Goal: Check status: Check status

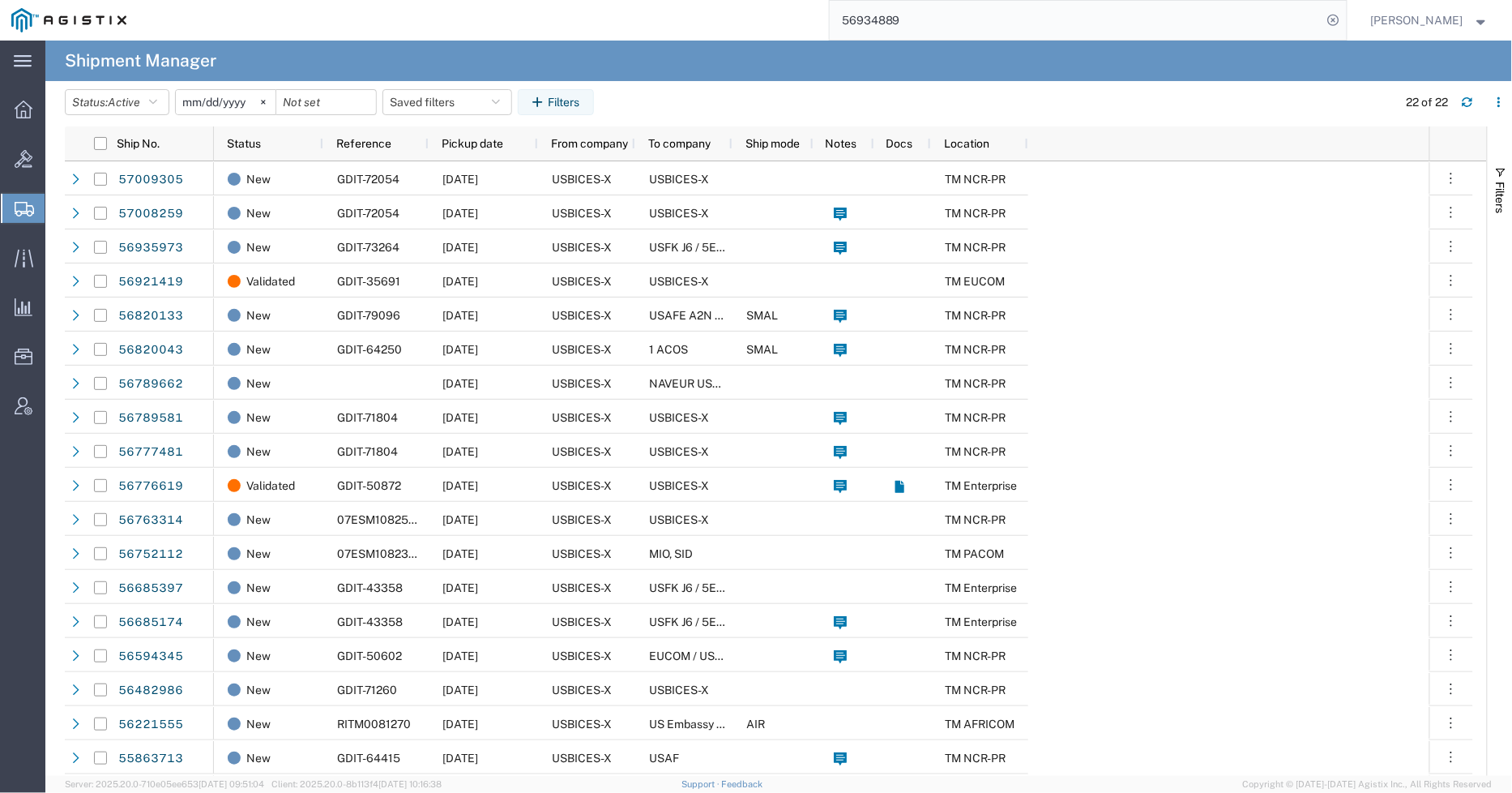
drag, startPoint x: 853, startPoint y: 30, endPoint x: 709, endPoint y: 30, distance: 144.0
click at [709, 30] on div "56934889" at bounding box center [742, 20] width 1209 height 40
paste input "2263660302"
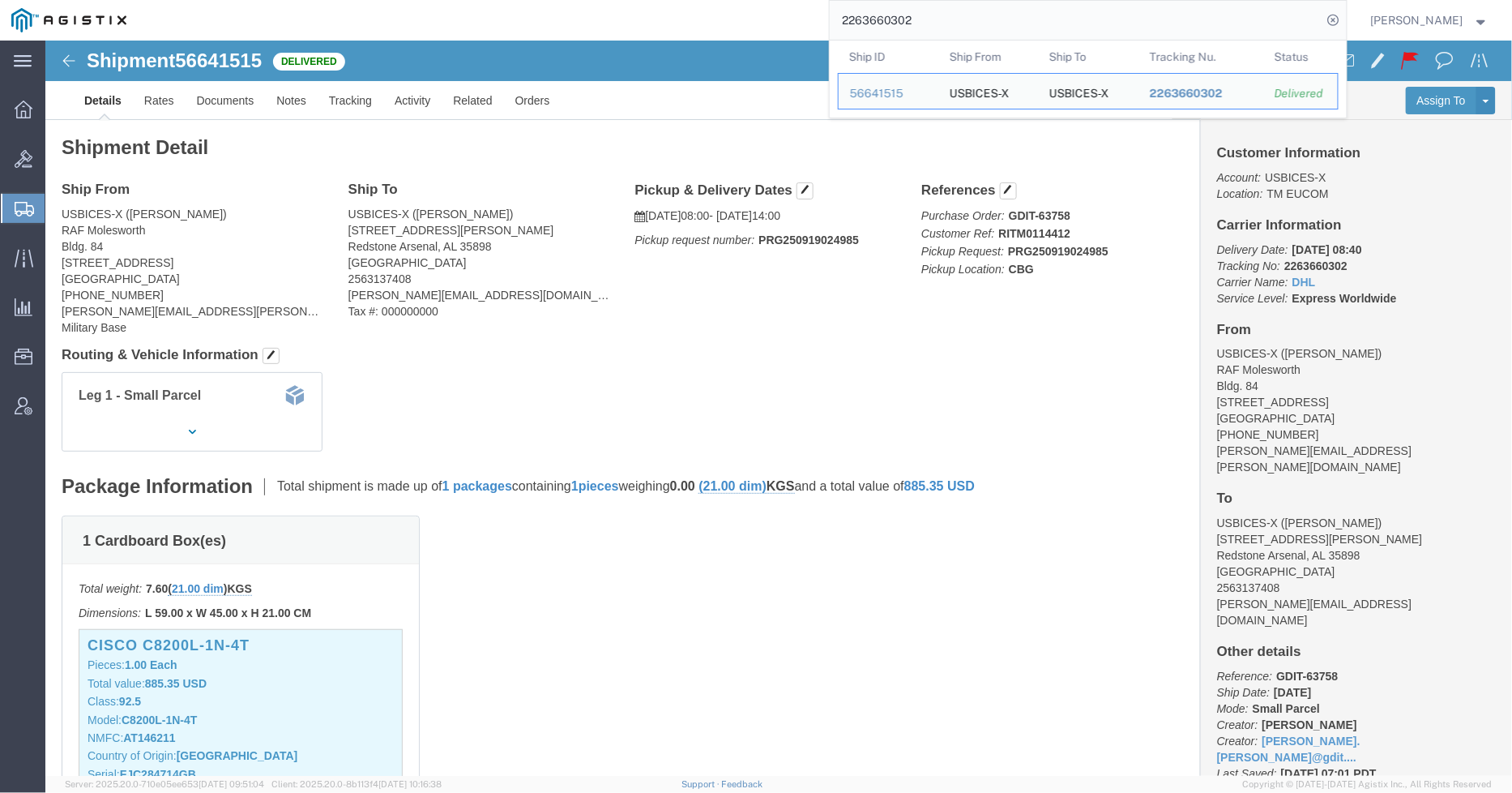
click at [767, 22] on div "2263660302 Ship ID Ship From Ship To Tracking Nu. Status Ship ID 56641515 Ship …" at bounding box center [742, 20] width 1209 height 40
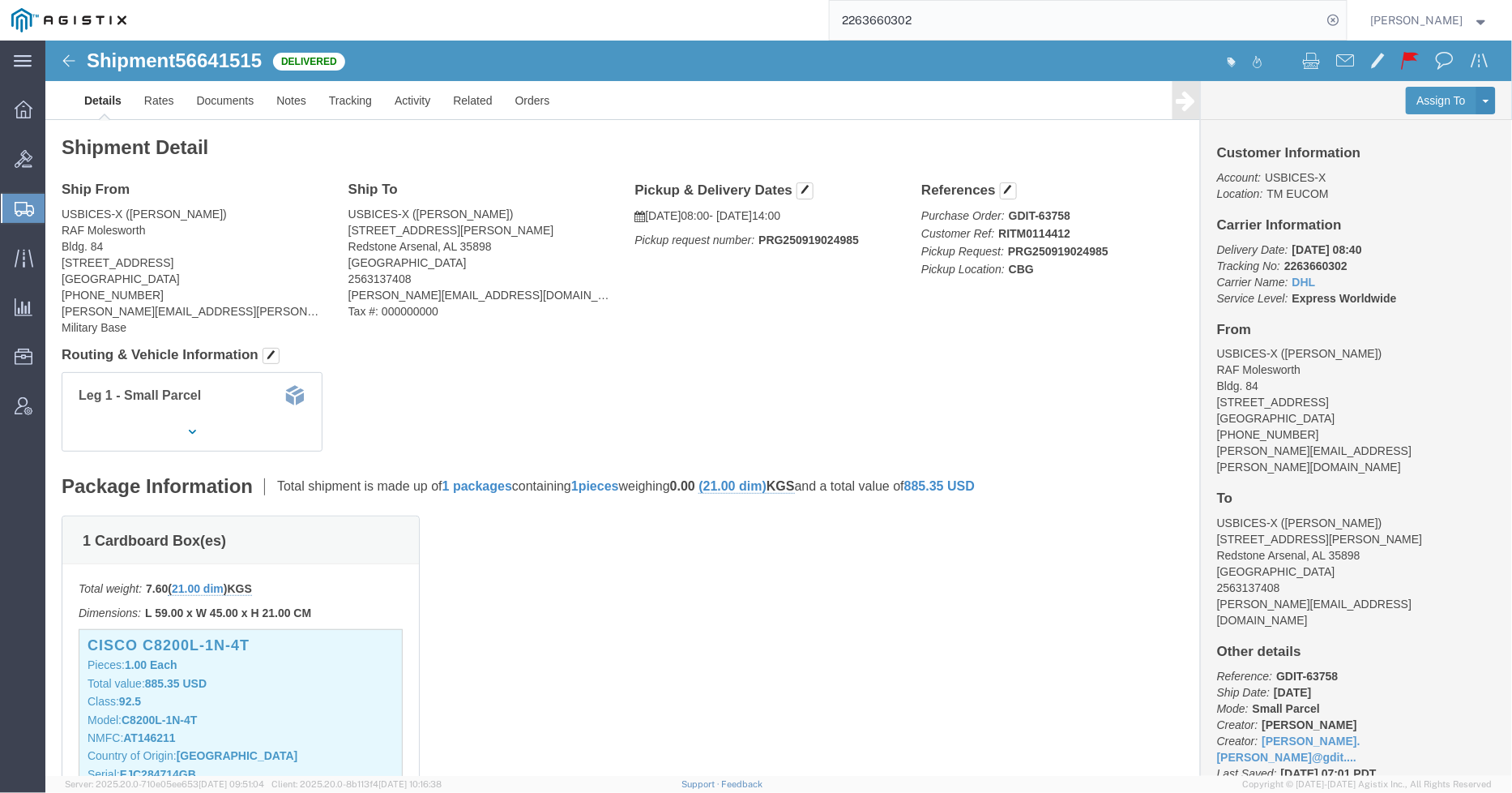
paste input "959934"
type input "959934"
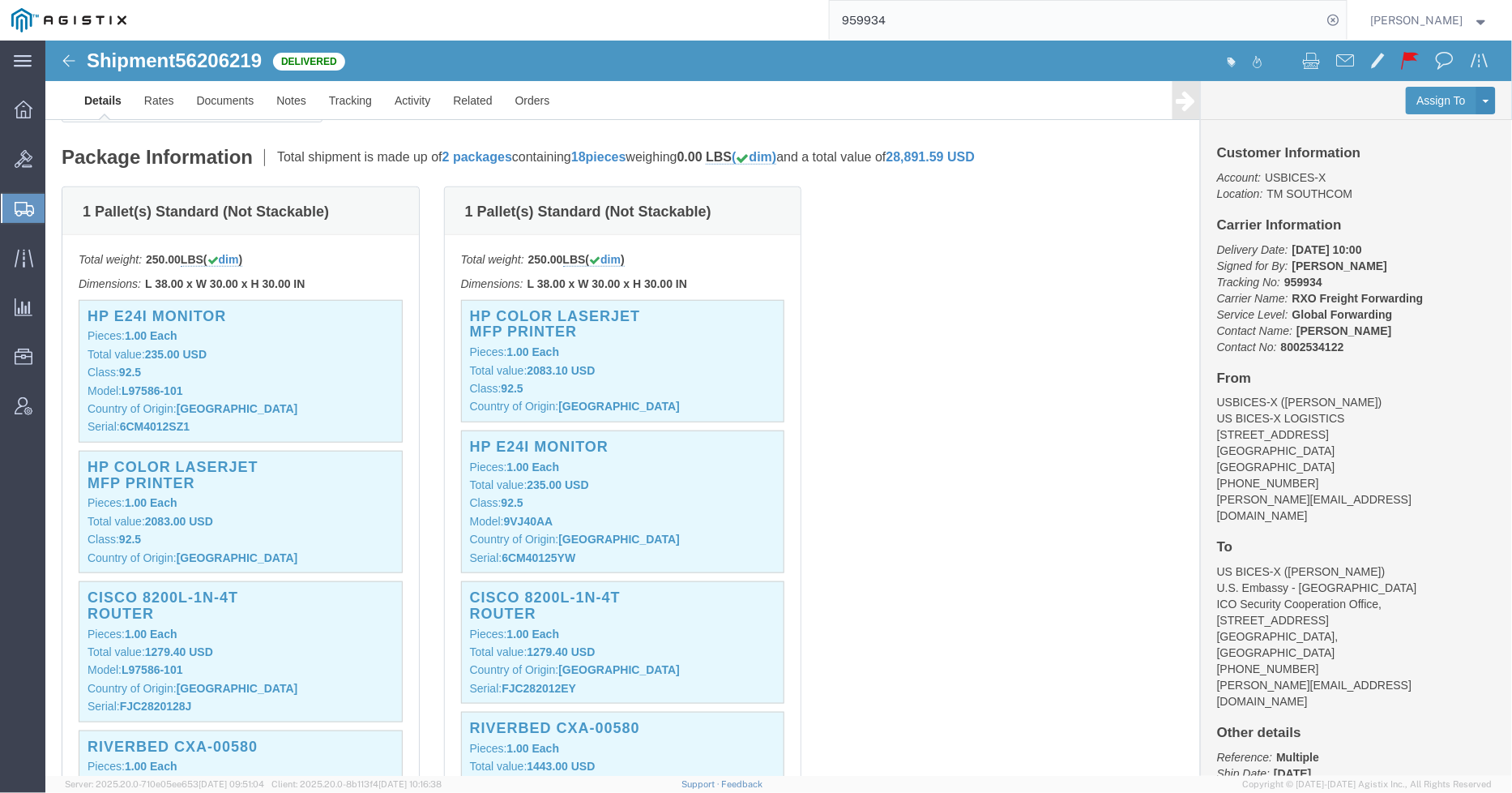
scroll to position [450, 0]
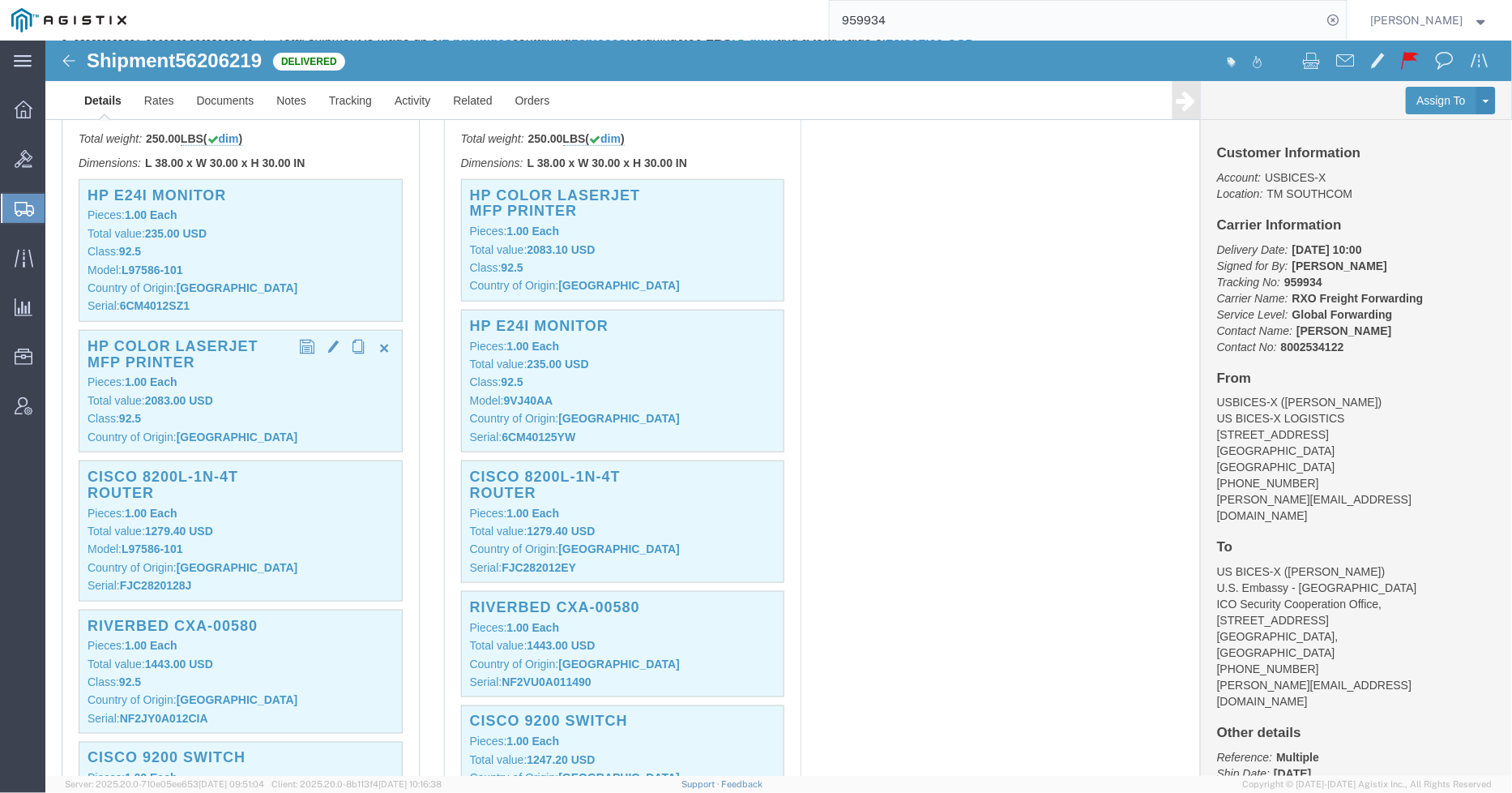
click div "HP COLOR LASERJET MFP PRINTER Pieces: 1.00 Each Total value: 2083.00 USD Class:…"
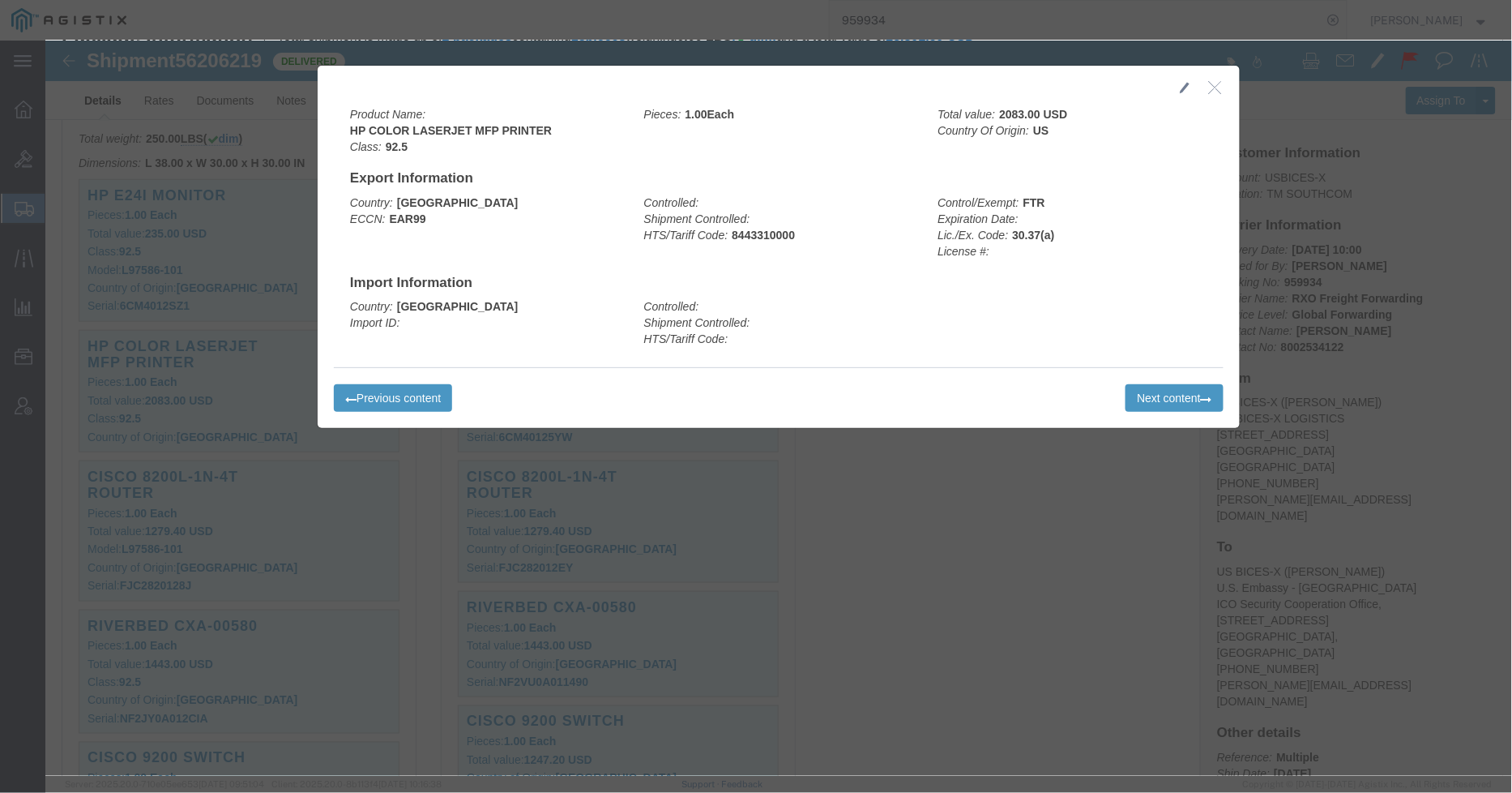
click icon "button"
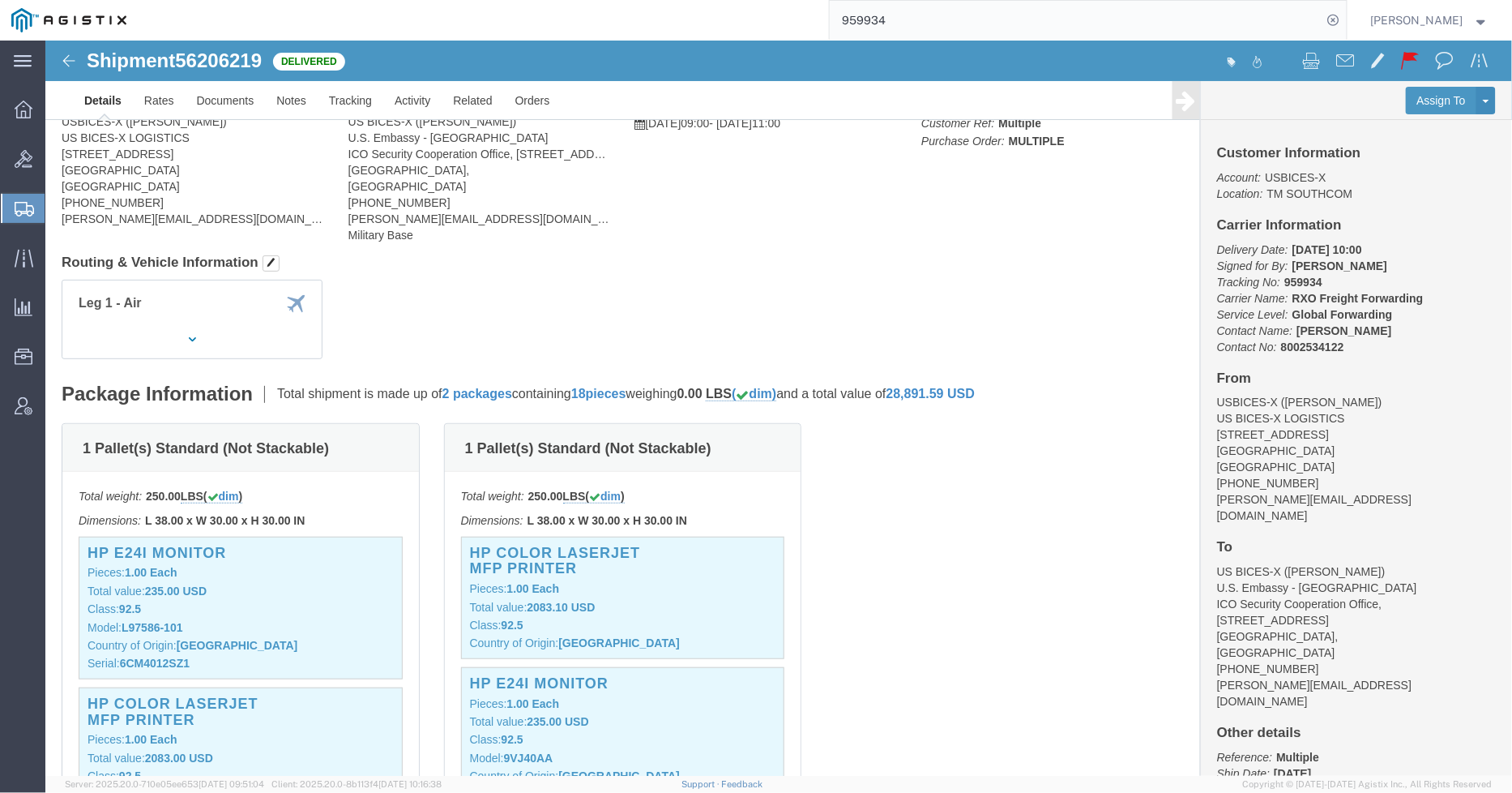
scroll to position [90, 0]
click div "1 Pallet(s) Standard (Not Stackable) Total weight: 250.00 LBS ( dim ) Dimension…"
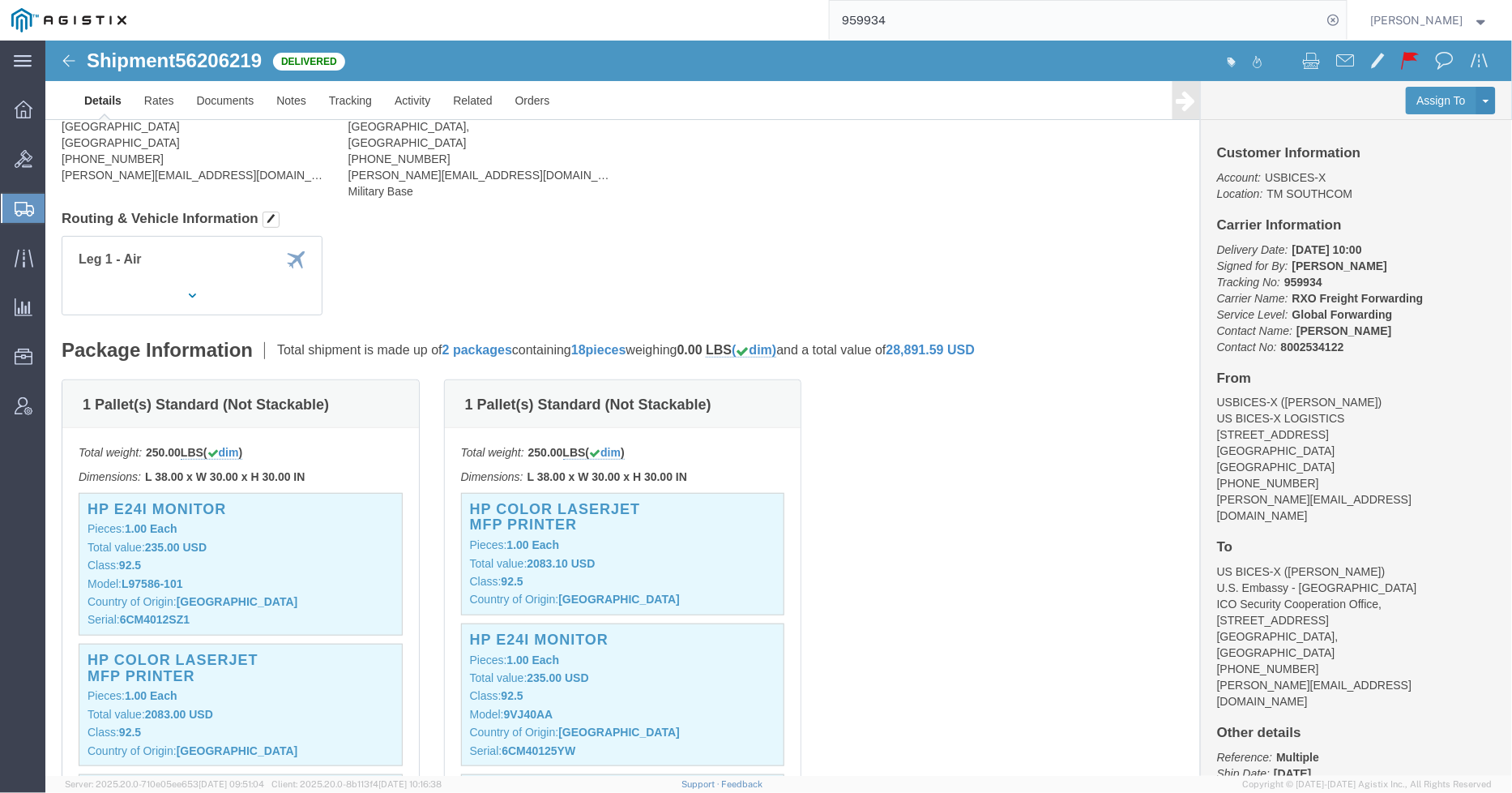
scroll to position [0, 0]
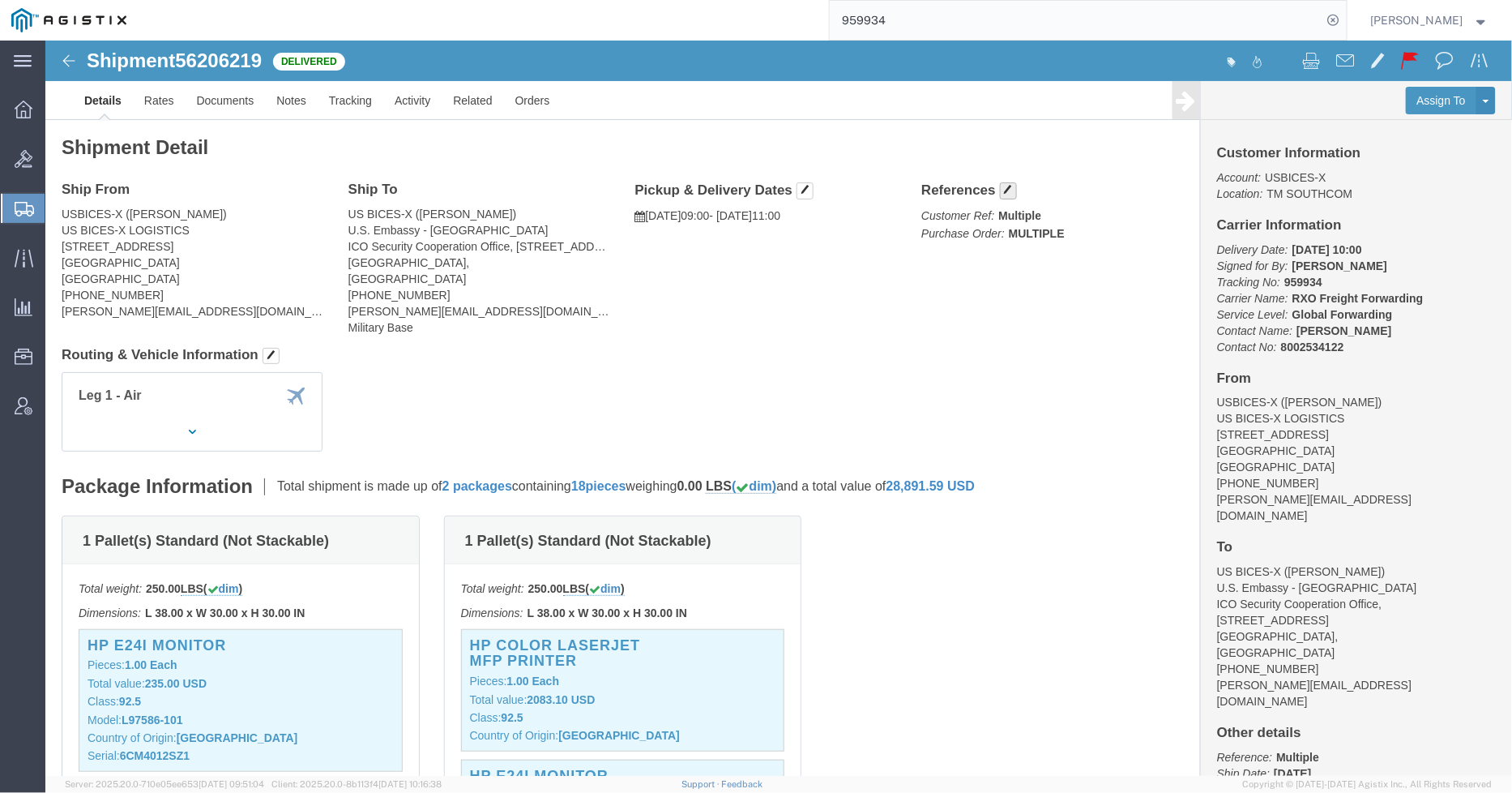
click button "button"
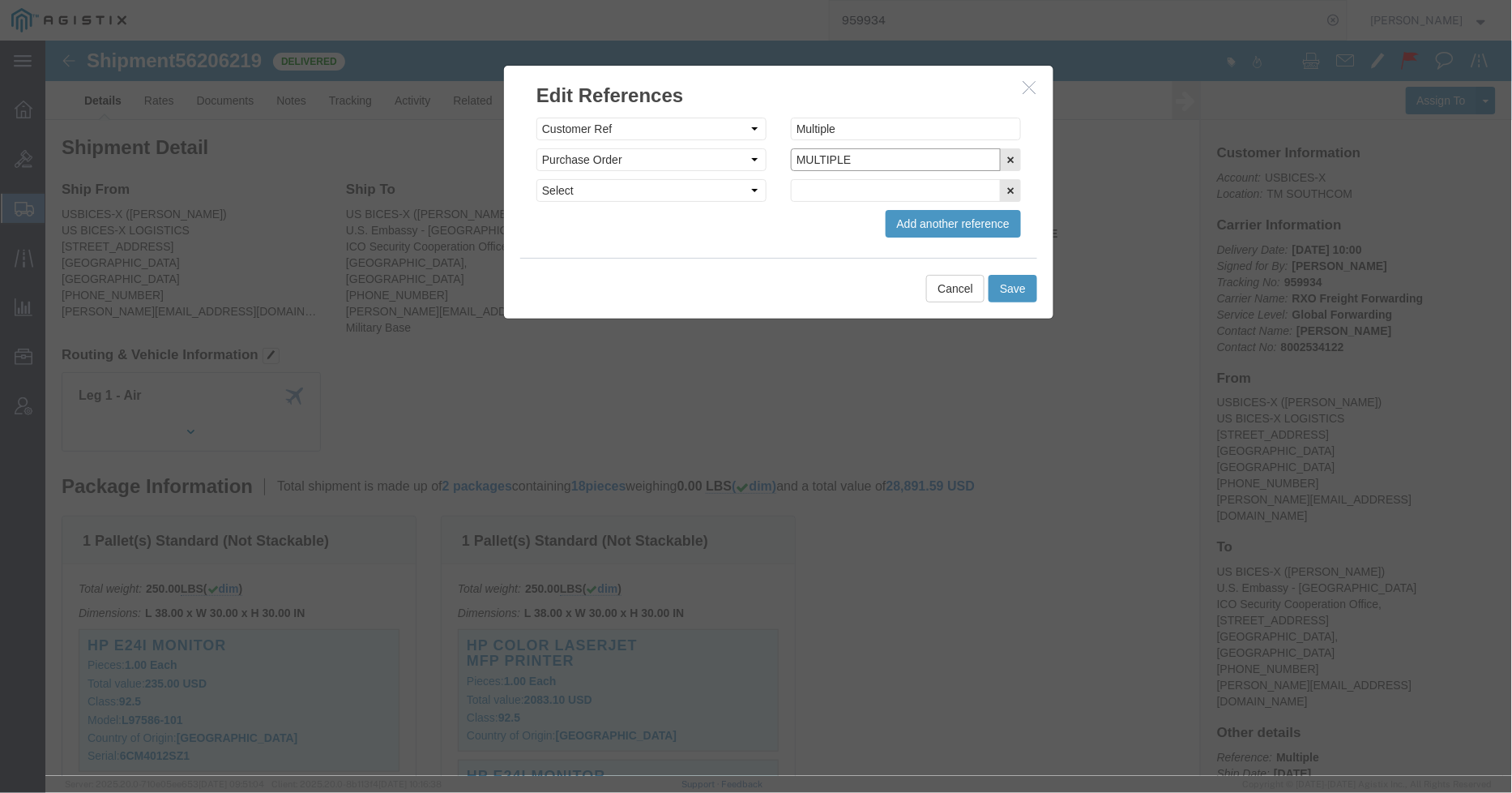
click input "MULTIPLE"
drag, startPoint x: 823, startPoint y: 116, endPoint x: 705, endPoint y: 114, distance: 118.0
click div "Select Account Type Activity ID Airline Appointment Number ASN Batch Request # …"
type input "GDIT-51061"
click button "Save"
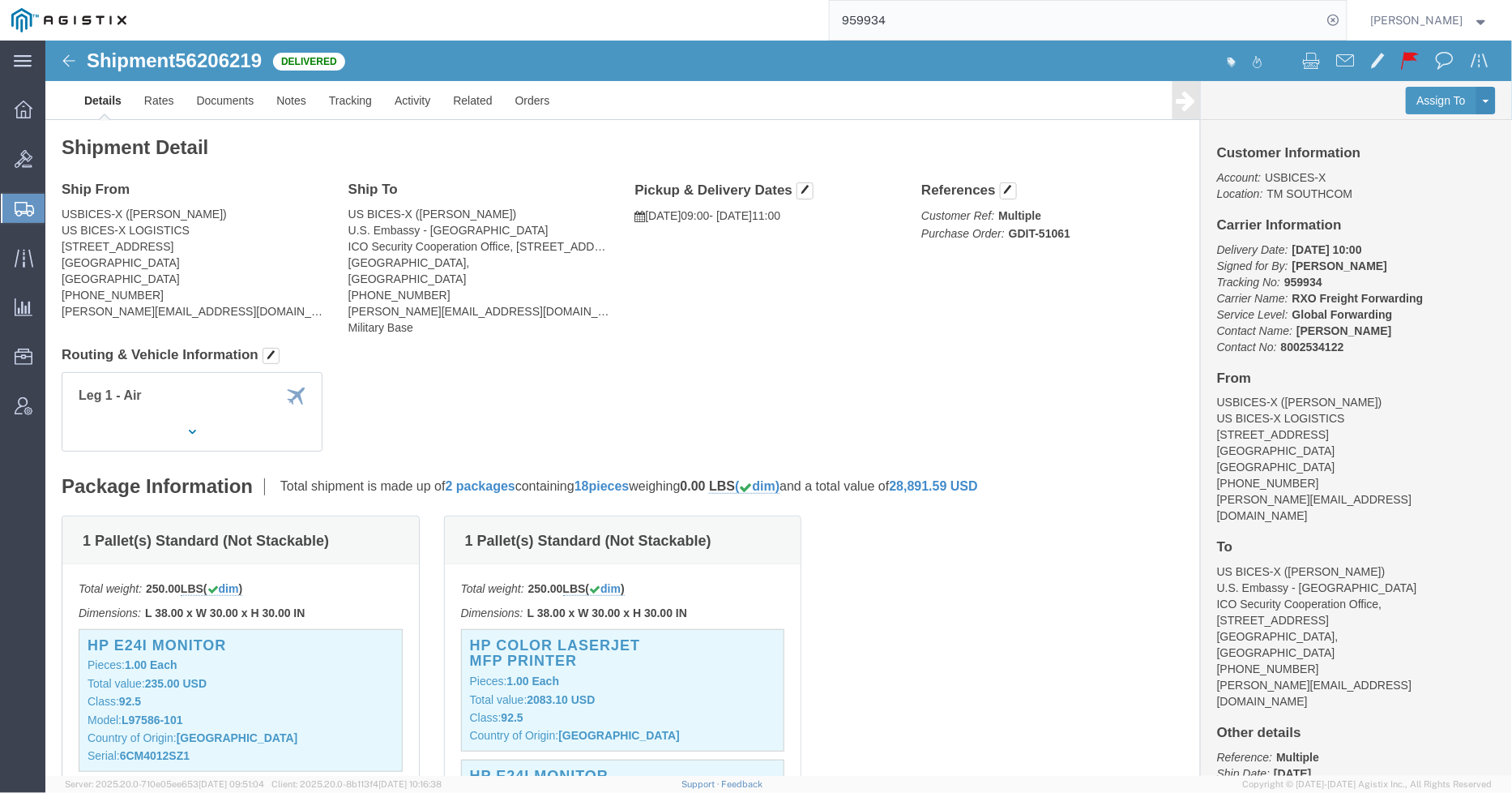
click div "Shipment Detail Ship From USBICES-X ([PERSON_NAME]) US BICES-X LOGISTICS [STREE…"
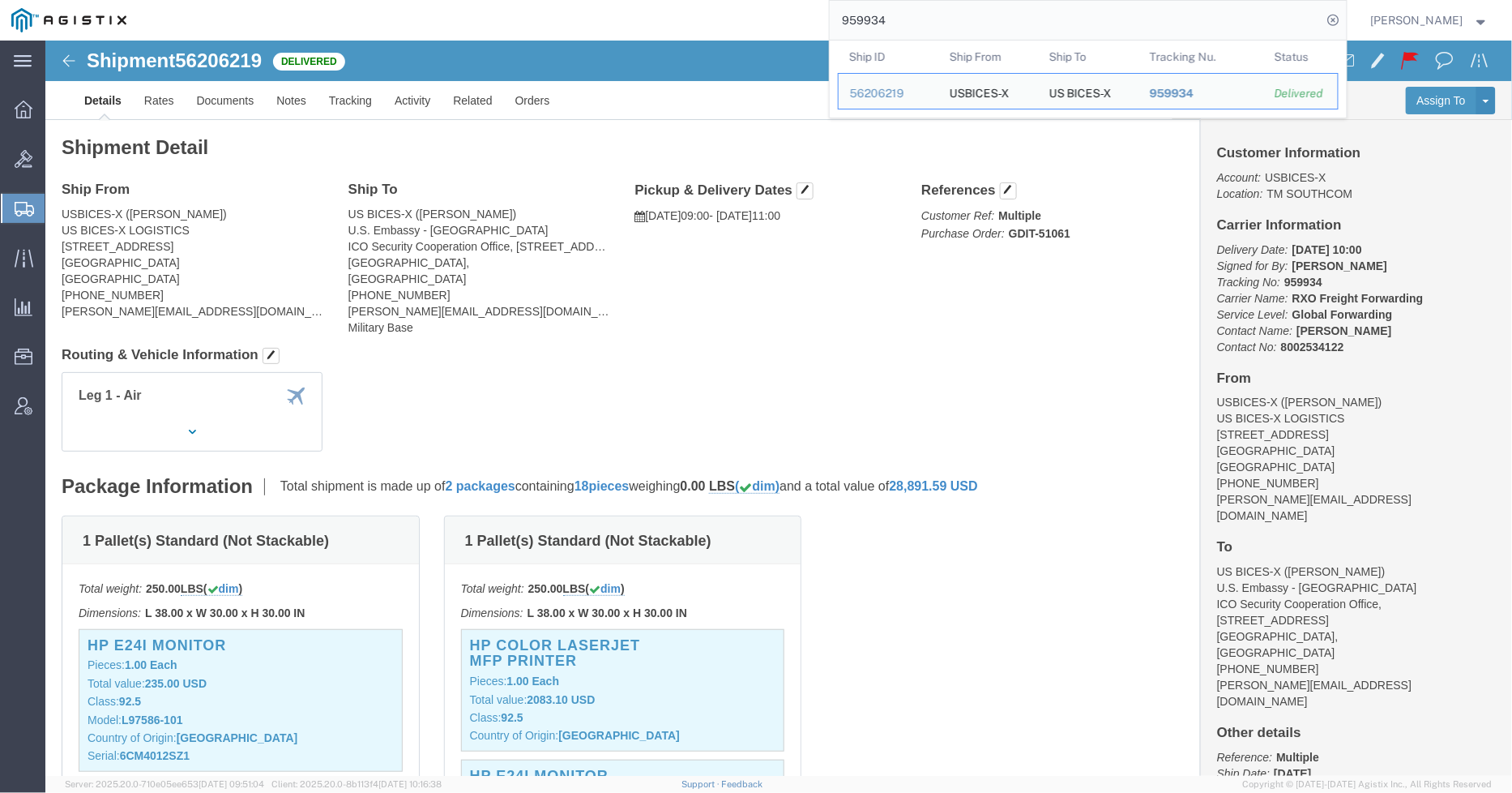
drag, startPoint x: 962, startPoint y: 18, endPoint x: 751, endPoint y: 24, distance: 211.1
click at [751, 24] on div "959934 Ship ID Ship From Ship To Tracking Nu. Status Ship ID 56206219 Ship From…" at bounding box center [742, 20] width 1209 height 40
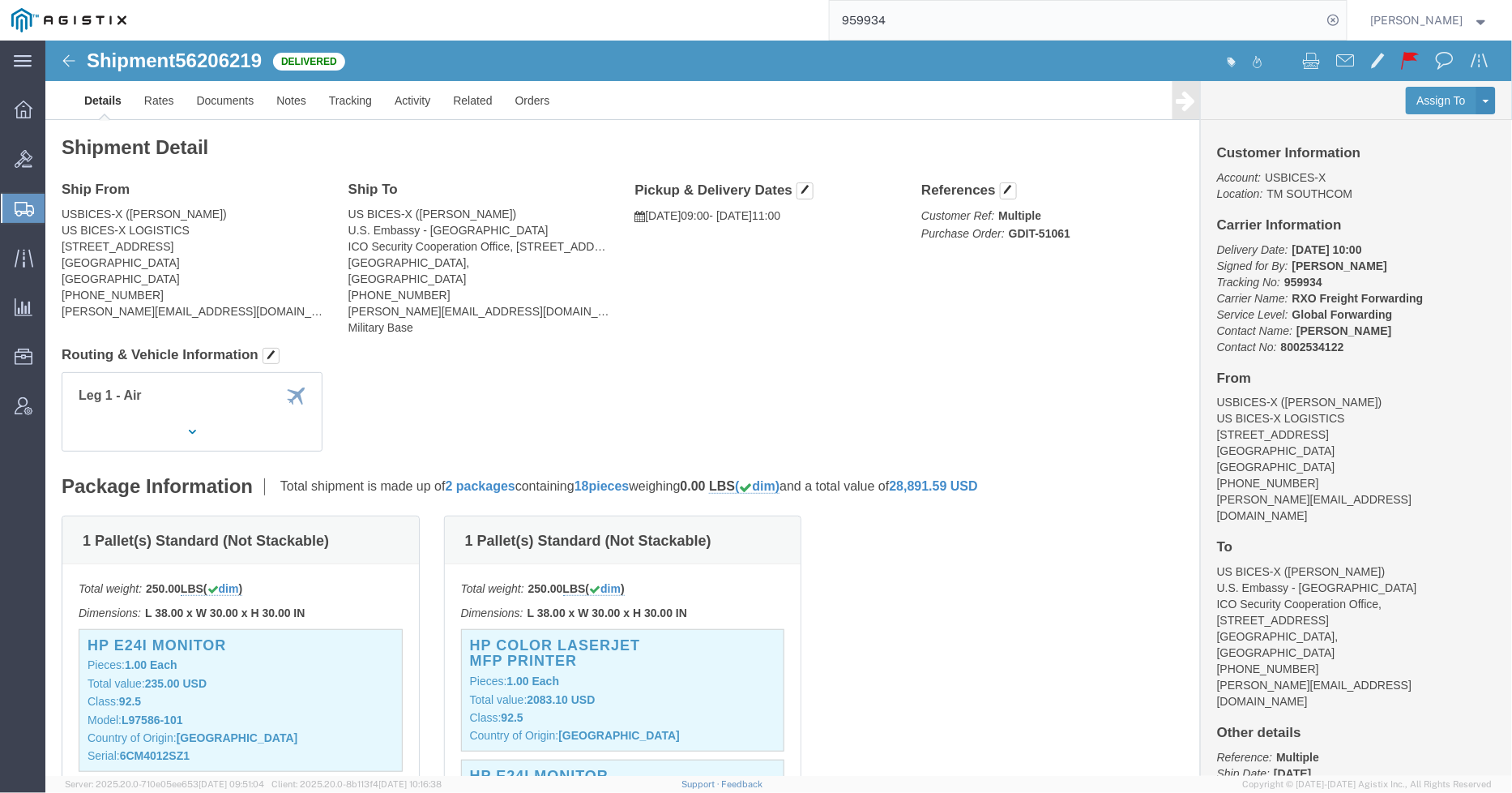
paste input "392563279555"
type input "392563279555"
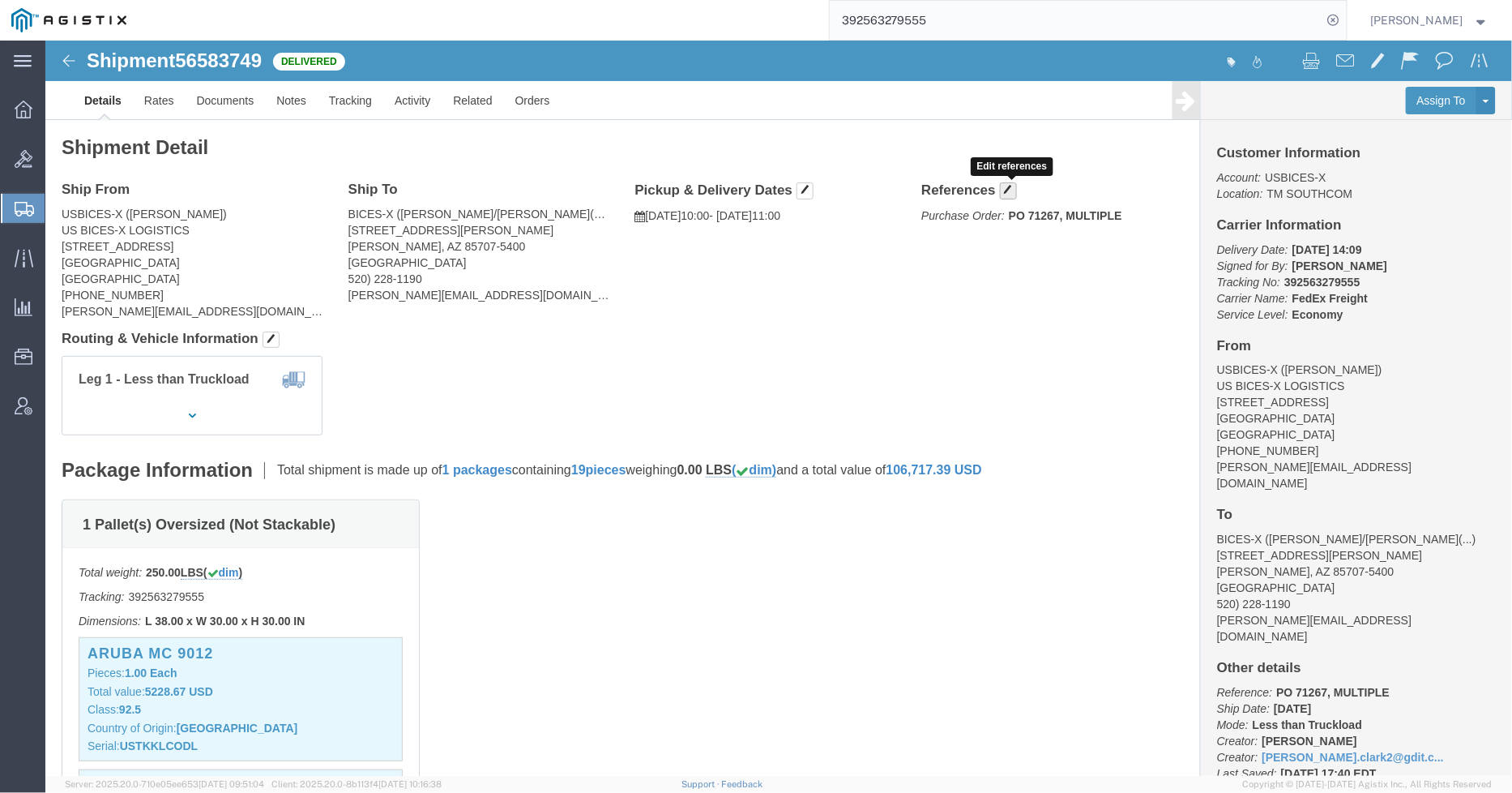
click span "button"
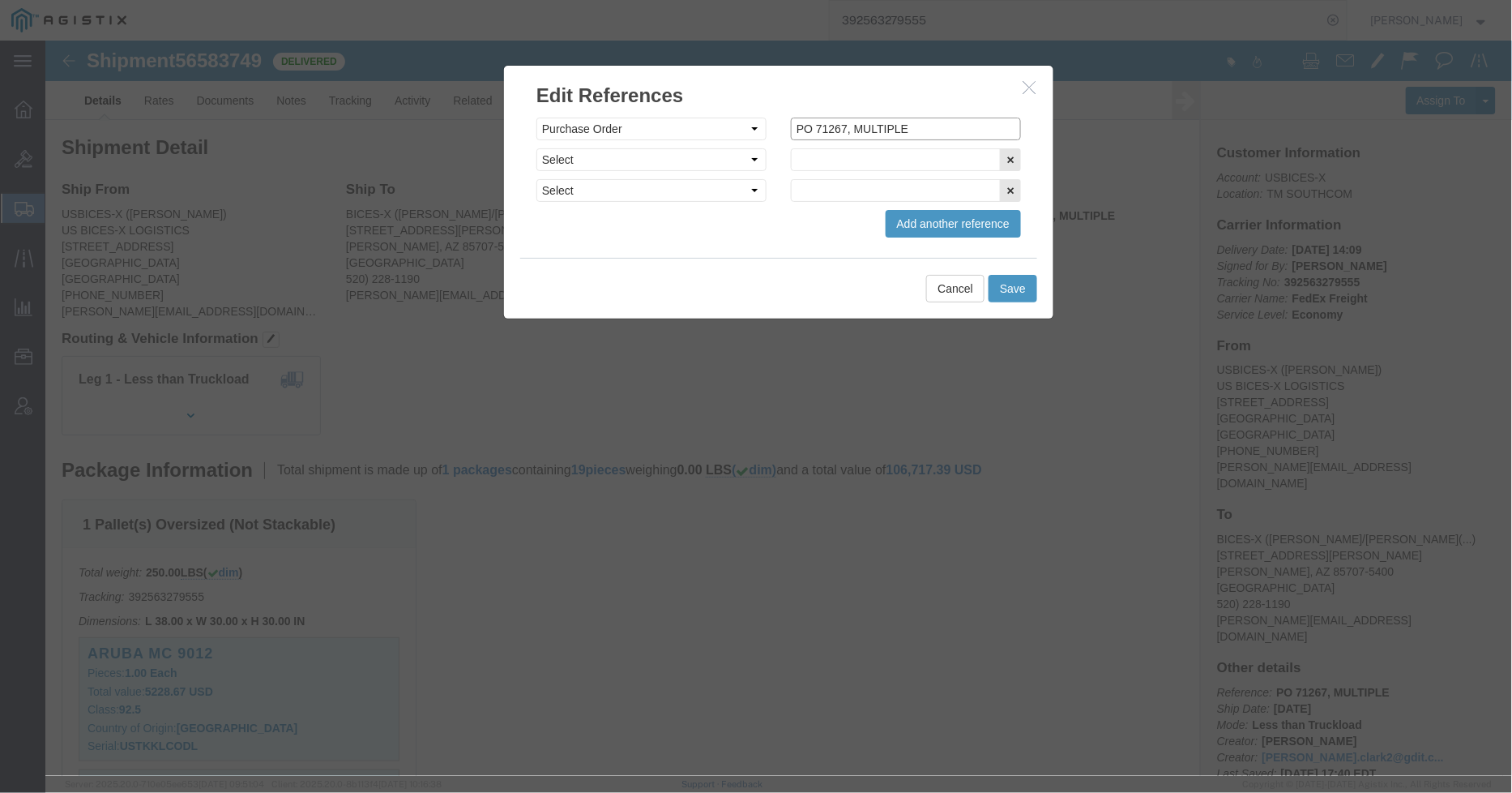
drag, startPoint x: 891, startPoint y: 88, endPoint x: 647, endPoint y: 99, distance: 244.2
click div "Select Account Type Activity ID Airline Appointment Number ASN Batch Request # …"
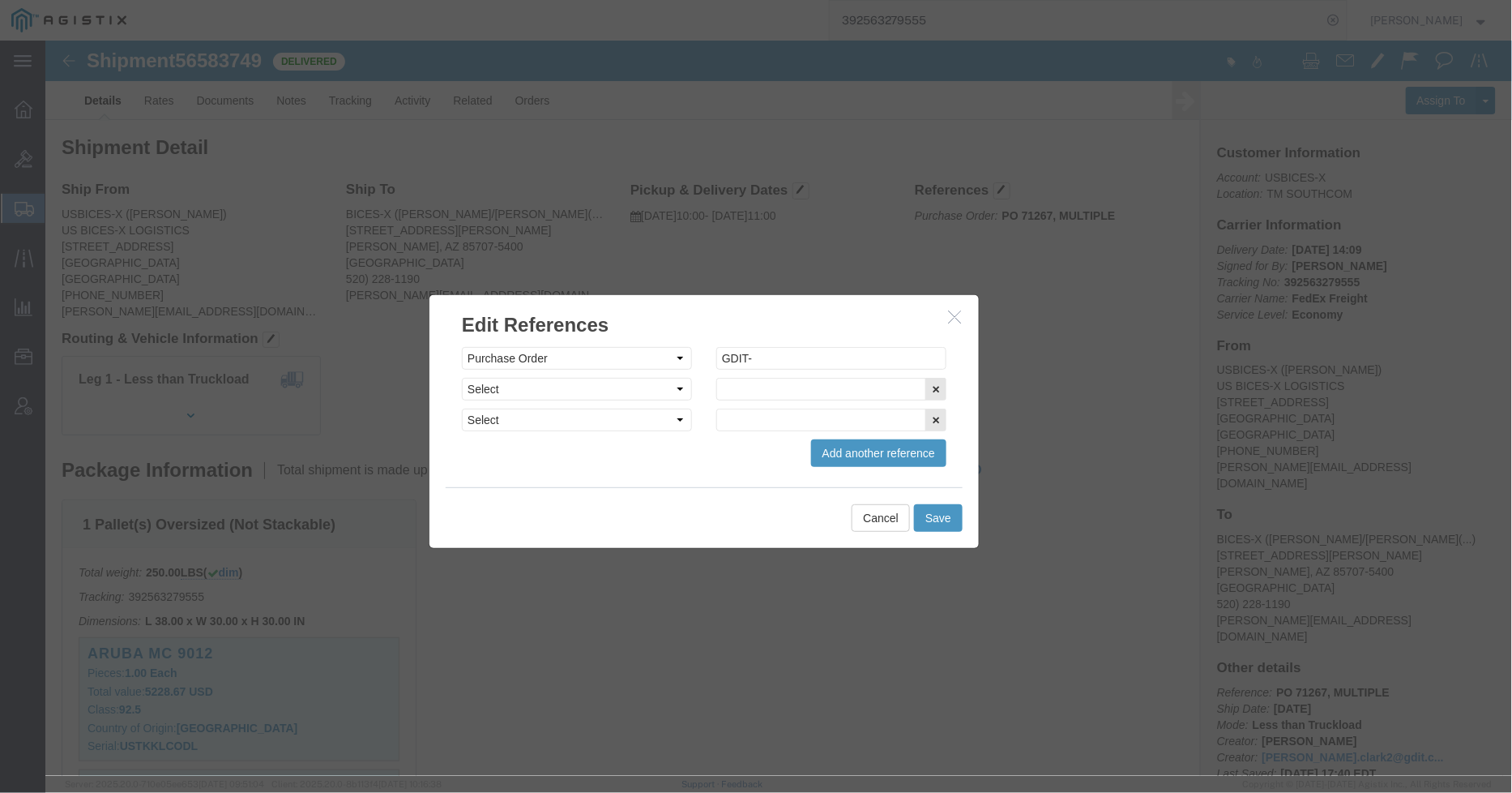
drag, startPoint x: 722, startPoint y: 41, endPoint x: 647, endPoint y: 271, distance: 241.9
click h2 "Edit References"
click input "GDIT-"
type input "GDIT-71267"
click button "Save"
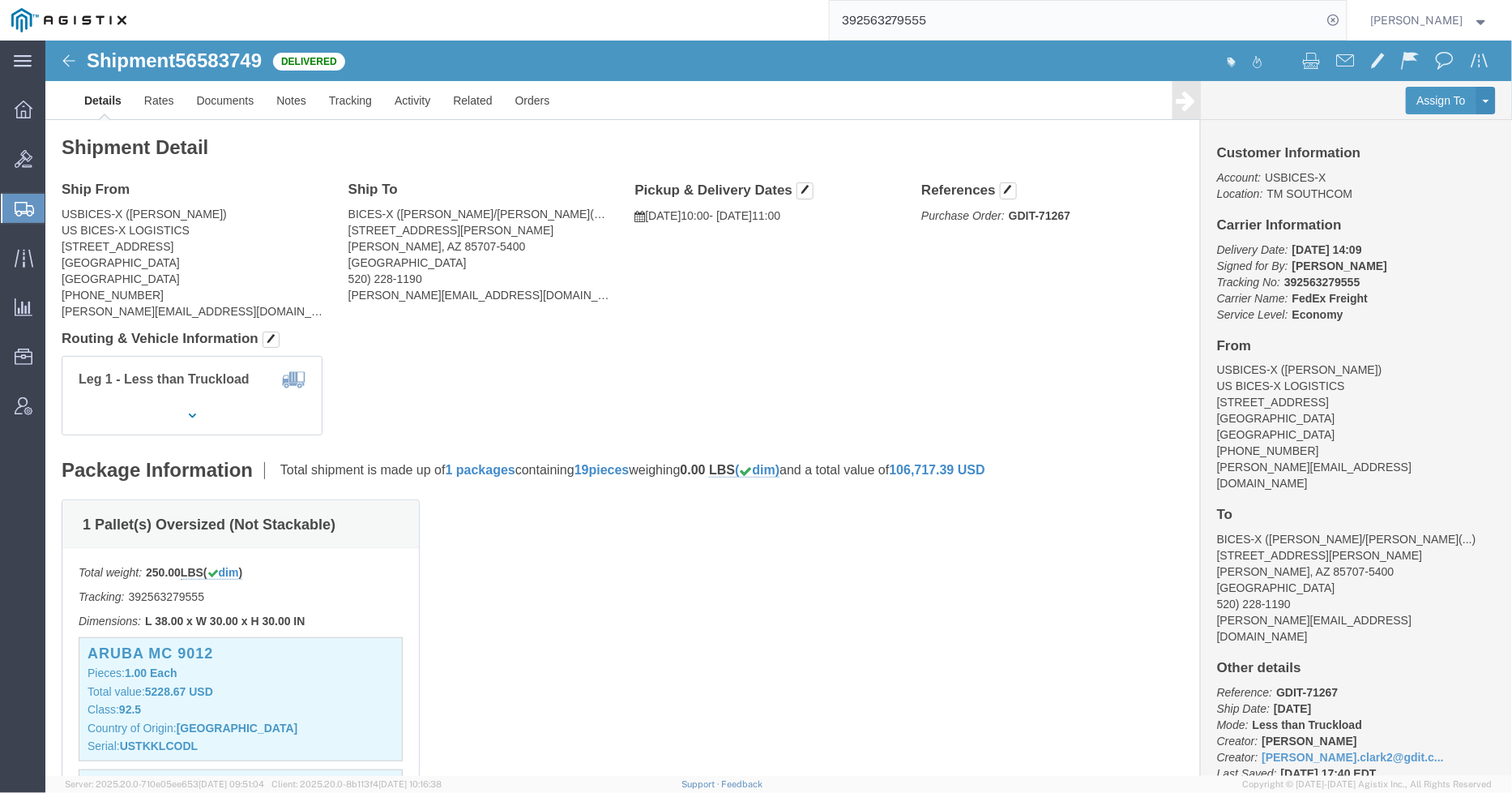
drag, startPoint x: 991, startPoint y: 29, endPoint x: 733, endPoint y: -16, distance: 261.9
click at [733, 0] on html "main_menu Created with Sketch. Collapse Menu Overview Bids Shipments Shipment M…" at bounding box center [756, 396] width 1512 height 793
paste input "88449615013"
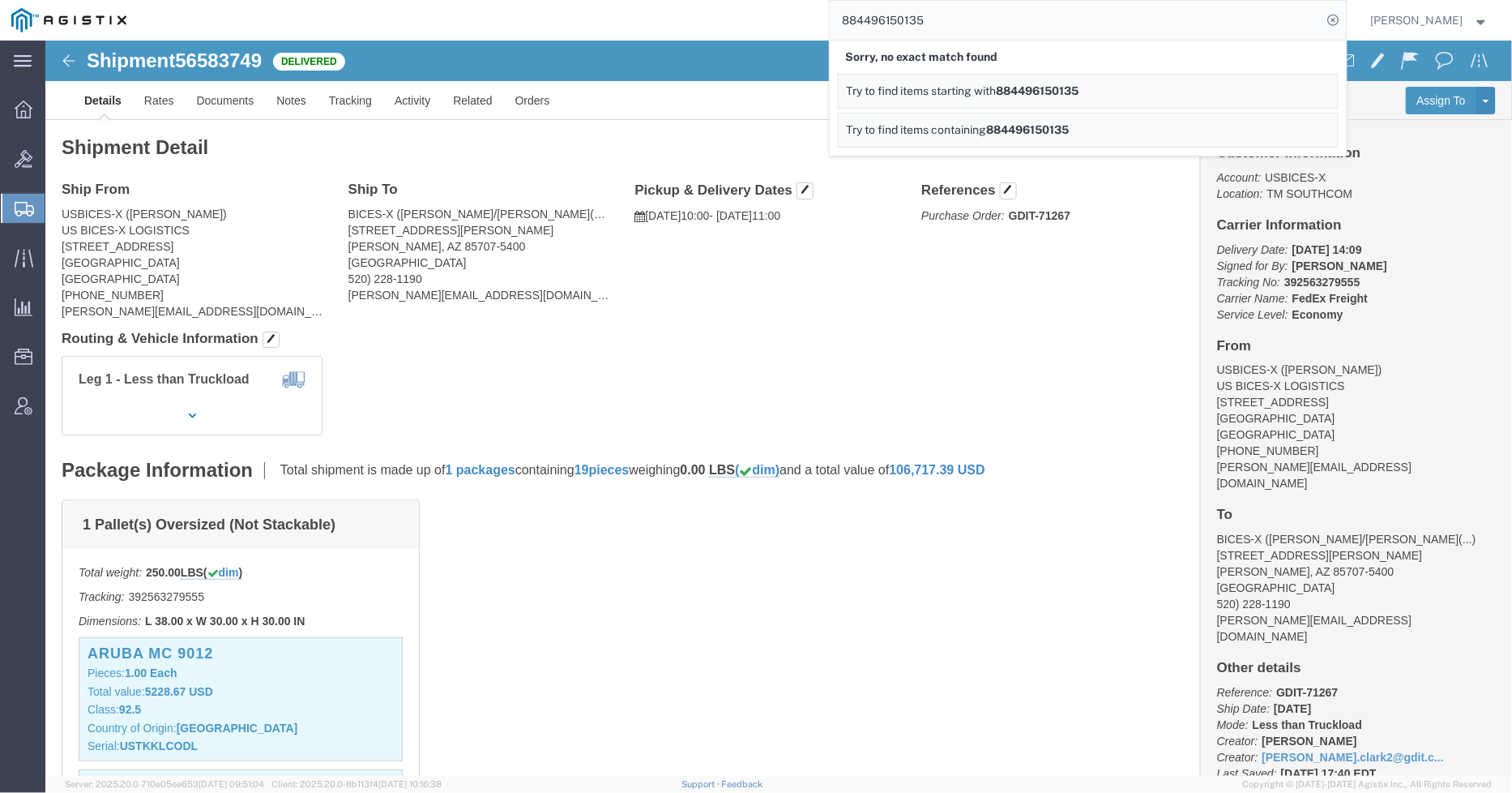
click at [1019, 23] on input "884496150135" at bounding box center [1076, 20] width 493 height 39
paste input "289748834081"
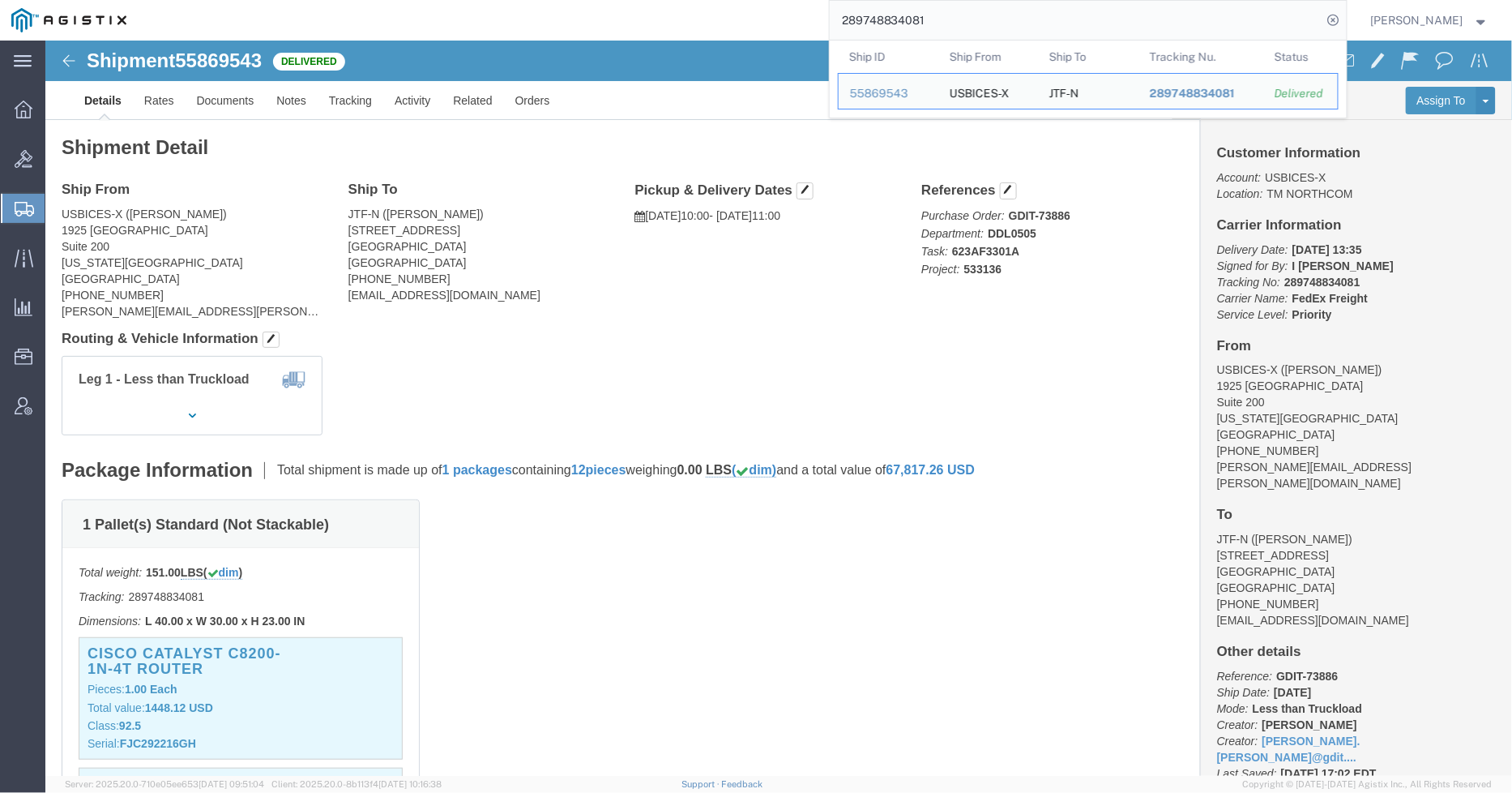
drag, startPoint x: 994, startPoint y: 11, endPoint x: 791, endPoint y: 8, distance: 203.0
click at [791, 8] on div "289748834081 Ship ID Ship From Ship To Tracking Nu. Status Ship ID 55869543 Shi…" at bounding box center [742, 20] width 1209 height 40
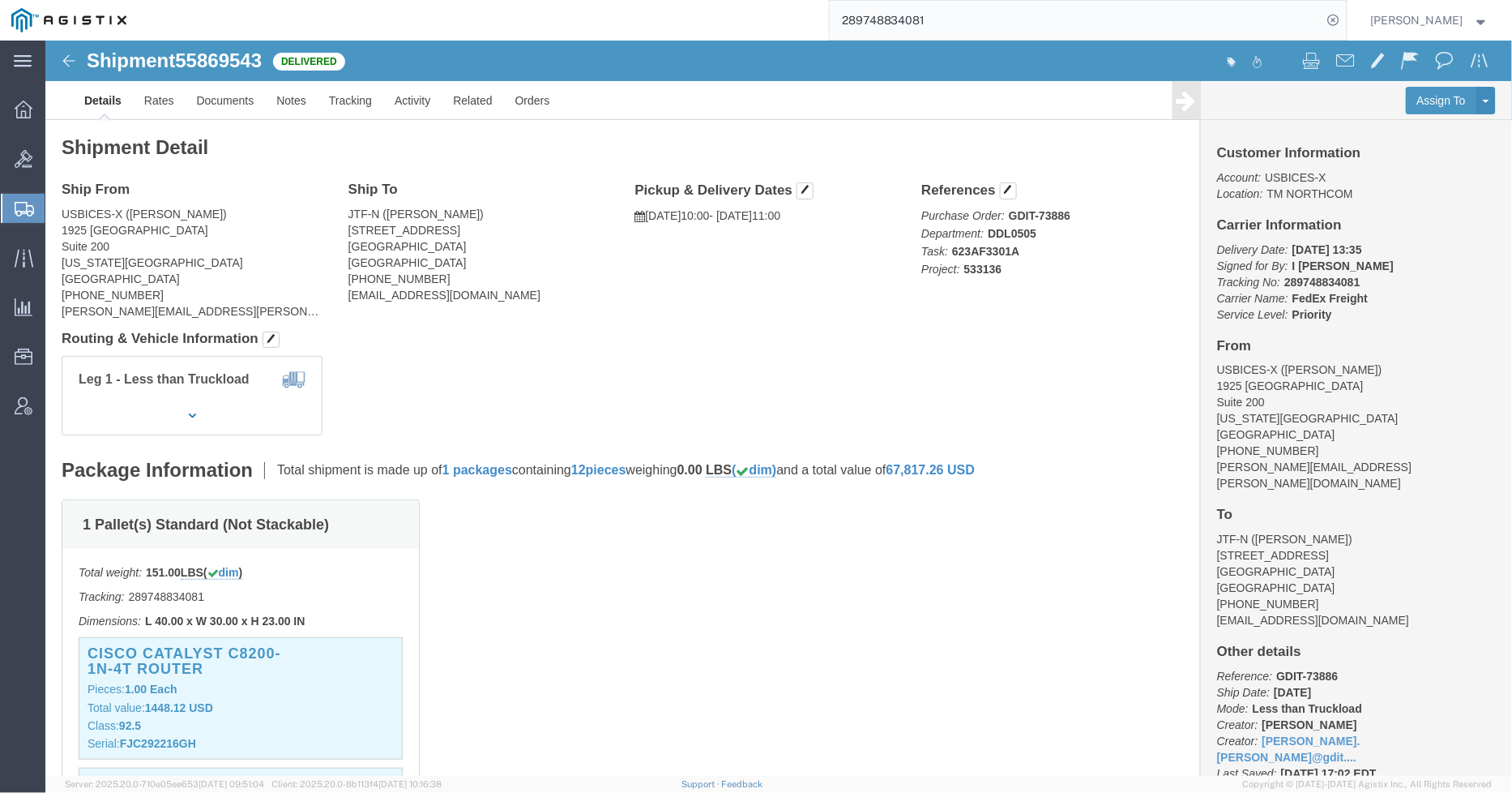
paste input "39330561481"
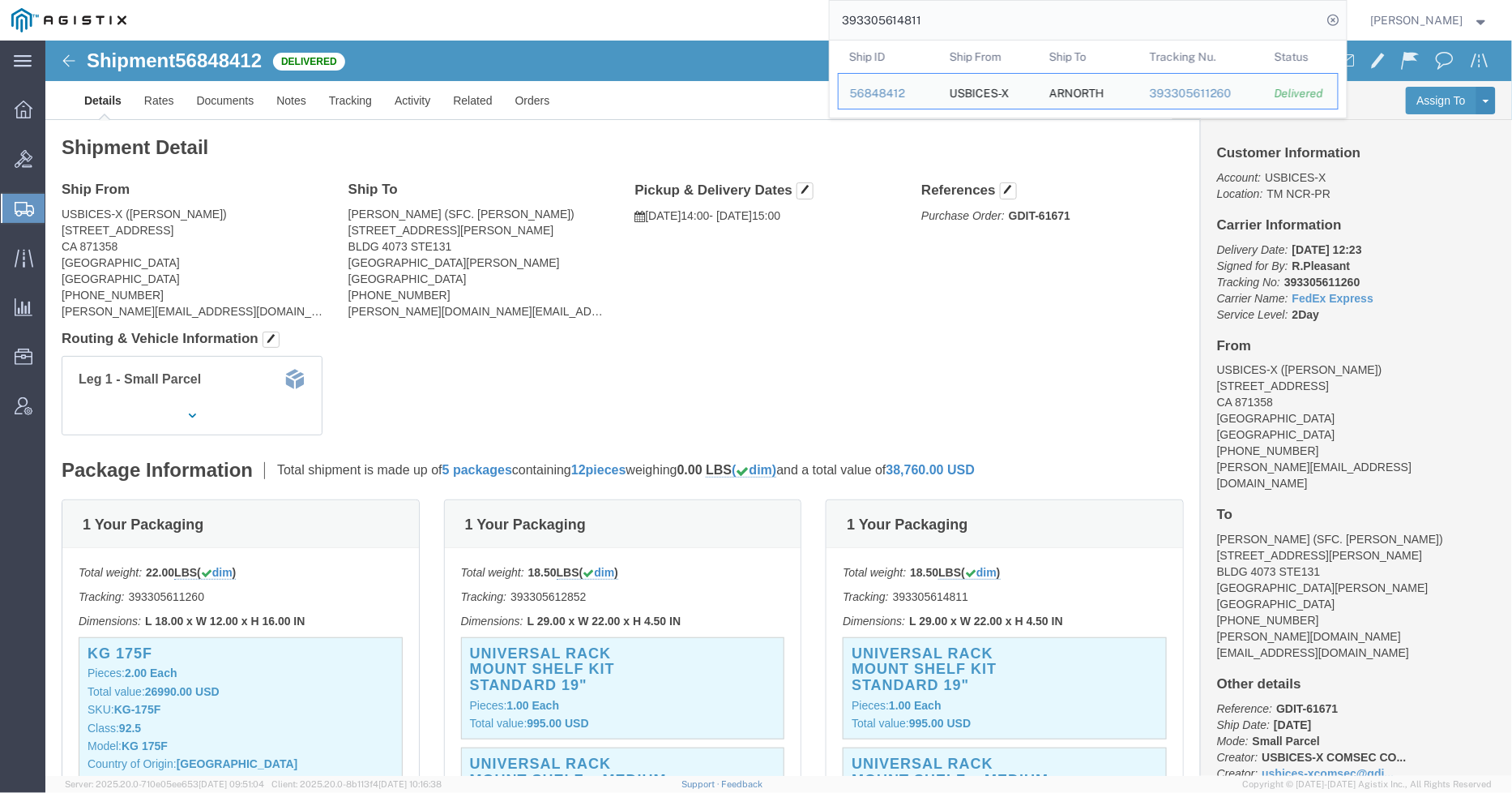
drag, startPoint x: 816, startPoint y: 33, endPoint x: 803, endPoint y: 29, distance: 13.6
click at [803, 29] on div "393305614811 Ship ID Ship From Ship To Tracking Nu. Status Ship ID 56848412 Shi…" at bounding box center [742, 20] width 1209 height 40
paste input "10015795"
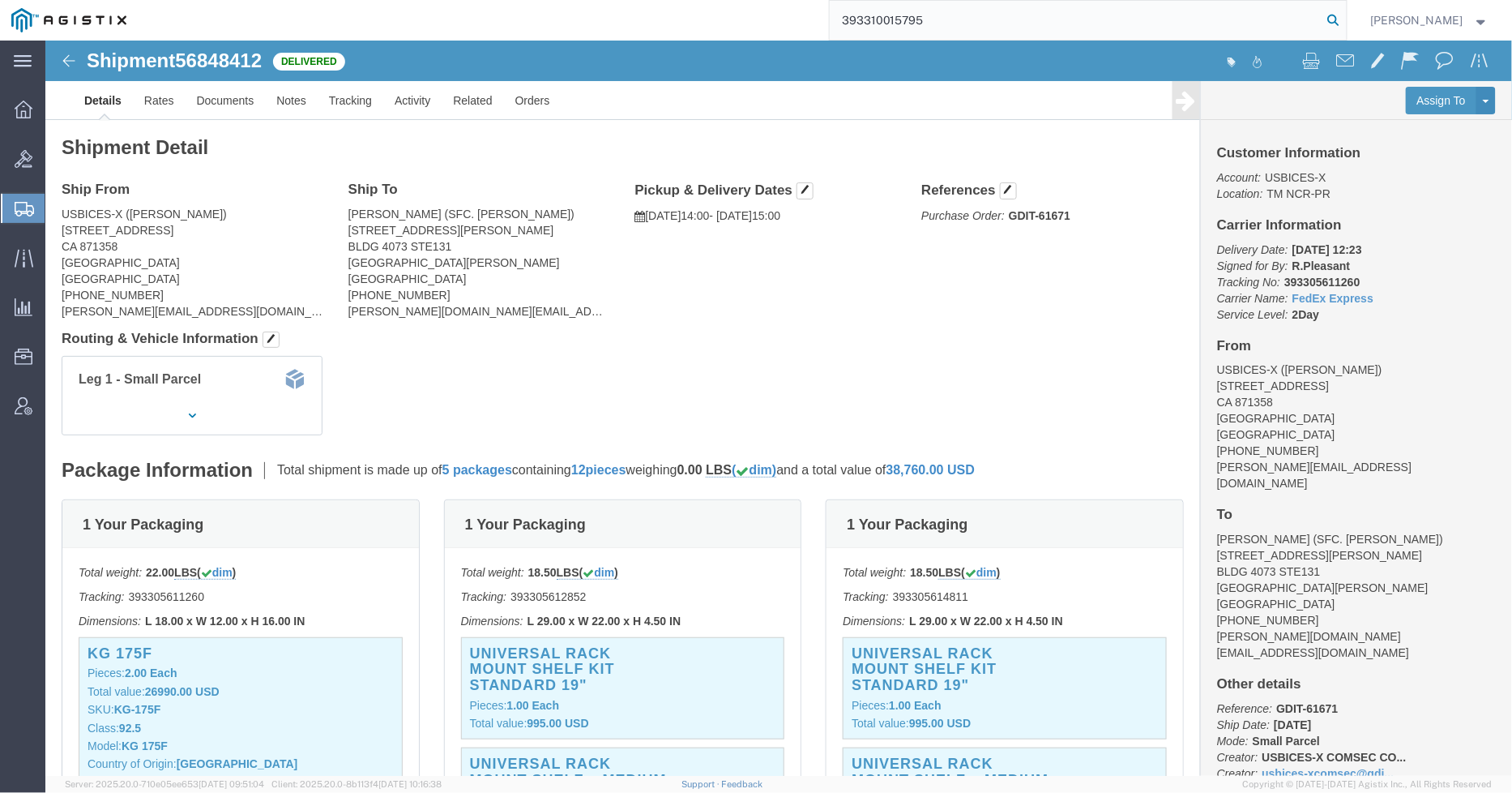
click at [1340, 21] on icon at bounding box center [1334, 20] width 23 height 23
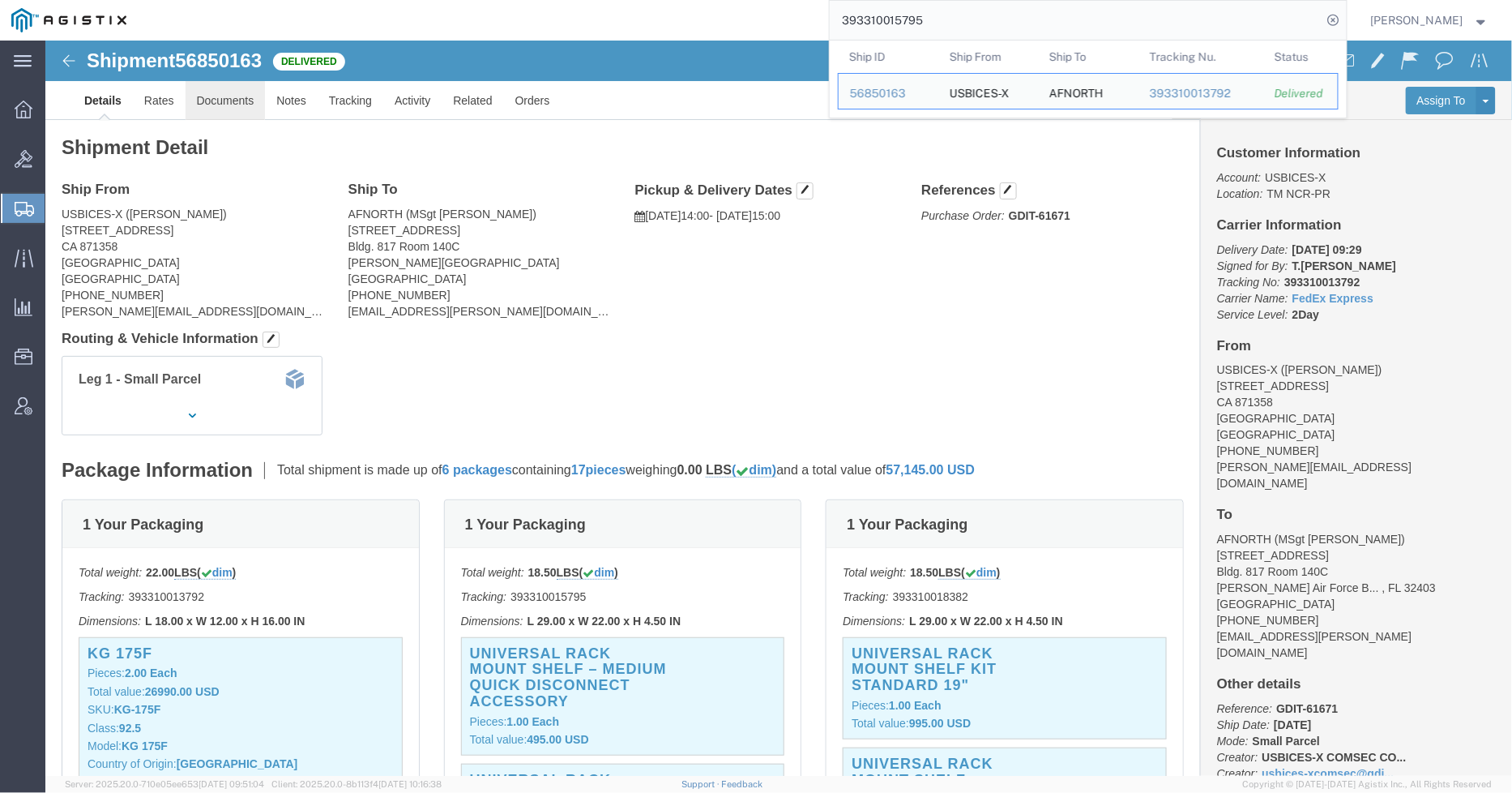
click link "Documents"
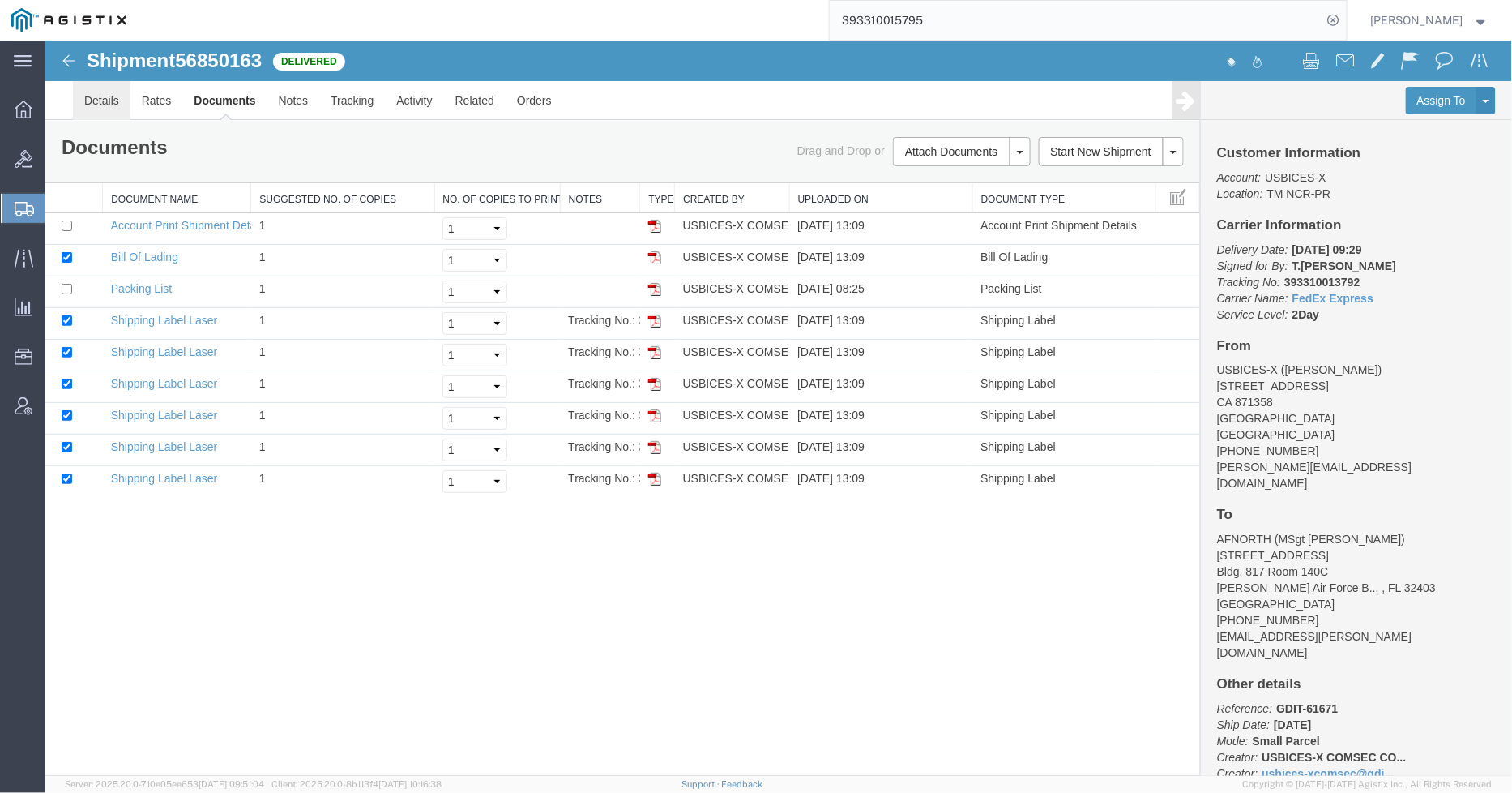
click at [88, 93] on link "Details" at bounding box center [100, 99] width 57 height 39
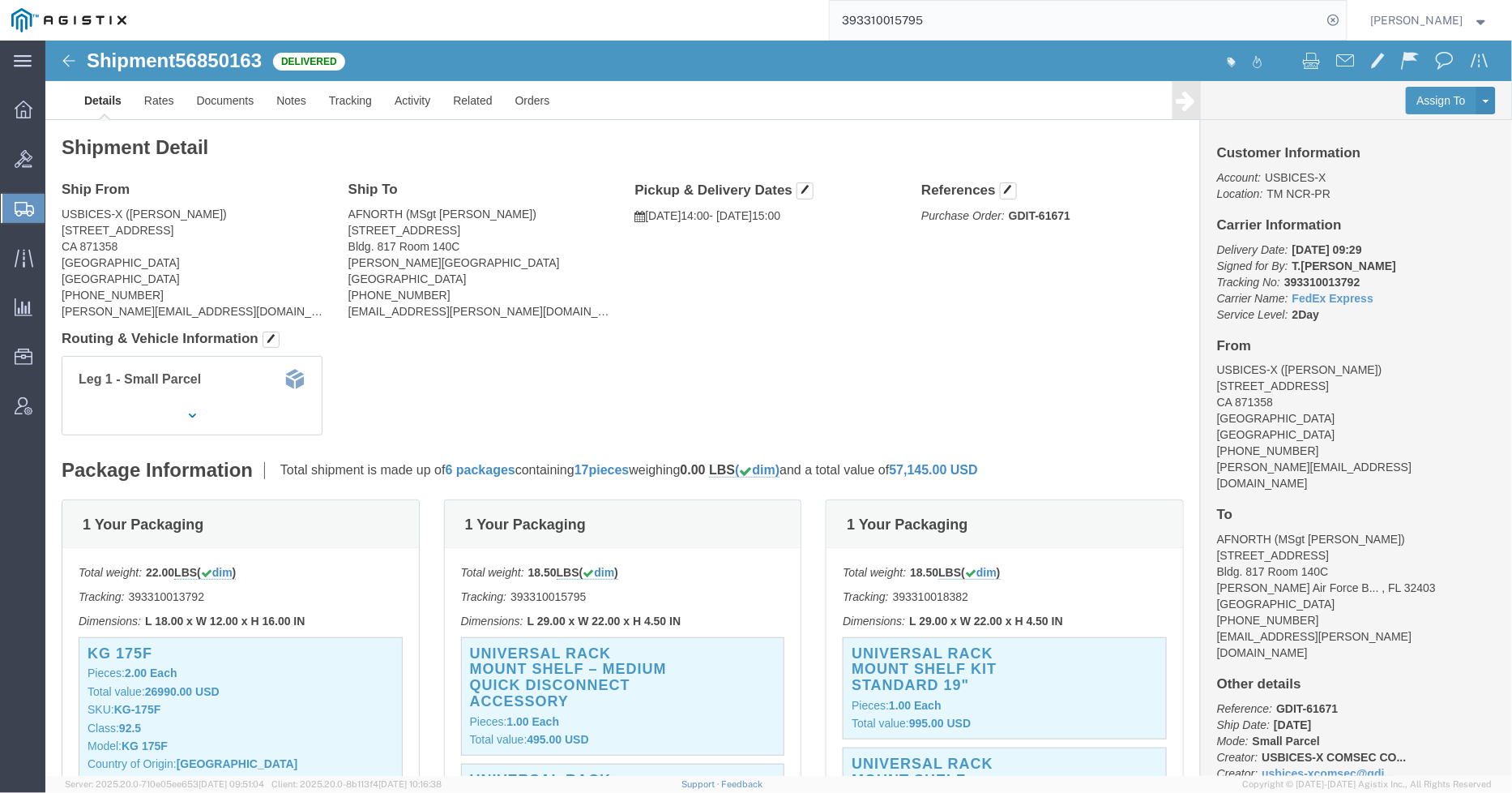
click div "Leg 1 - Small Parcel"
click at [789, 23] on div "393310015795" at bounding box center [742, 20] width 1209 height 40
paste input "56789581"
click at [1335, 16] on icon at bounding box center [1334, 20] width 23 height 23
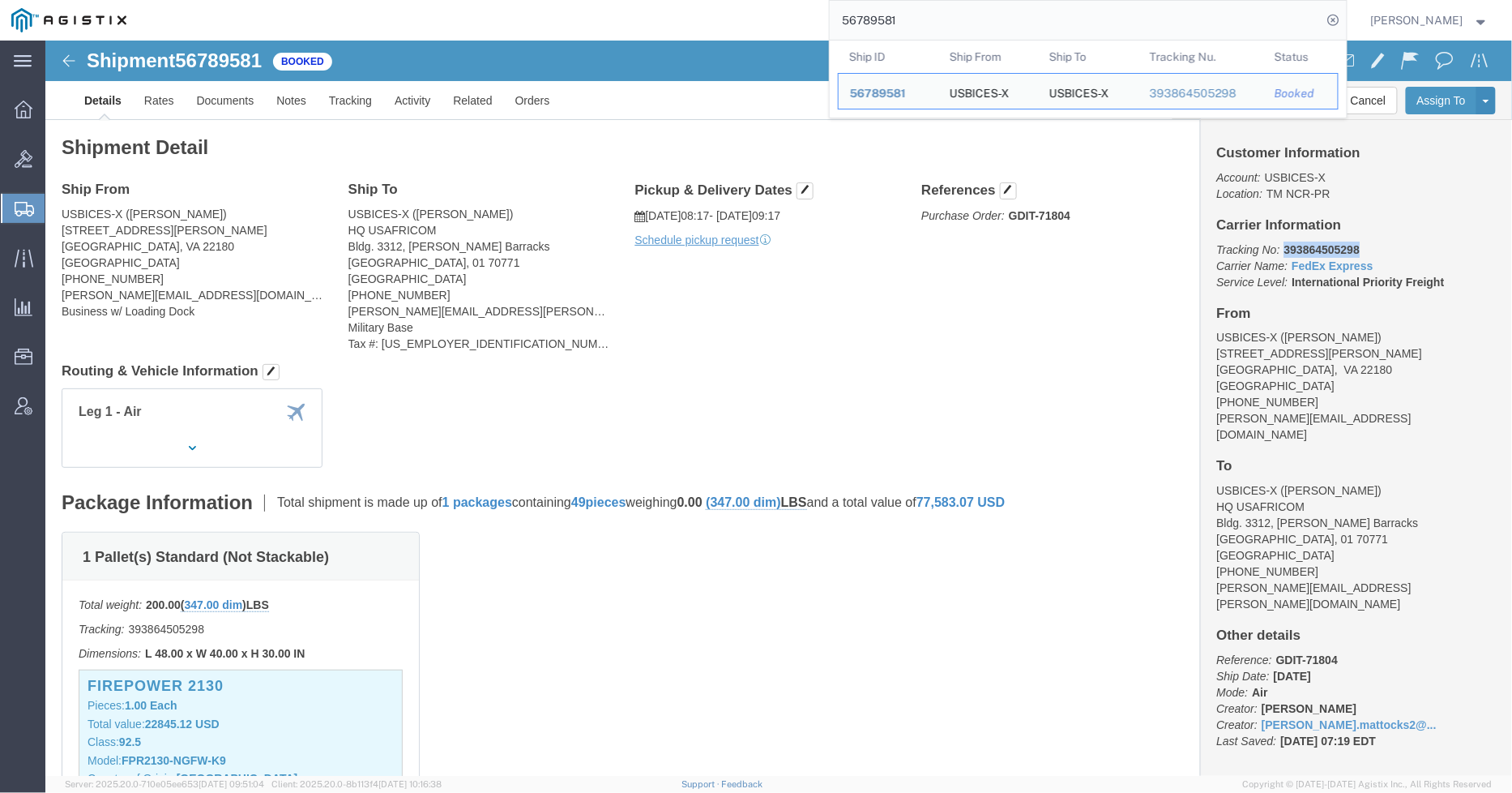
drag, startPoint x: 1317, startPoint y: 208, endPoint x: 1230, endPoint y: 211, distance: 87.1
click p "Tracking No: 393864505298 Carrier Name: FedEx Express FedEx Express Service Lev…"
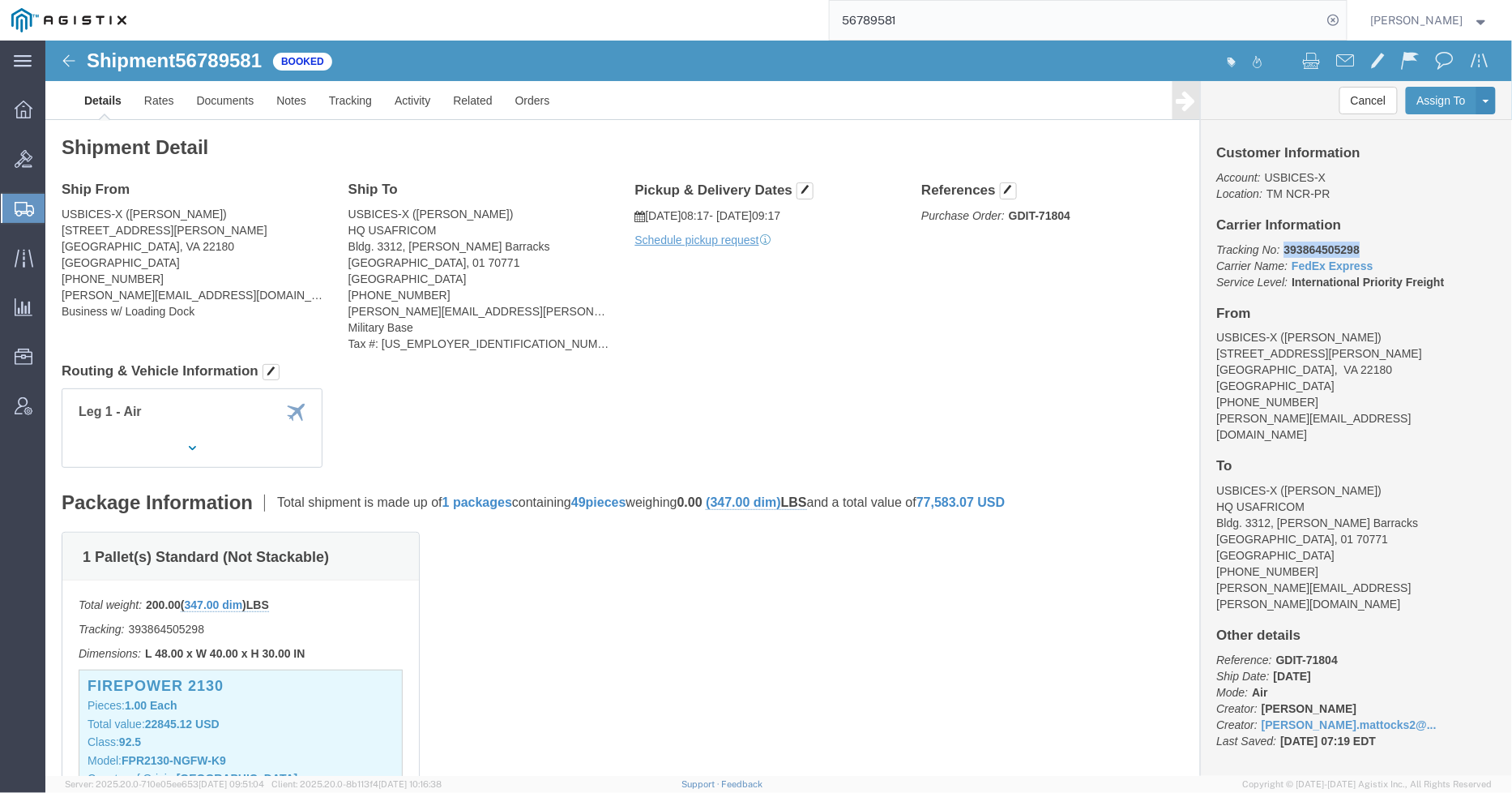
copy b "393864505298"
drag, startPoint x: 945, startPoint y: 24, endPoint x: 784, endPoint y: 21, distance: 161.0
click at [784, 21] on div "56789581" at bounding box center [742, 20] width 1209 height 40
paste input "39339061983"
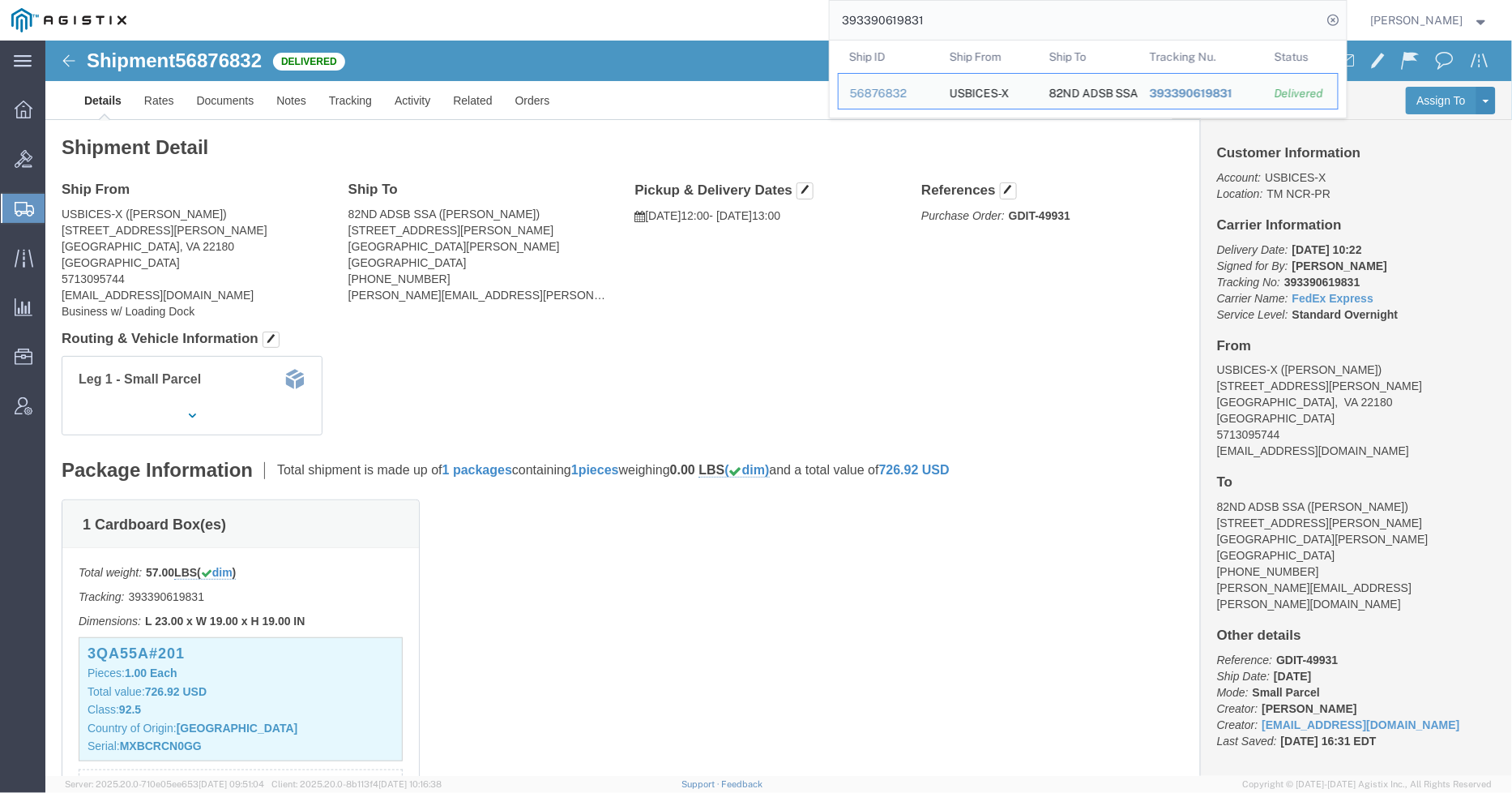
drag, startPoint x: 1017, startPoint y: 14, endPoint x: 799, endPoint y: 19, distance: 218.1
click at [800, 19] on div "393390619831 Ship ID Ship From Ship To Tracking Nu. Status Ship ID 56876832 Shi…" at bounding box center [742, 20] width 1209 height 40
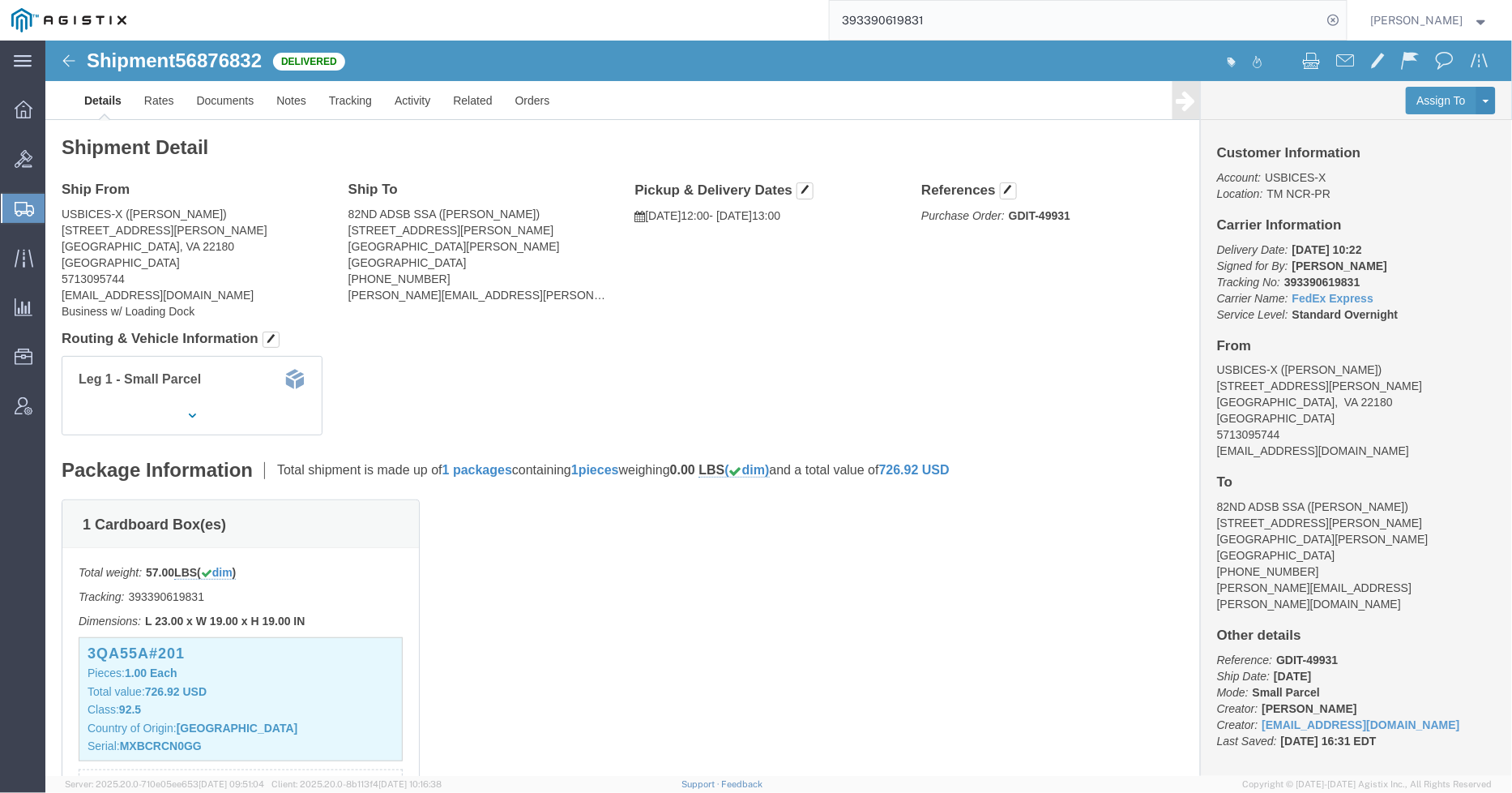
paste input "78963066"
click at [1346, 16] on icon at bounding box center [1334, 20] width 23 height 23
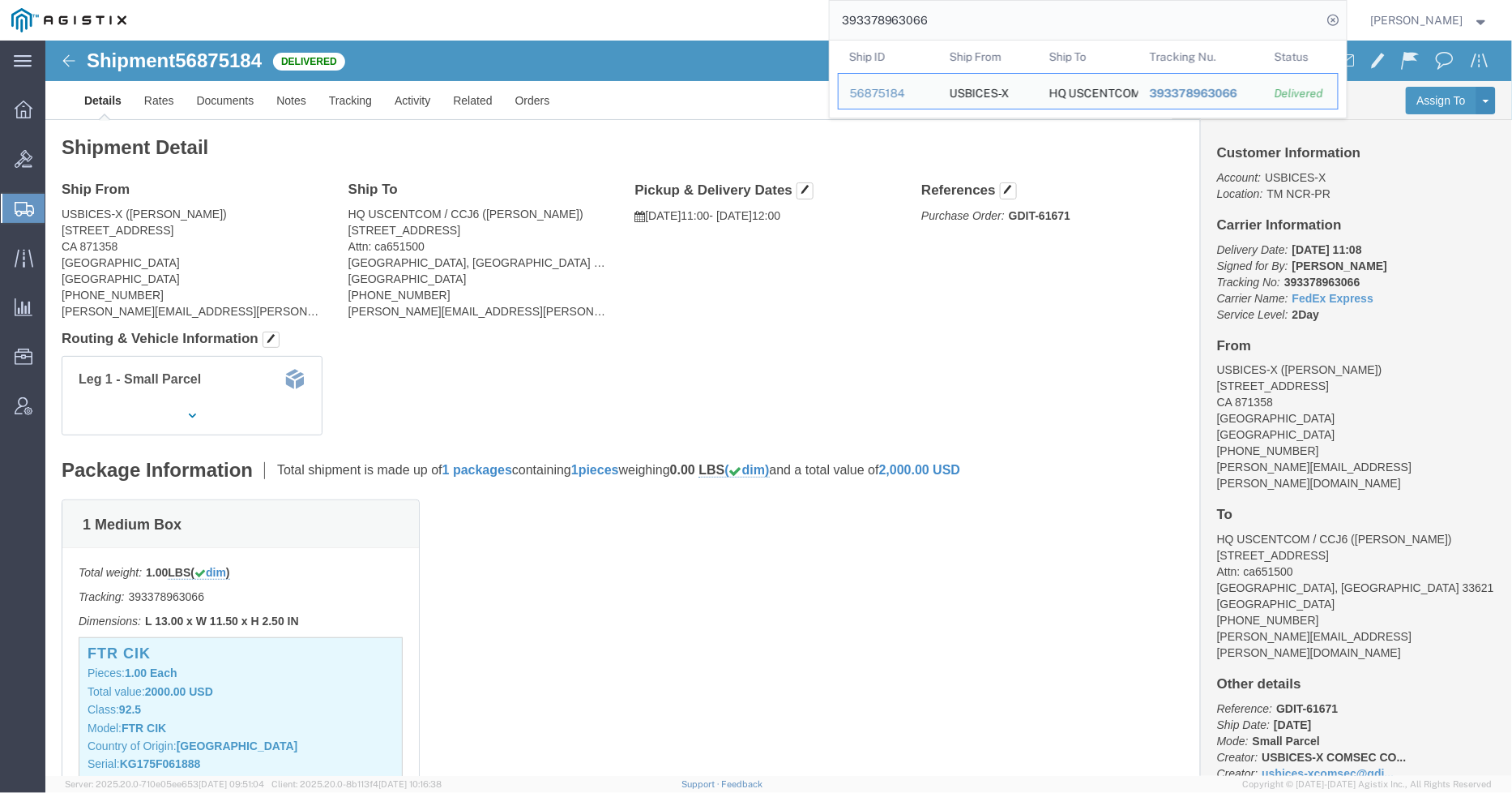
click div "Leg 1 - Small Parcel"
drag, startPoint x: 935, startPoint y: 16, endPoint x: 796, endPoint y: 16, distance: 139.0
click at [796, 16] on div "393378963066 Ship ID Ship From Ship To Tracking Nu. Status Ship ID 56875184 Shi…" at bounding box center [742, 20] width 1209 height 40
paste input "393310023028"
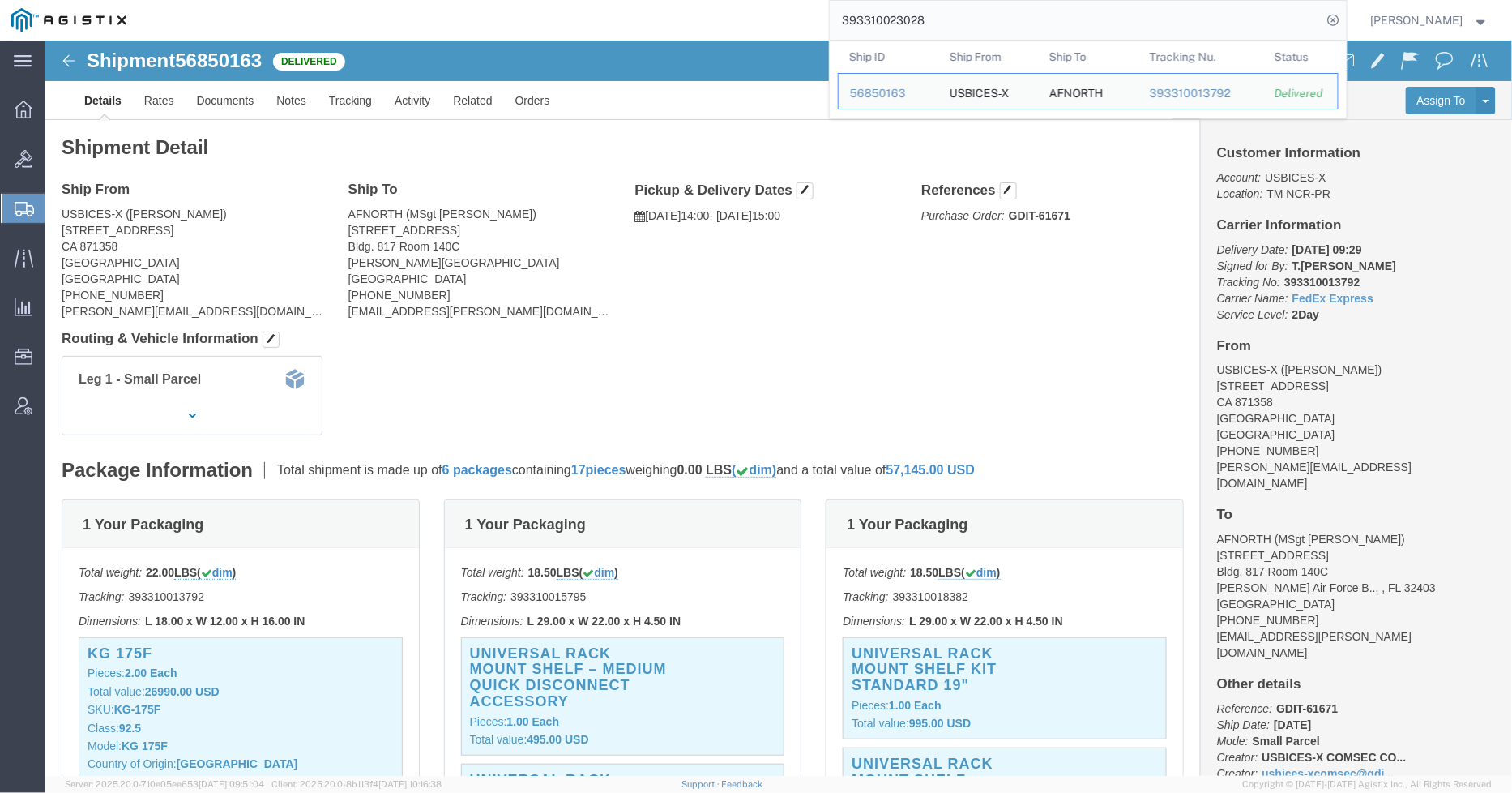
drag, startPoint x: 873, startPoint y: 14, endPoint x: 855, endPoint y: 14, distance: 18.0
click at [855, 14] on input "393310023028" at bounding box center [1076, 20] width 493 height 39
paste input "05612852"
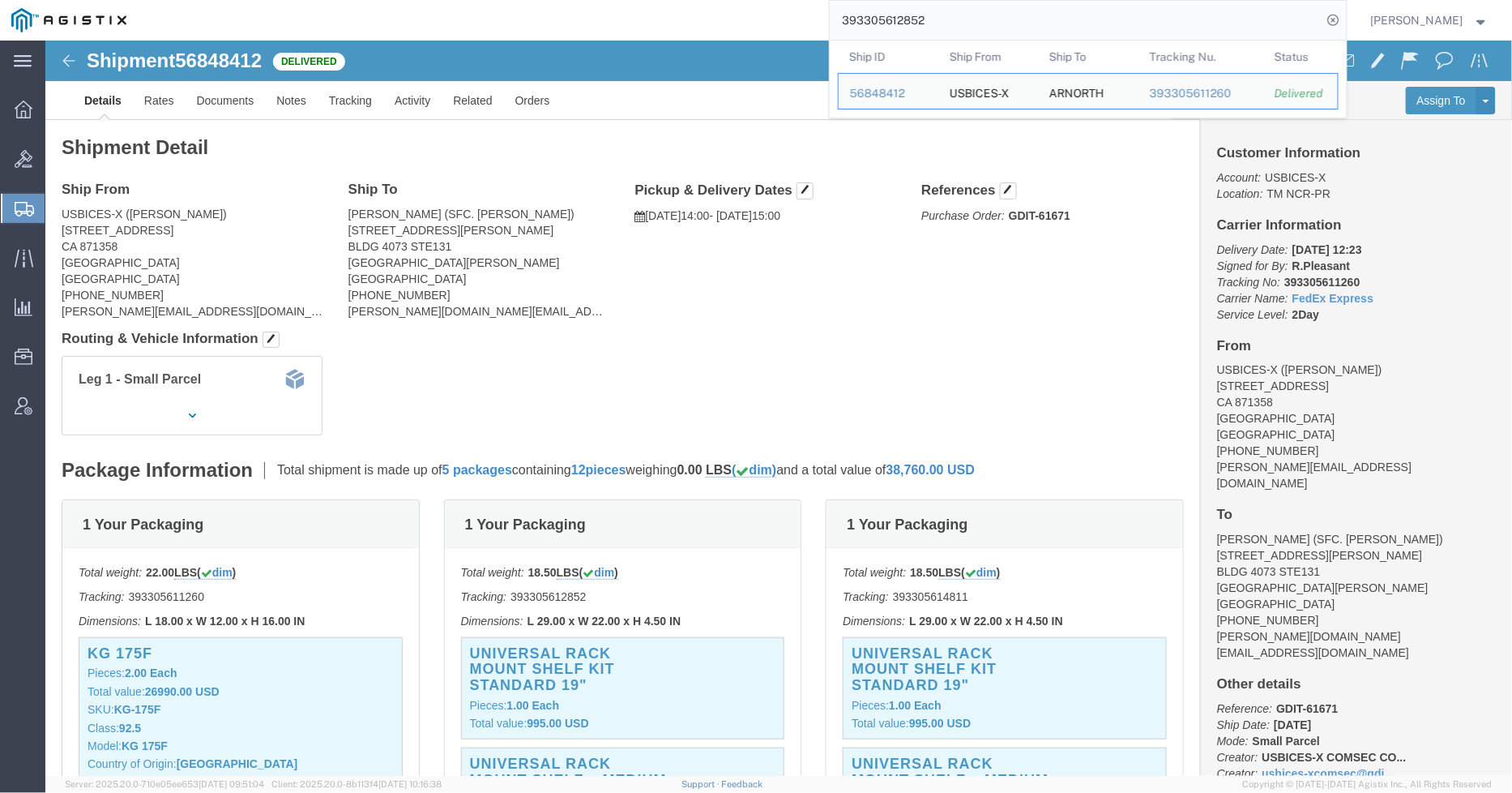
click at [804, 21] on div "393305612852 Ship ID Ship From Ship To Tracking Nu. Status Ship ID 56848412 Shi…" at bounding box center [742, 20] width 1209 height 40
paste input "393378742680"
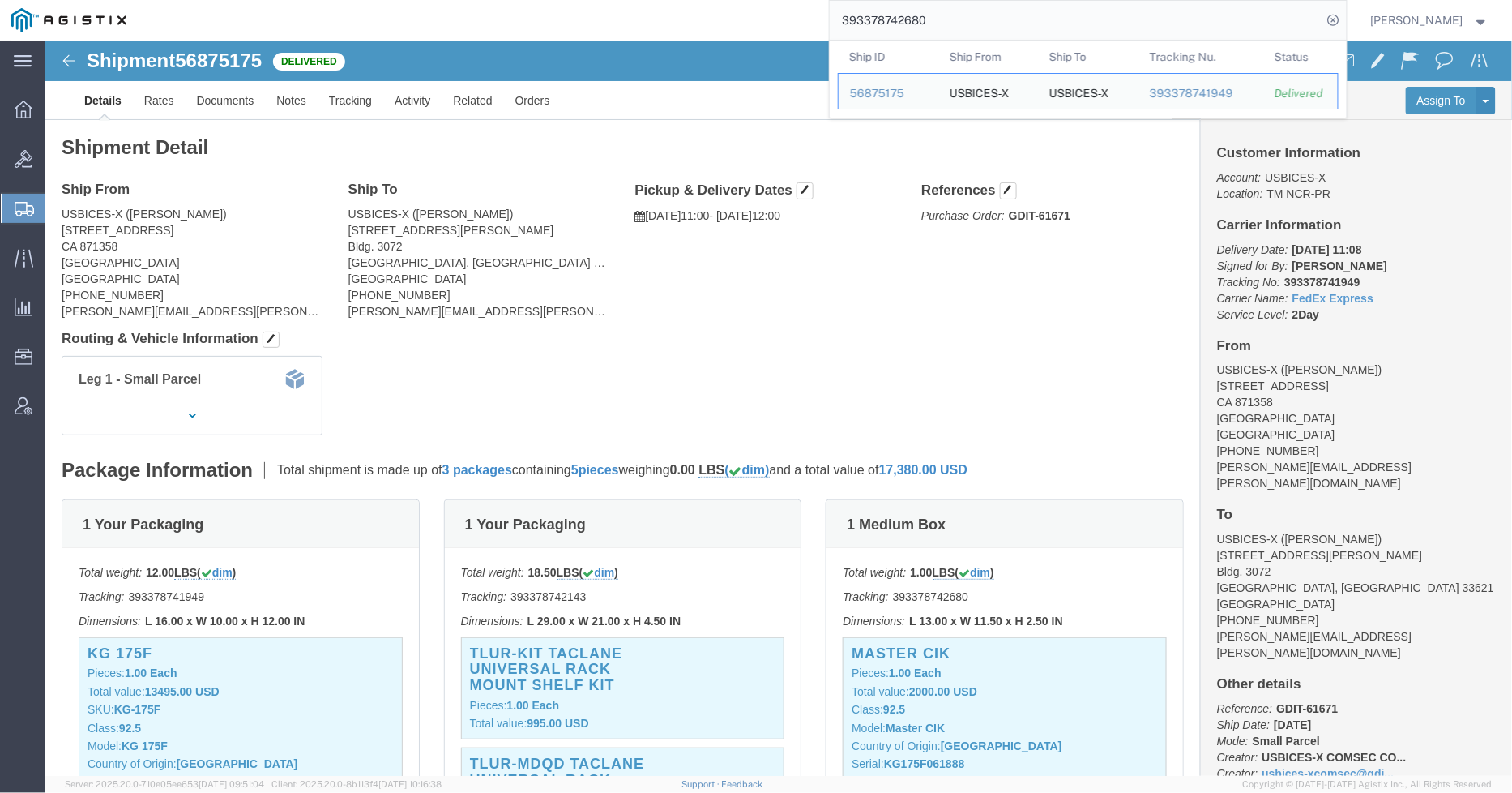
drag, startPoint x: 949, startPoint y: 13, endPoint x: 713, endPoint y: 12, distance: 236.0
click at [713, 12] on div "393378742680 Ship ID Ship From Ship To Tracking Nu. Status Ship ID 56875175 Shi…" at bounding box center [742, 20] width 1209 height 40
paste input "393383675428"
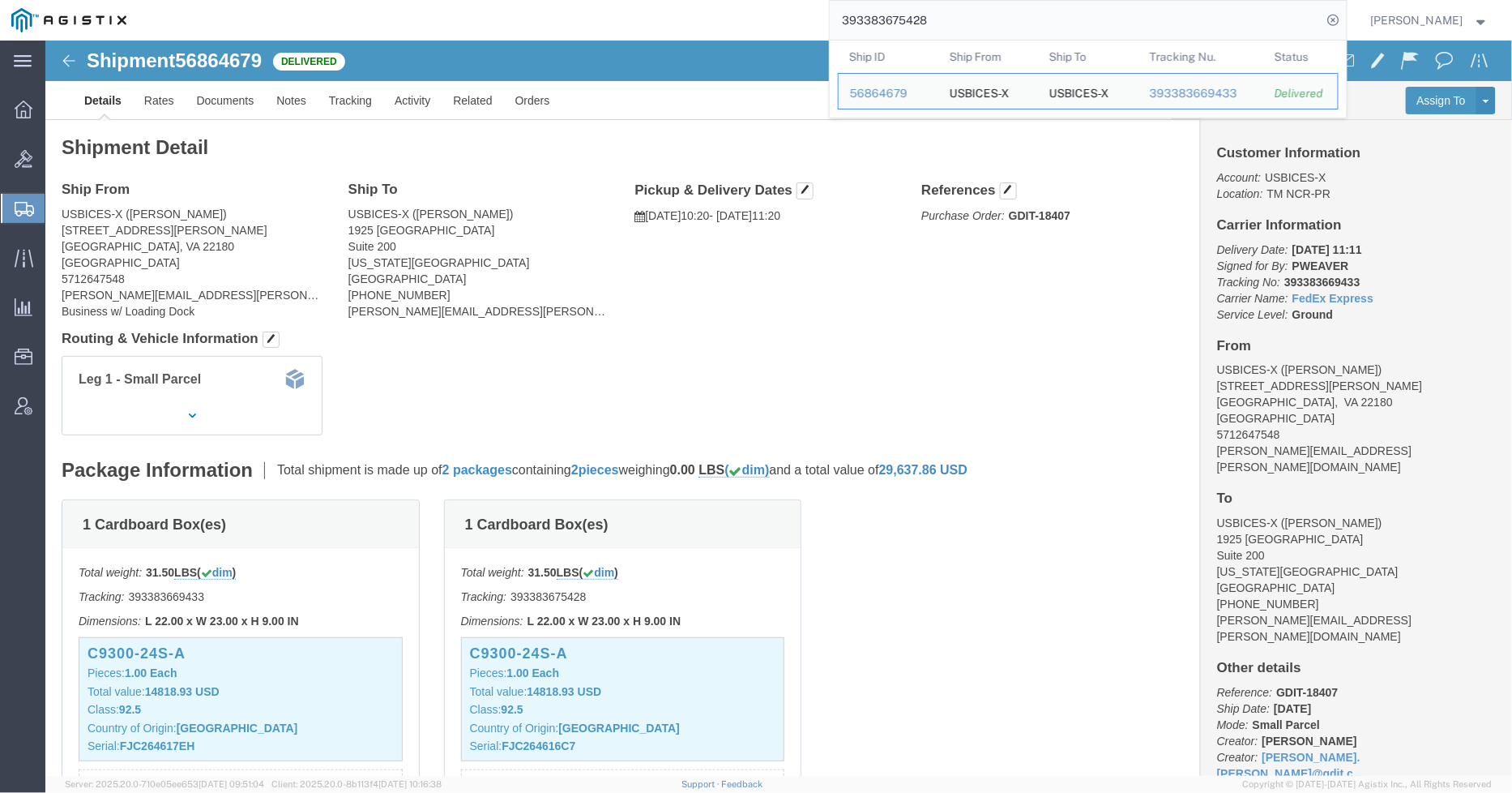
drag, startPoint x: 961, startPoint y: 13, endPoint x: 809, endPoint y: 20, distance: 152.2
click at [809, 20] on div "393383675428 Ship ID Ship From Ship To Tracking Nu. Status Ship ID 56864679 Shi…" at bounding box center [742, 20] width 1209 height 40
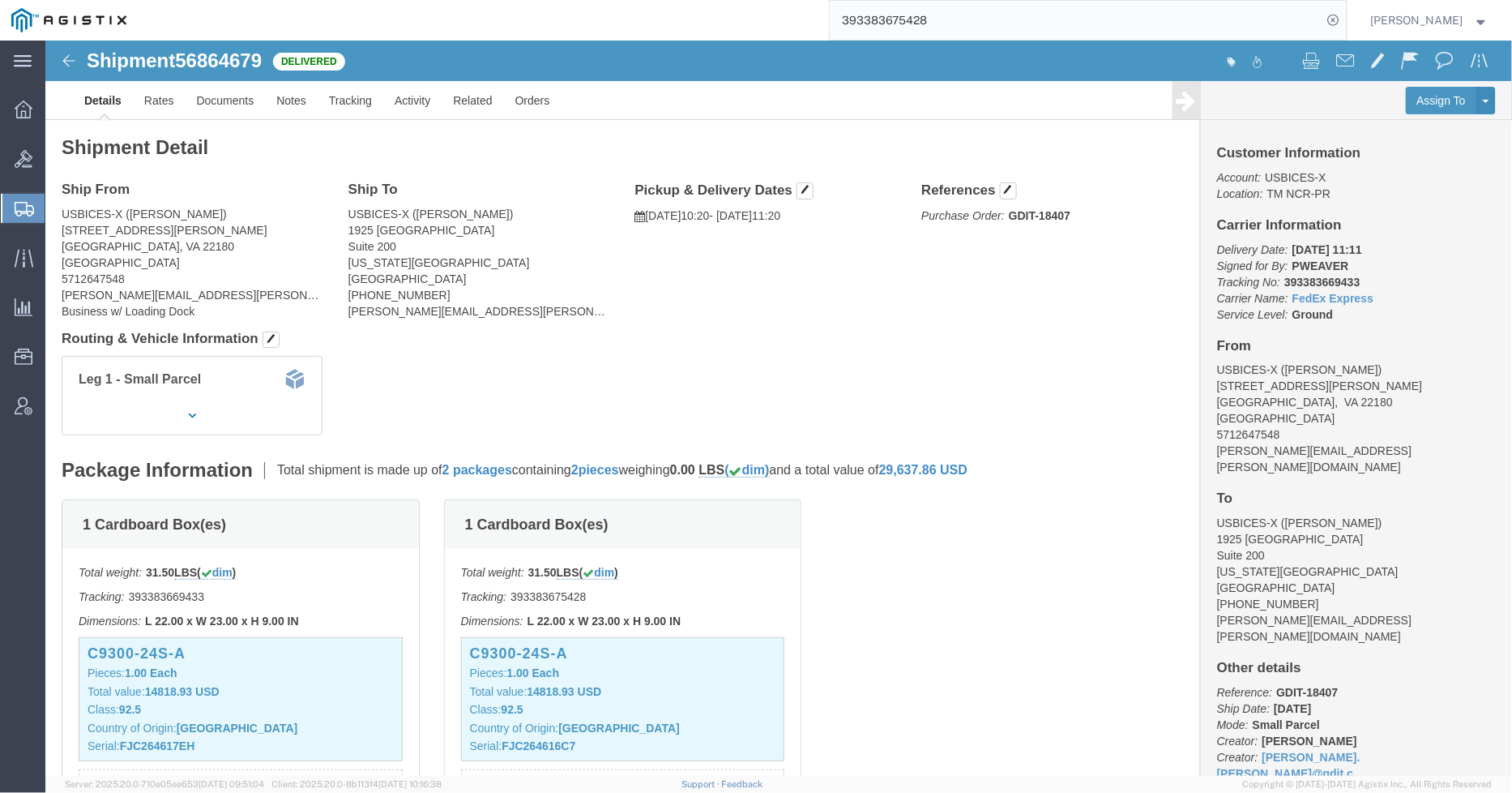
paste input "393305617155"
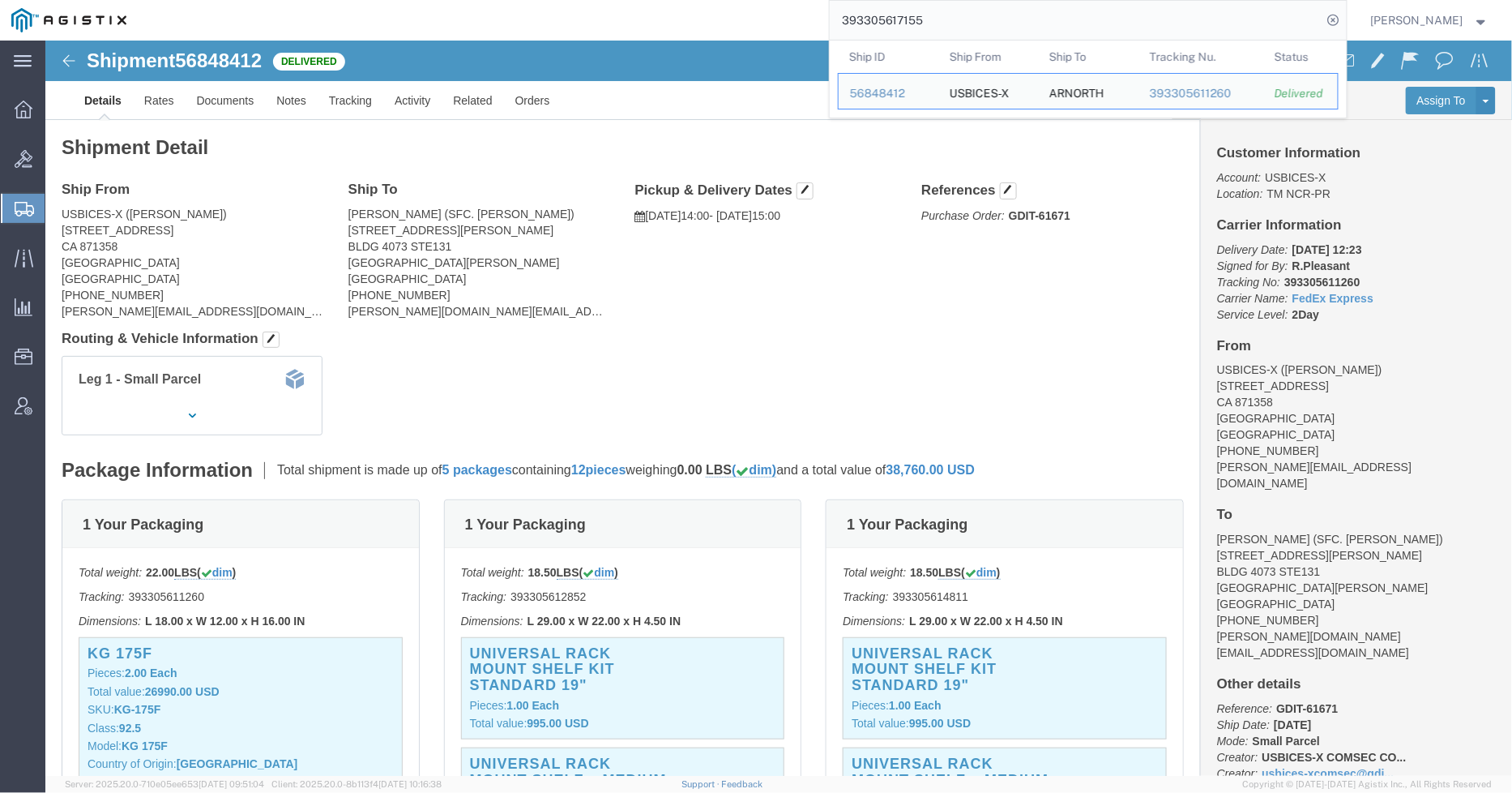
drag, startPoint x: 954, startPoint y: 25, endPoint x: 821, endPoint y: 24, distance: 133.0
click at [821, 24] on div "393305617155 Ship ID Ship From Ship To Tracking Nu. Status Ship ID 56848412 Shi…" at bounding box center [742, 20] width 1209 height 40
paste input "393349187330"
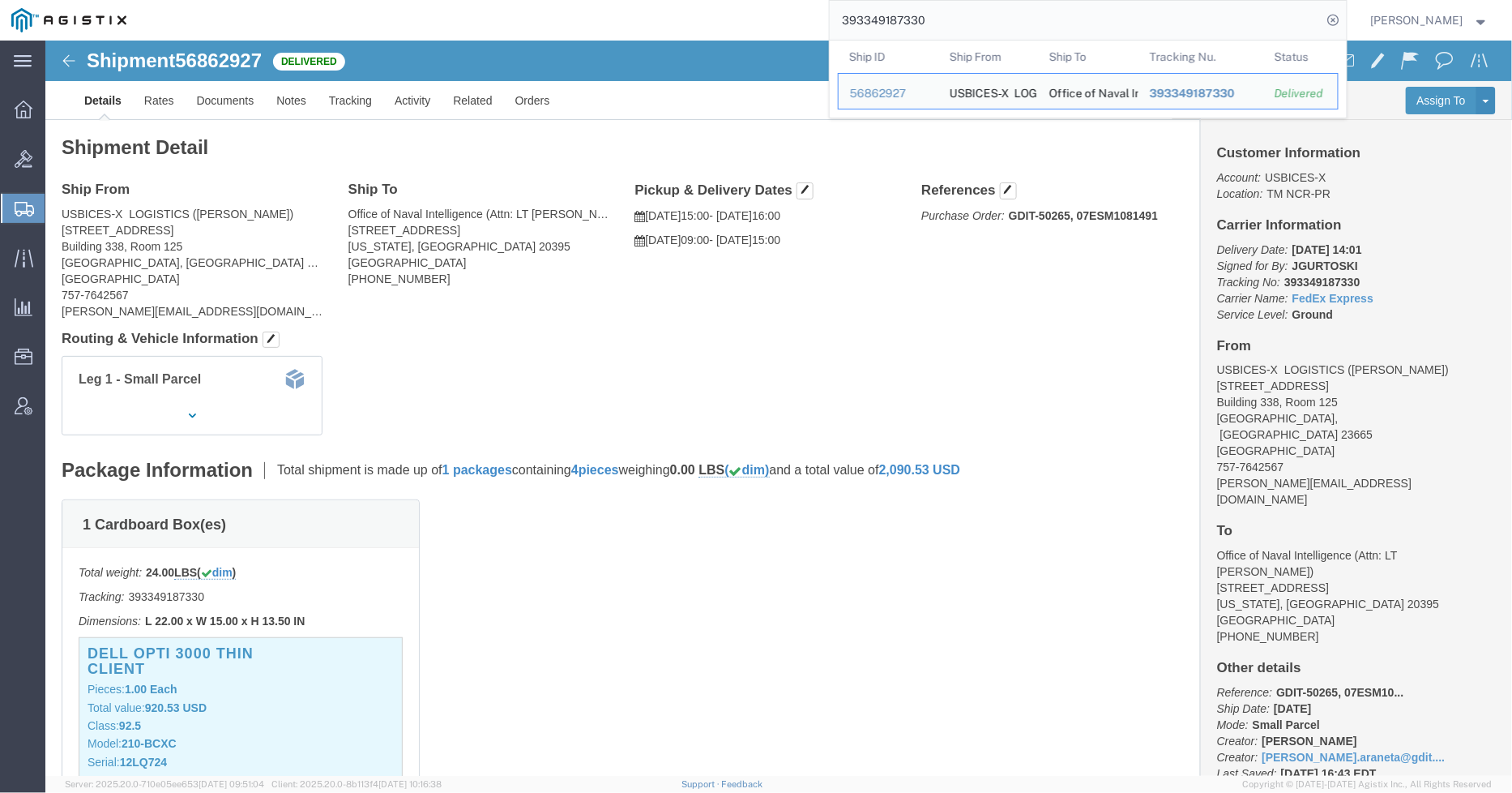
drag, startPoint x: 810, startPoint y: 17, endPoint x: 784, endPoint y: 14, distance: 26.2
click at [784, 14] on div "393349187330 Ship ID Ship From Ship To Tracking Nu. Status Ship ID 56862927 Shi…" at bounding box center [742, 20] width 1209 height 40
paste input "393344083812"
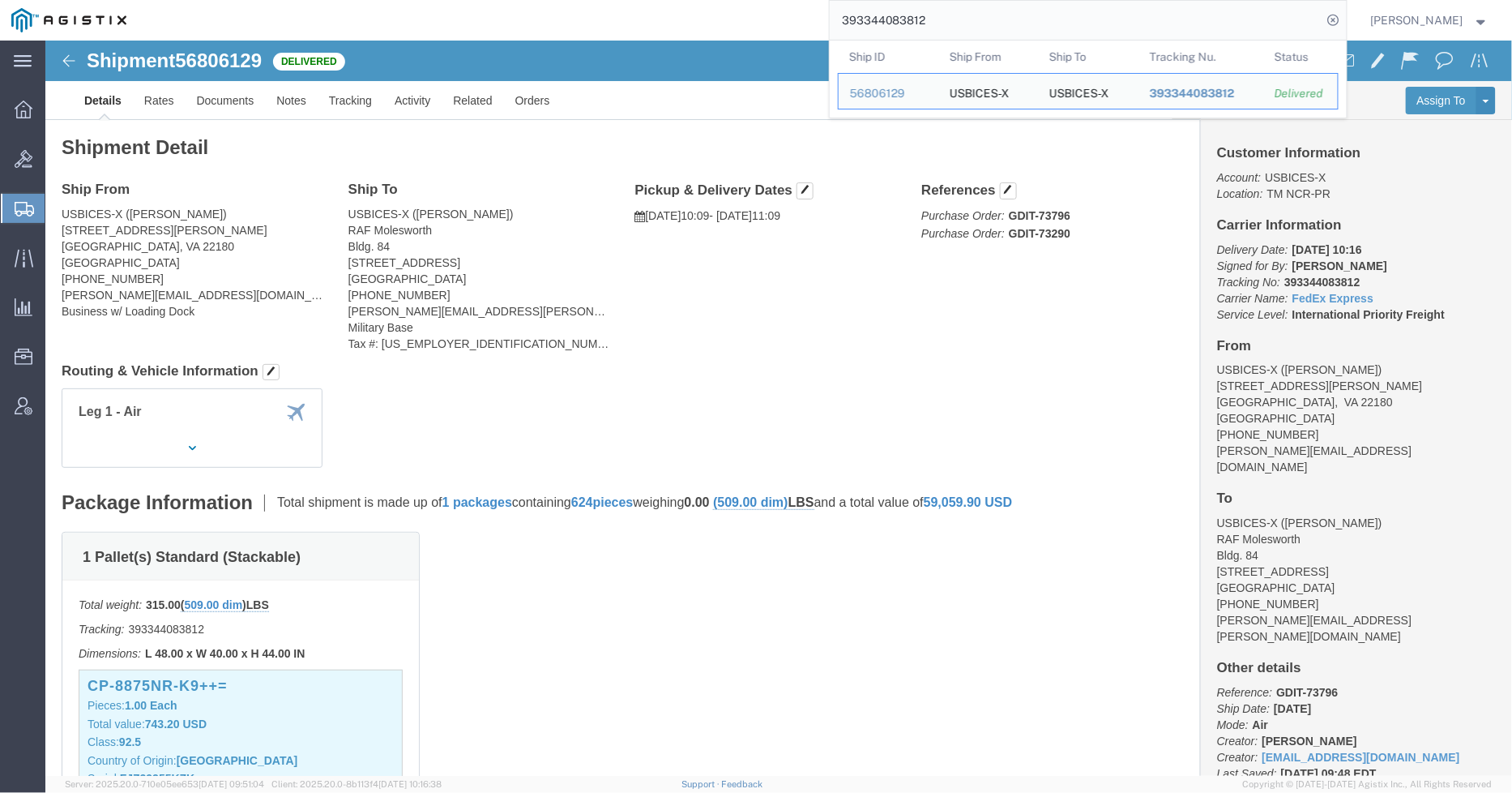
drag, startPoint x: 947, startPoint y: 28, endPoint x: 816, endPoint y: 13, distance: 131.9
click at [817, 14] on div "393344083812 Ship ID Ship From Ship To Tracking Nu. Status Ship ID 56806129 Shi…" at bounding box center [742, 20] width 1209 height 40
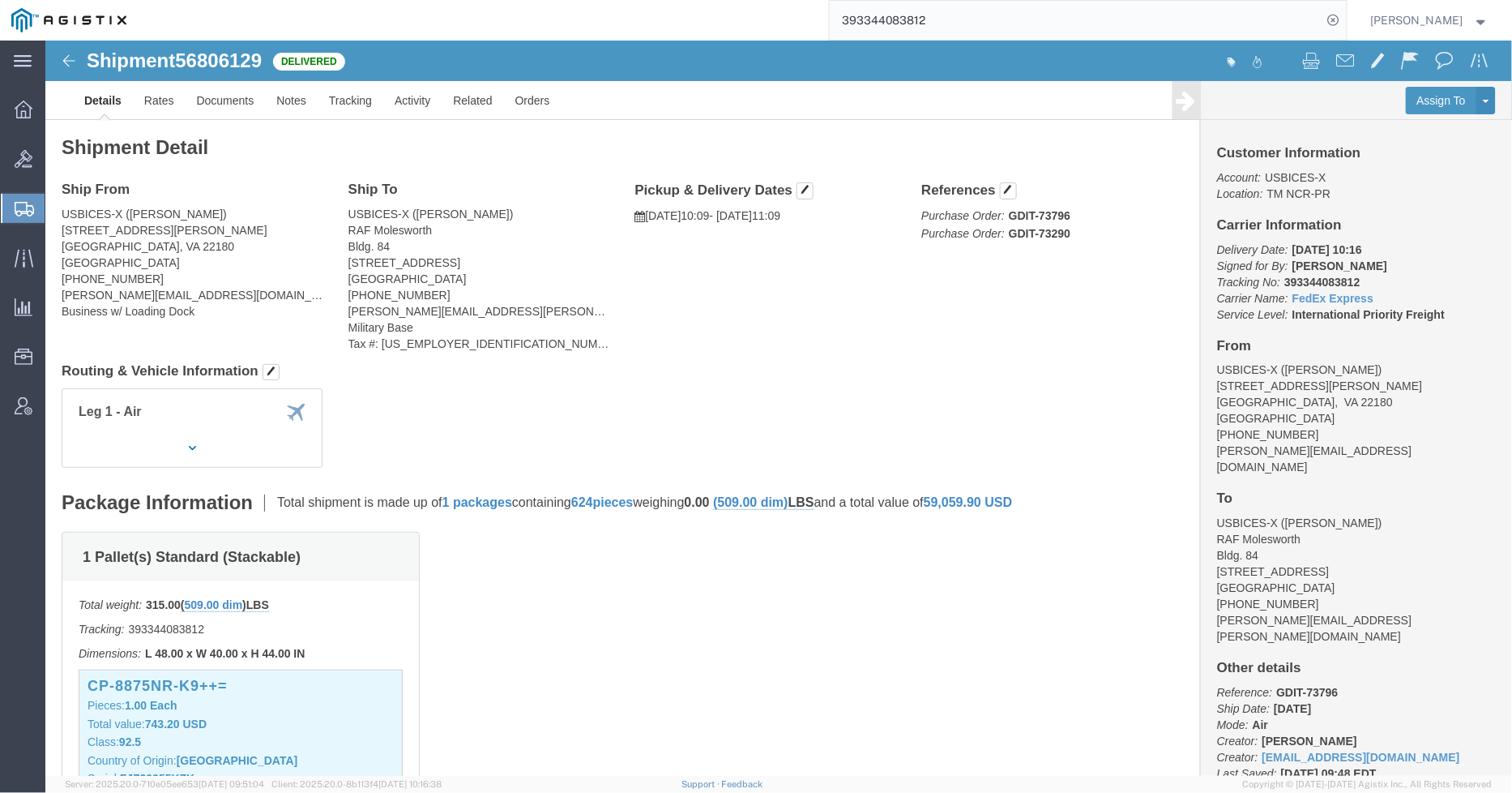
paste input "39346784888"
type input "393467848882"
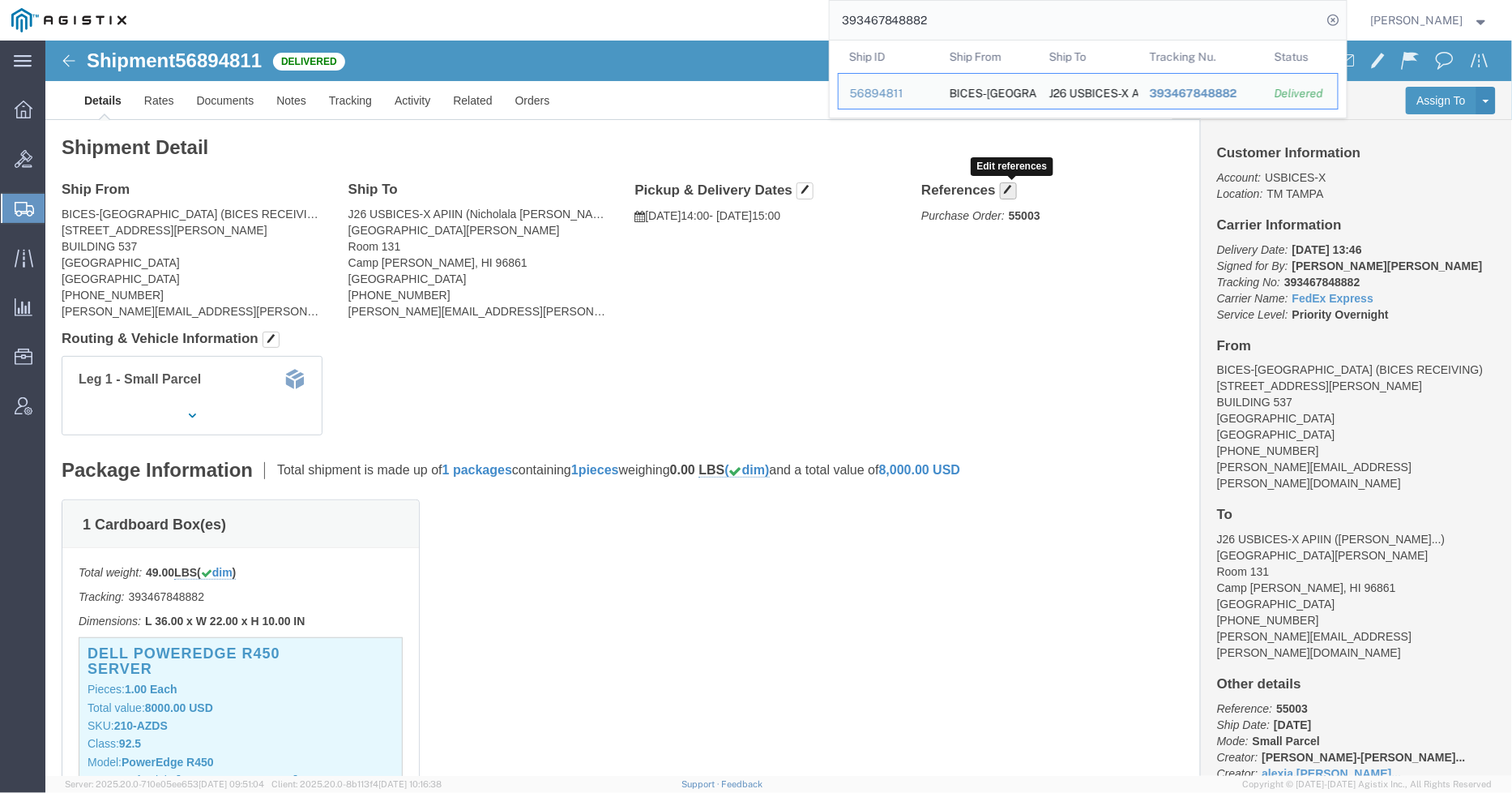
click span "button"
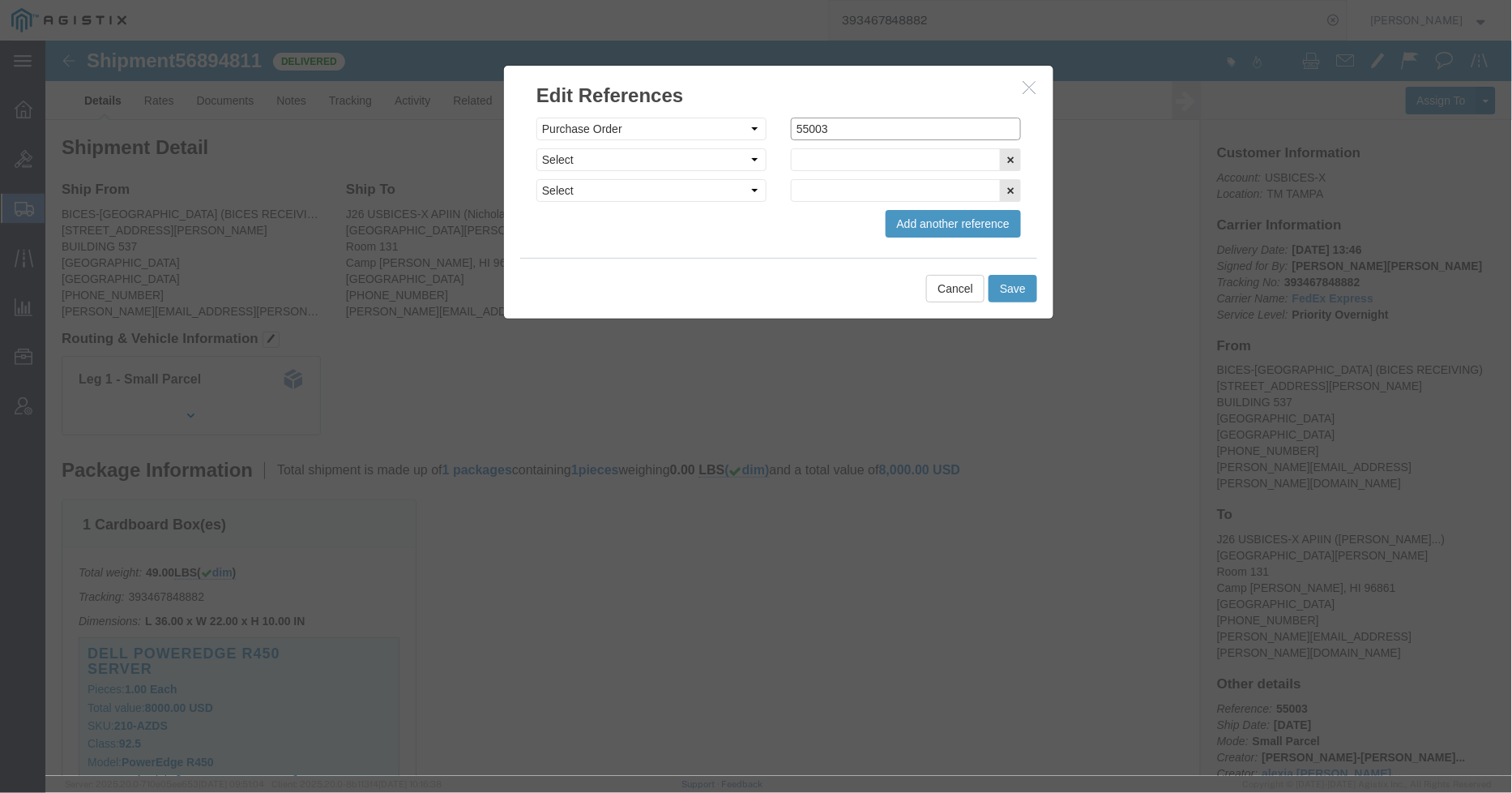
click input "55003"
type input "GDIT-55003"
click button "Save"
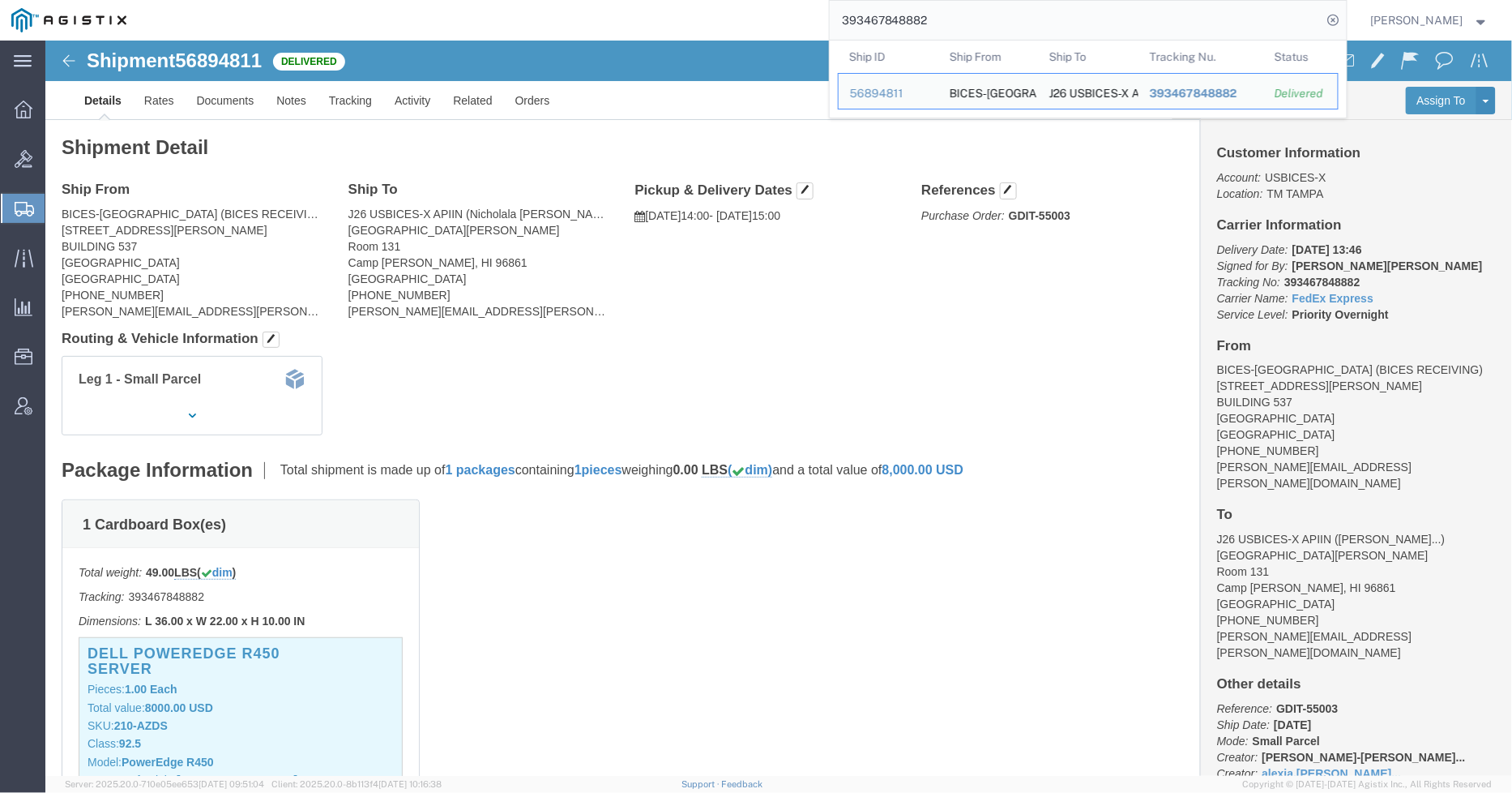
drag, startPoint x: 879, startPoint y: 5, endPoint x: 722, endPoint y: -8, distance: 157.5
click at [722, 0] on html "main_menu Created with Sketch. Collapse Menu Overview Bids Shipments Shipment M…" at bounding box center [756, 396] width 1512 height 793
paste input "393310019827"
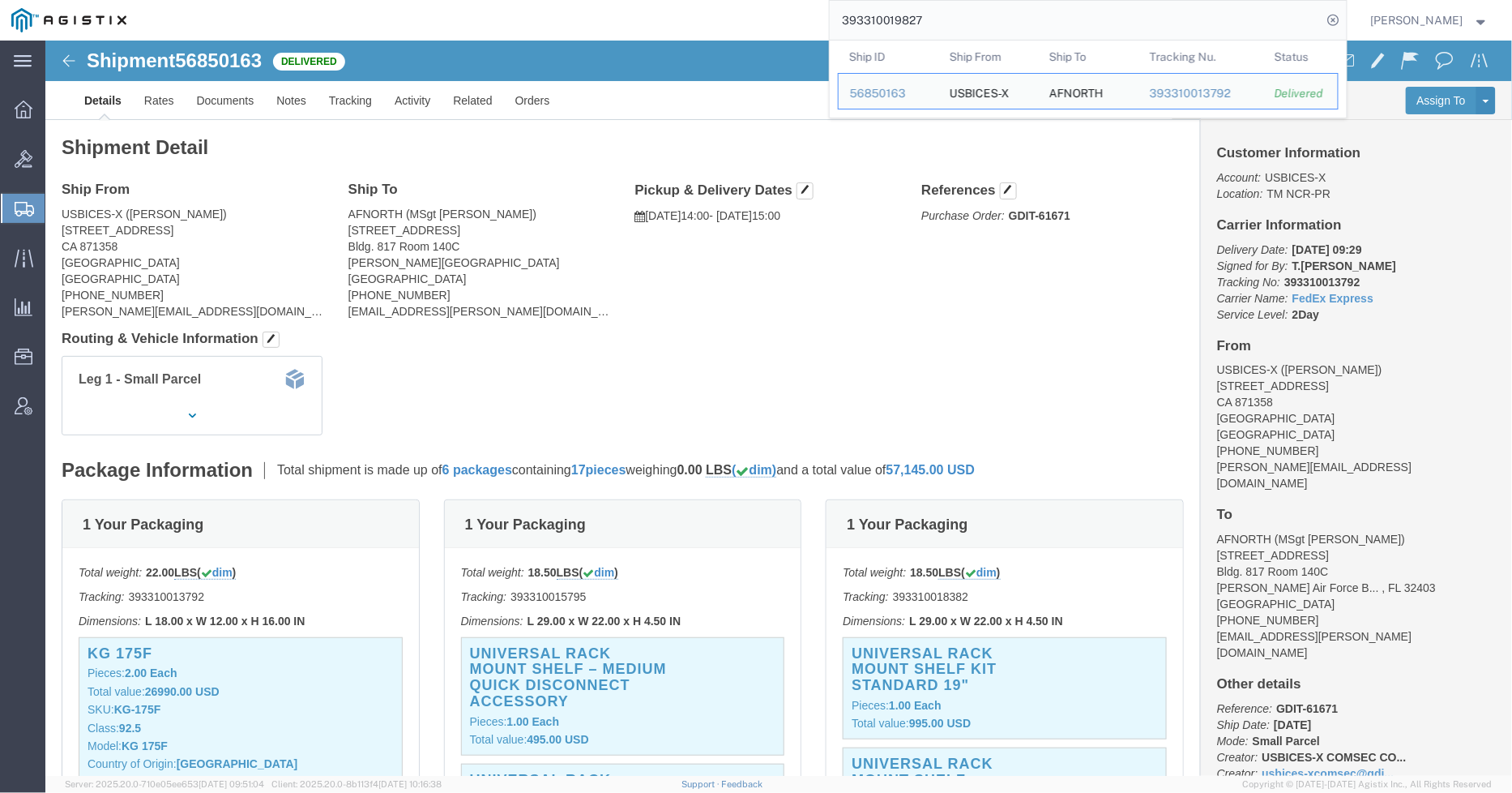
drag, startPoint x: 788, startPoint y: 12, endPoint x: 778, endPoint y: 11, distance: 10.0
click at [778, 11] on div "393310019827 Ship ID Ship From Ship To Tracking Nu. Status Ship ID 56850163 Shi…" at bounding box center [742, 20] width 1209 height 40
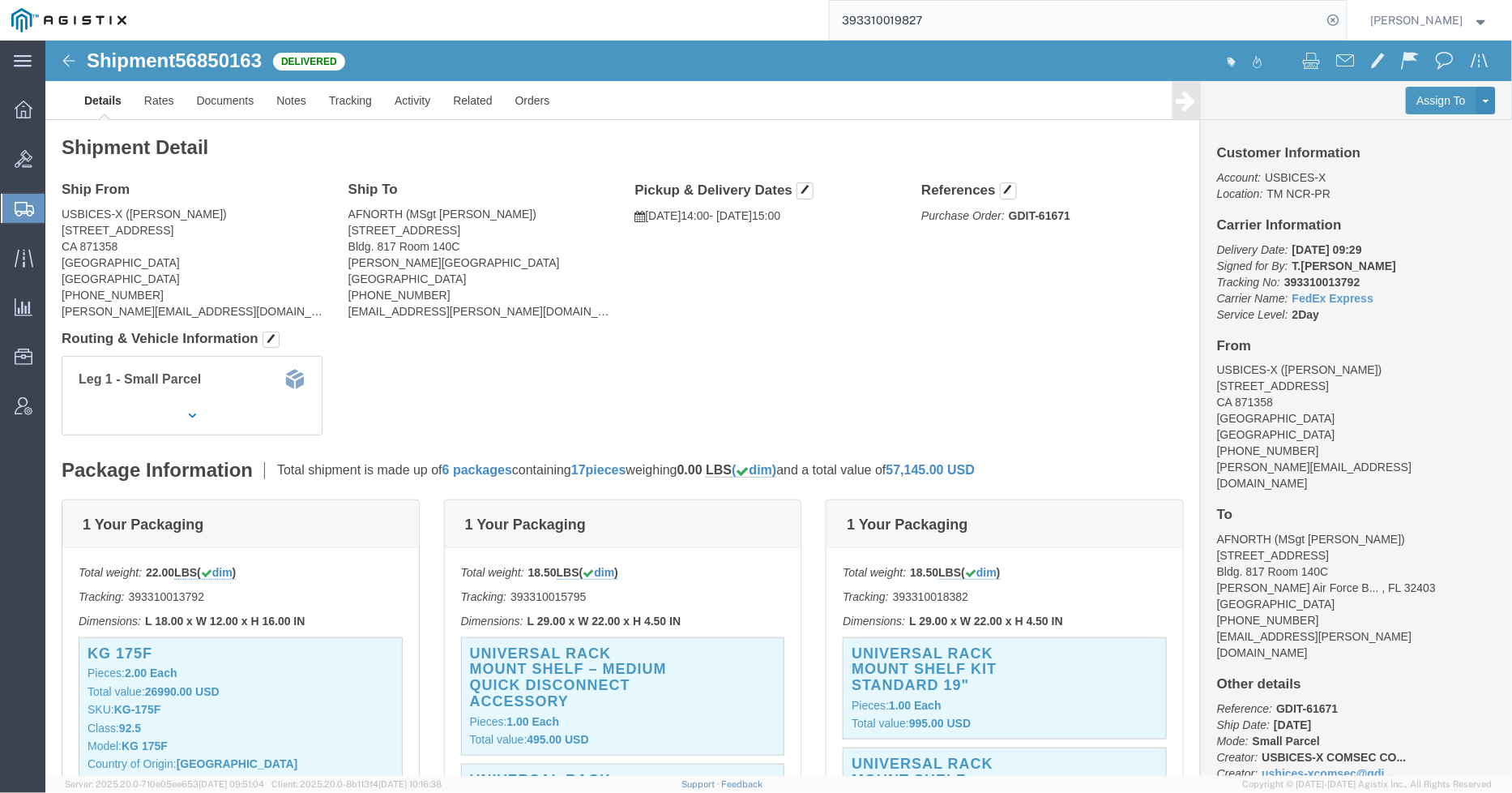
paste input "21426"
click at [1153, 13] on input "393310021426" at bounding box center [1076, 20] width 493 height 39
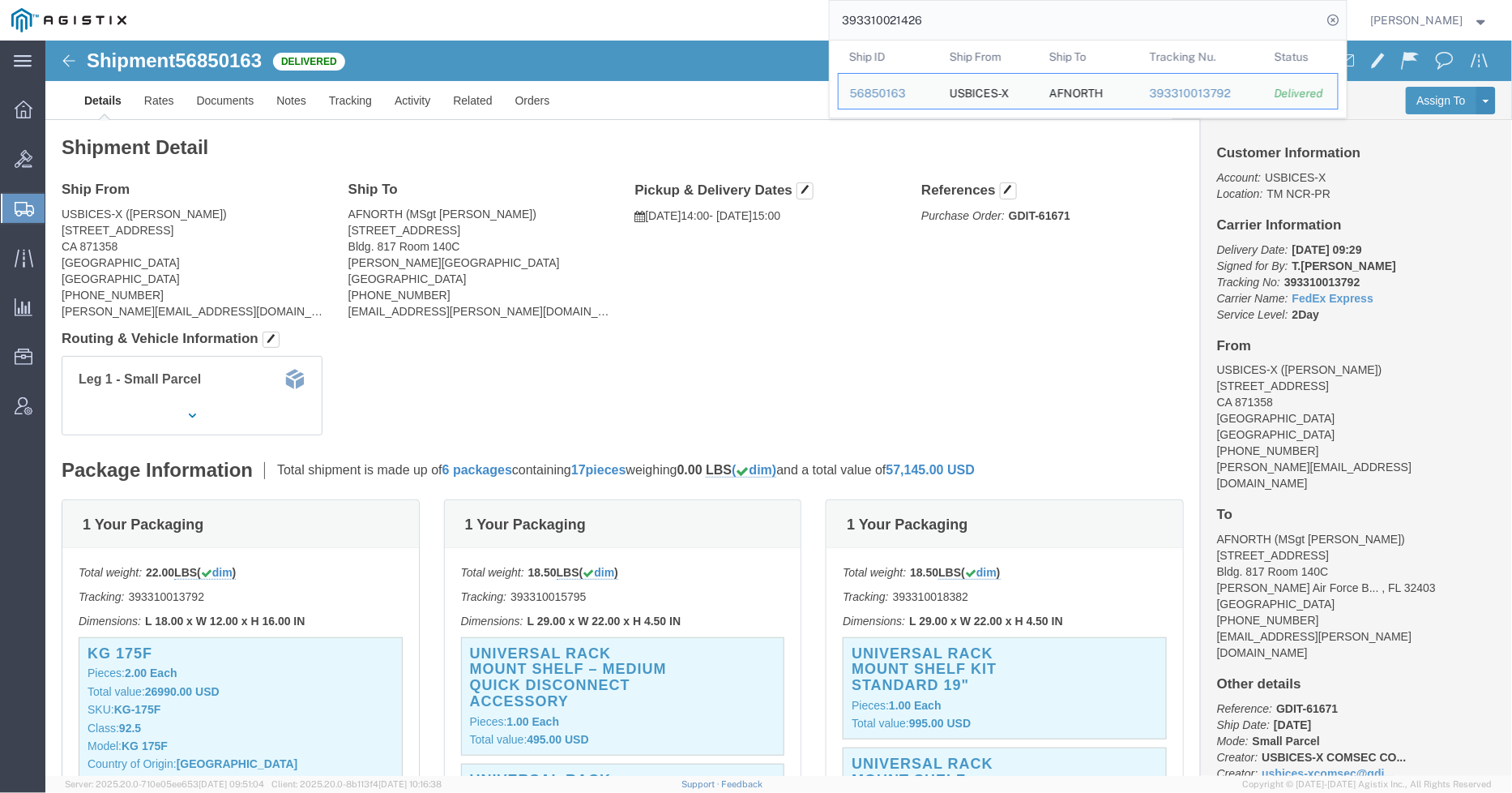
drag, startPoint x: 836, startPoint y: 12, endPoint x: 809, endPoint y: 14, distance: 27.1
click at [809, 14] on div "393310021426 Ship ID Ship From Ship To Tracking Nu. Status Ship ID 56850163 Shi…" at bounding box center [742, 20] width 1209 height 40
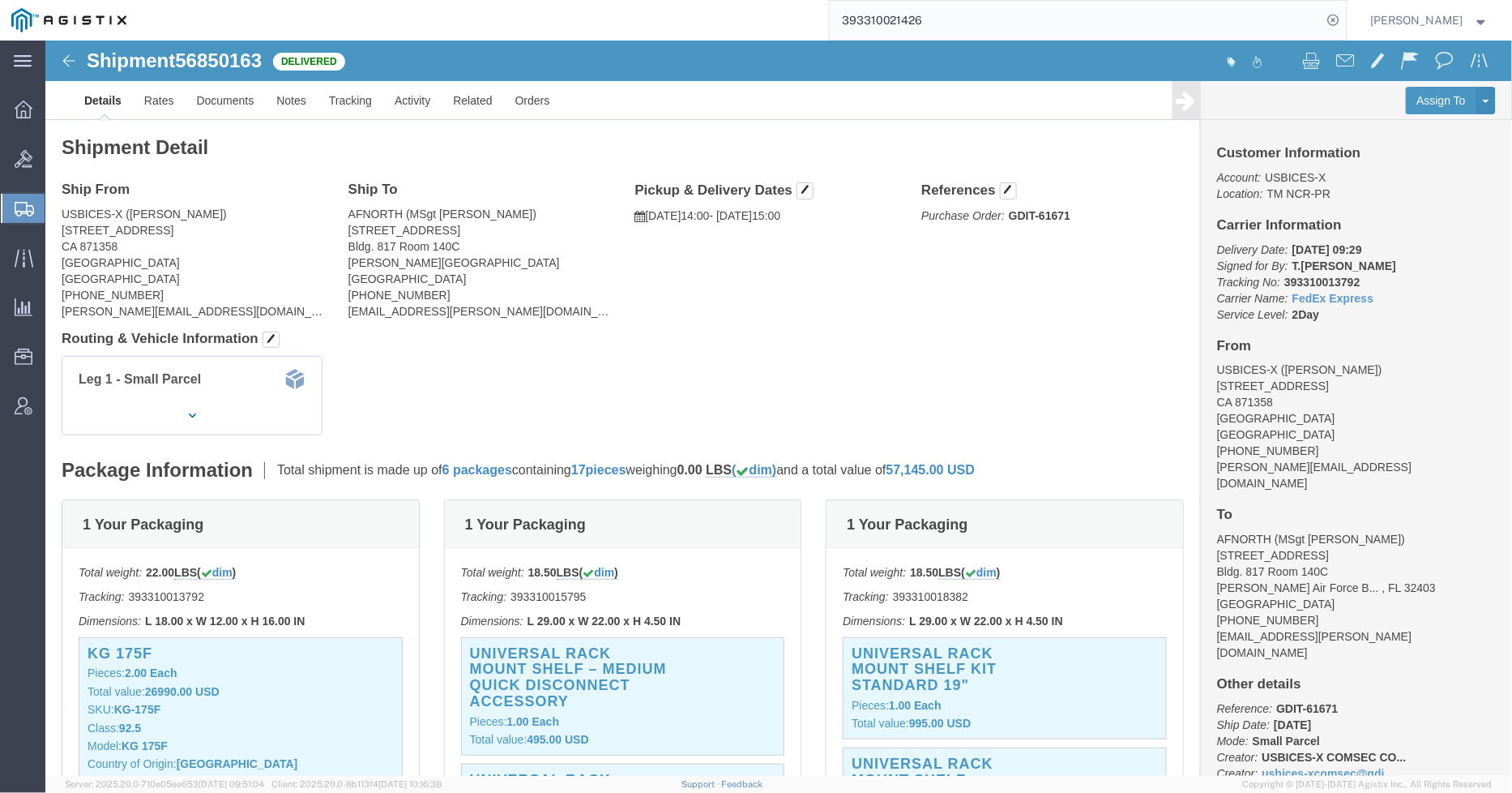
paste input "05615428"
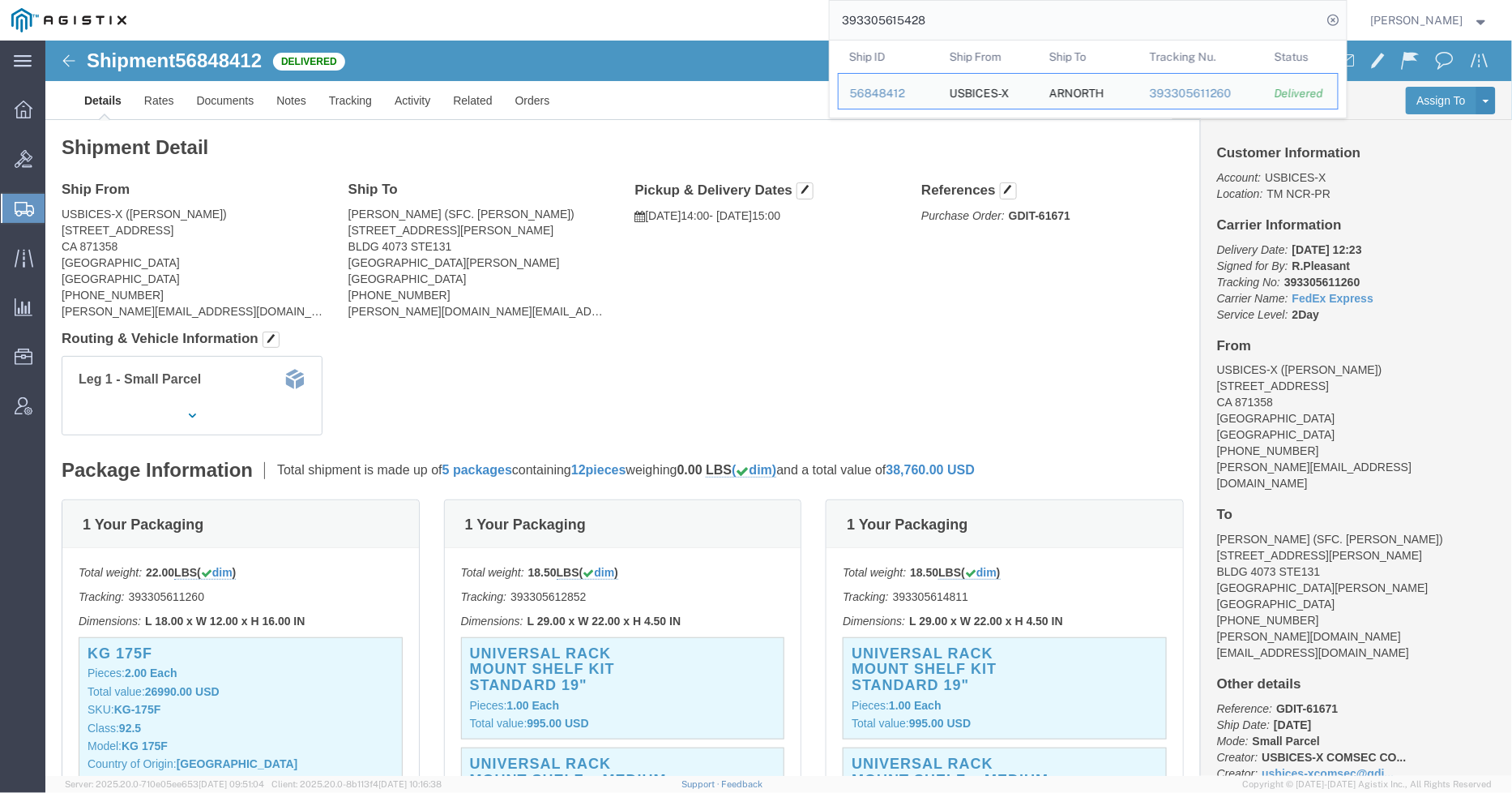
drag, startPoint x: 940, startPoint y: 24, endPoint x: 841, endPoint y: 34, distance: 99.5
click at [841, 34] on input "393305615428" at bounding box center [1076, 20] width 493 height 39
paste input "39338333419"
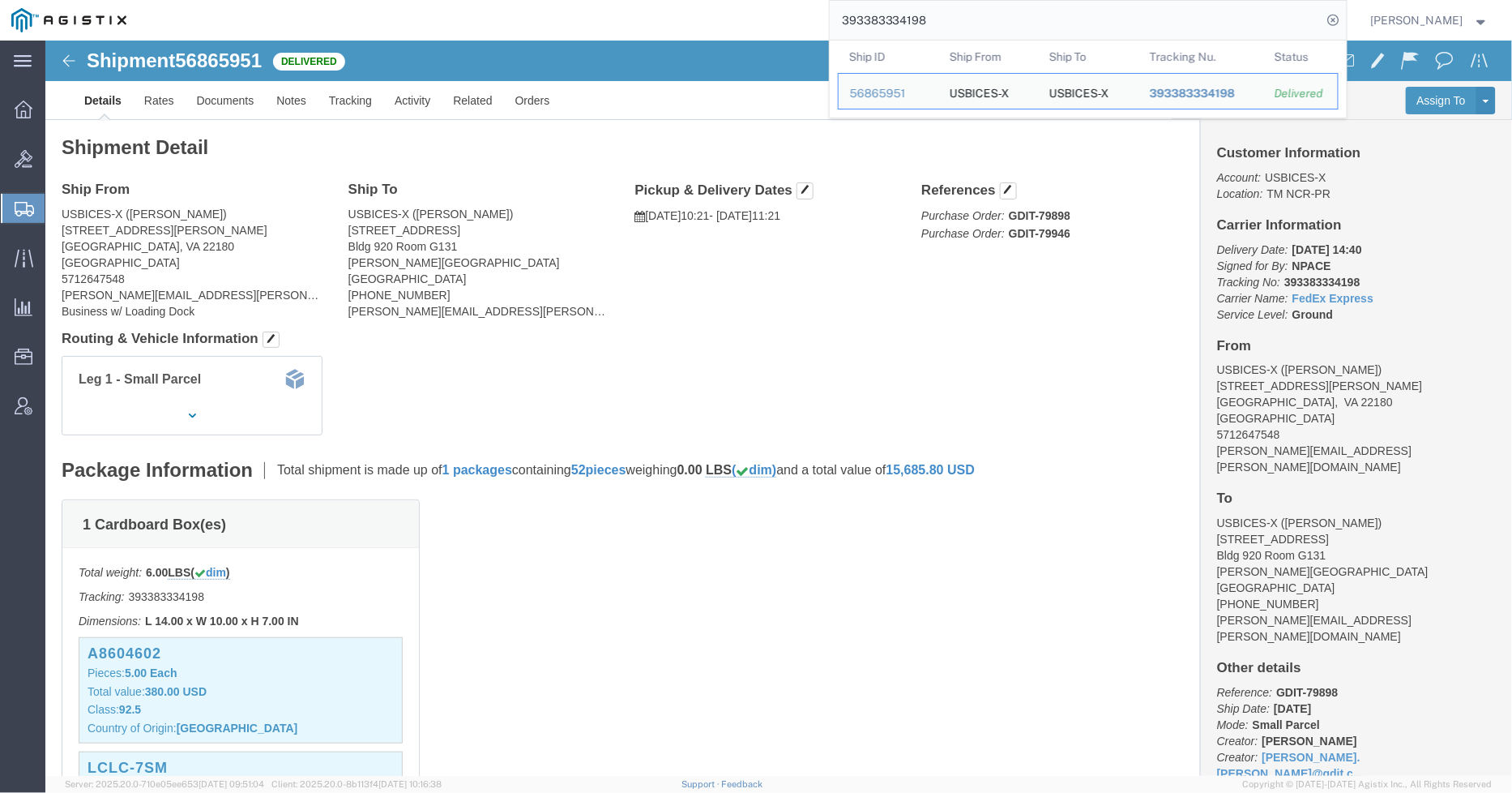
drag, startPoint x: 964, startPoint y: 16, endPoint x: 756, endPoint y: 17, distance: 208.0
click at [756, 17] on div "393383334198 Ship ID Ship From Ship To Tracking Nu. Status Ship ID 56865951 Shi…" at bounding box center [742, 20] width 1209 height 40
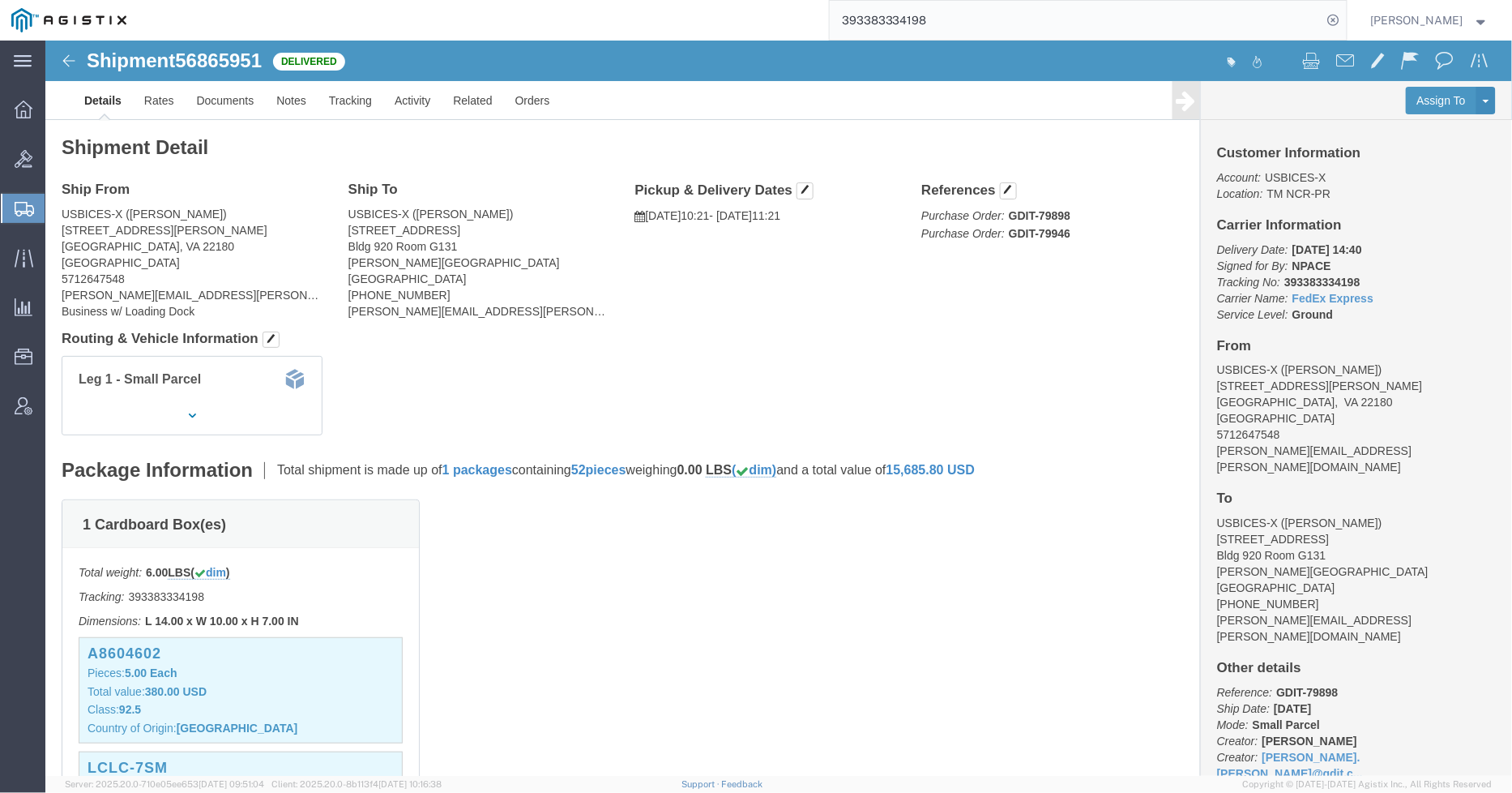
paste input "2806861"
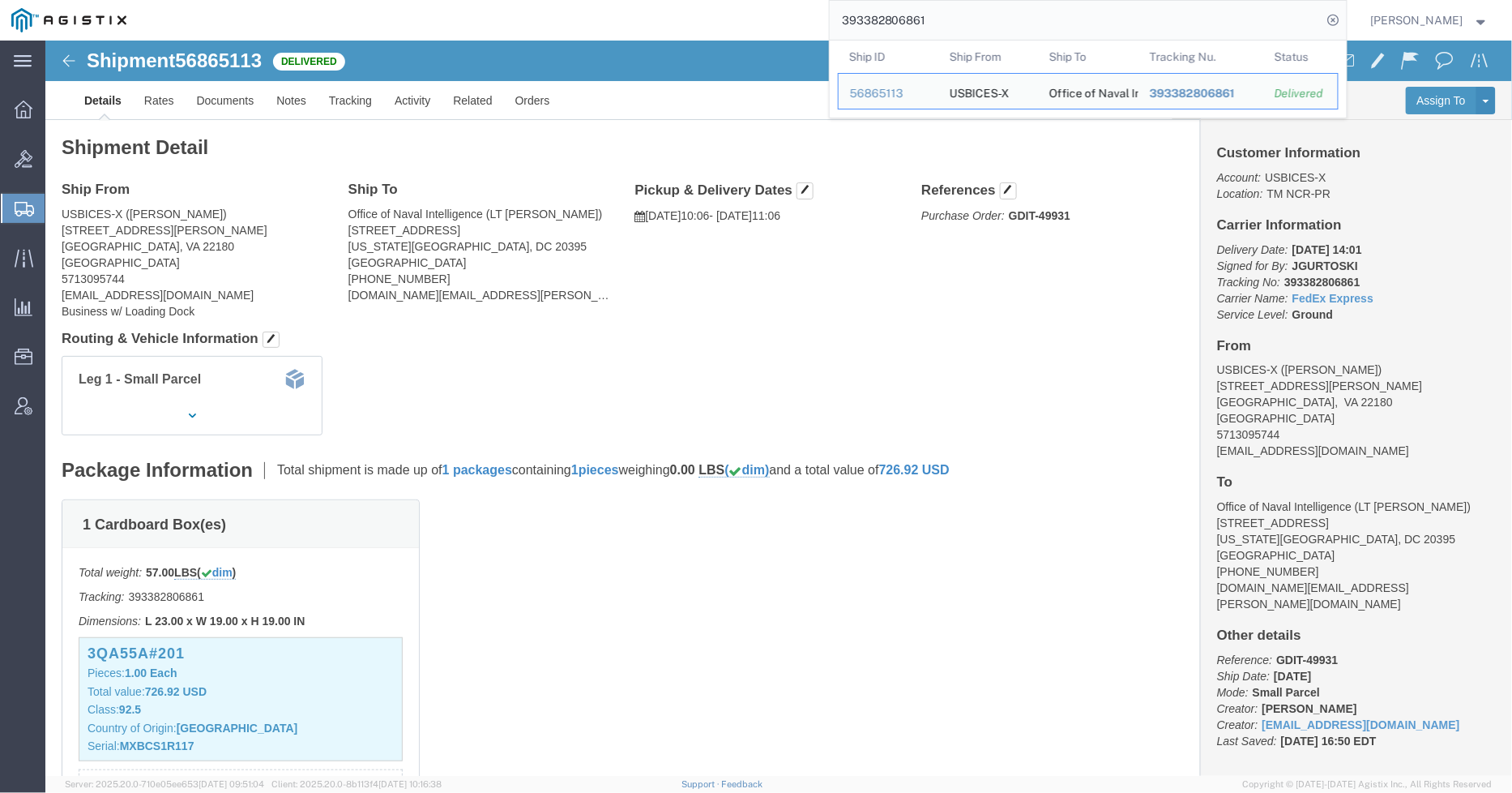
click at [975, 28] on input "393382806861" at bounding box center [1076, 20] width 493 height 39
click at [974, 28] on input "393382806861" at bounding box center [1076, 20] width 493 height 39
paste input "10018382"
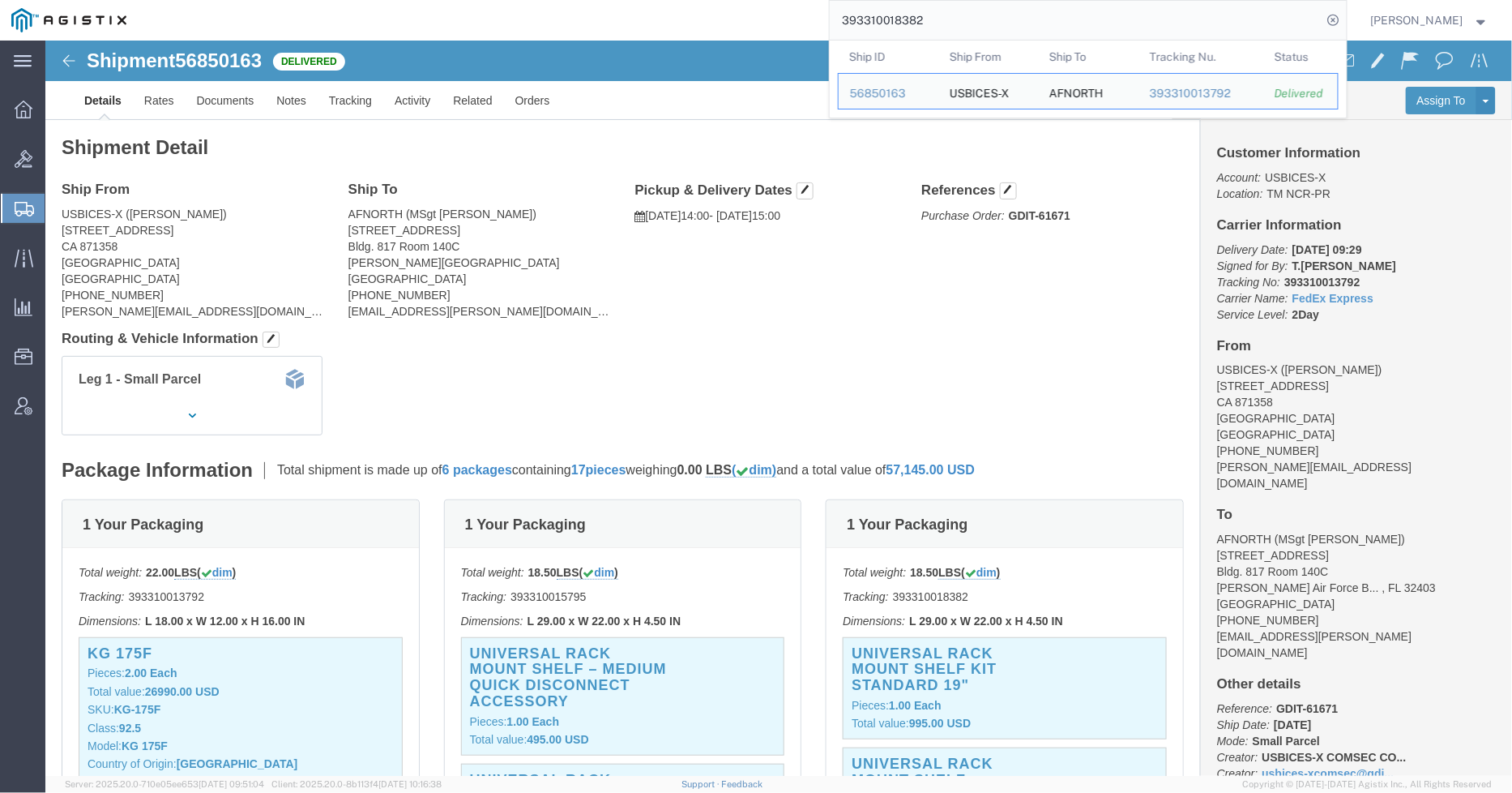
drag, startPoint x: 821, startPoint y: 23, endPoint x: 804, endPoint y: 25, distance: 17.1
click at [804, 25] on div "393310018382 Ship ID Ship From Ship To Tracking Nu. Status Ship ID 56850163 Shi…" at bounding box center [742, 20] width 1209 height 40
paste input "393557685357"
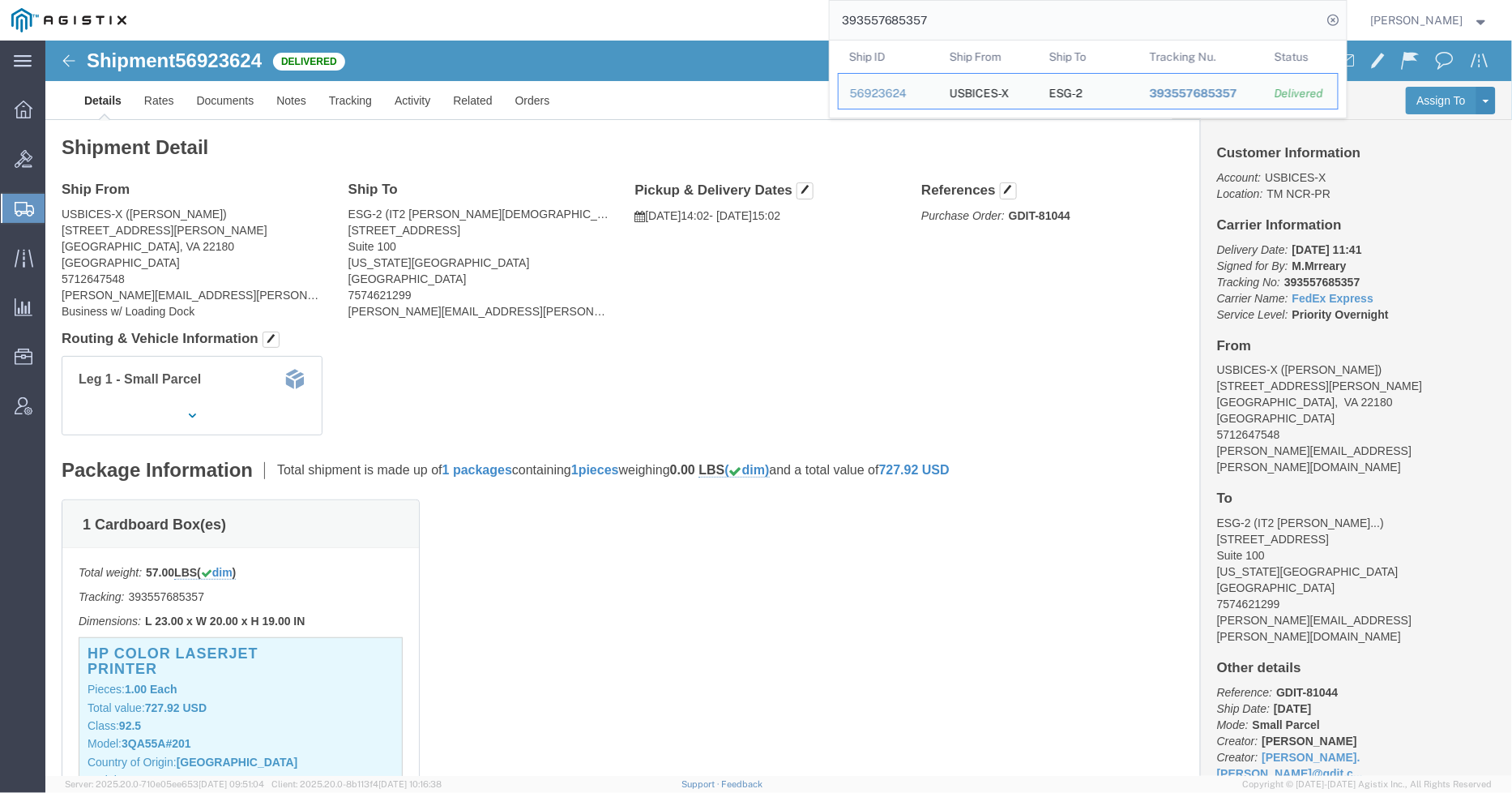
drag, startPoint x: 947, startPoint y: 18, endPoint x: 820, endPoint y: 23, distance: 127.1
click at [820, 23] on div "393557685357 Ship ID Ship From Ship To Tracking Nu. Status Ship ID 56923624 Shi…" at bounding box center [742, 20] width 1209 height 40
paste input "393378741949"
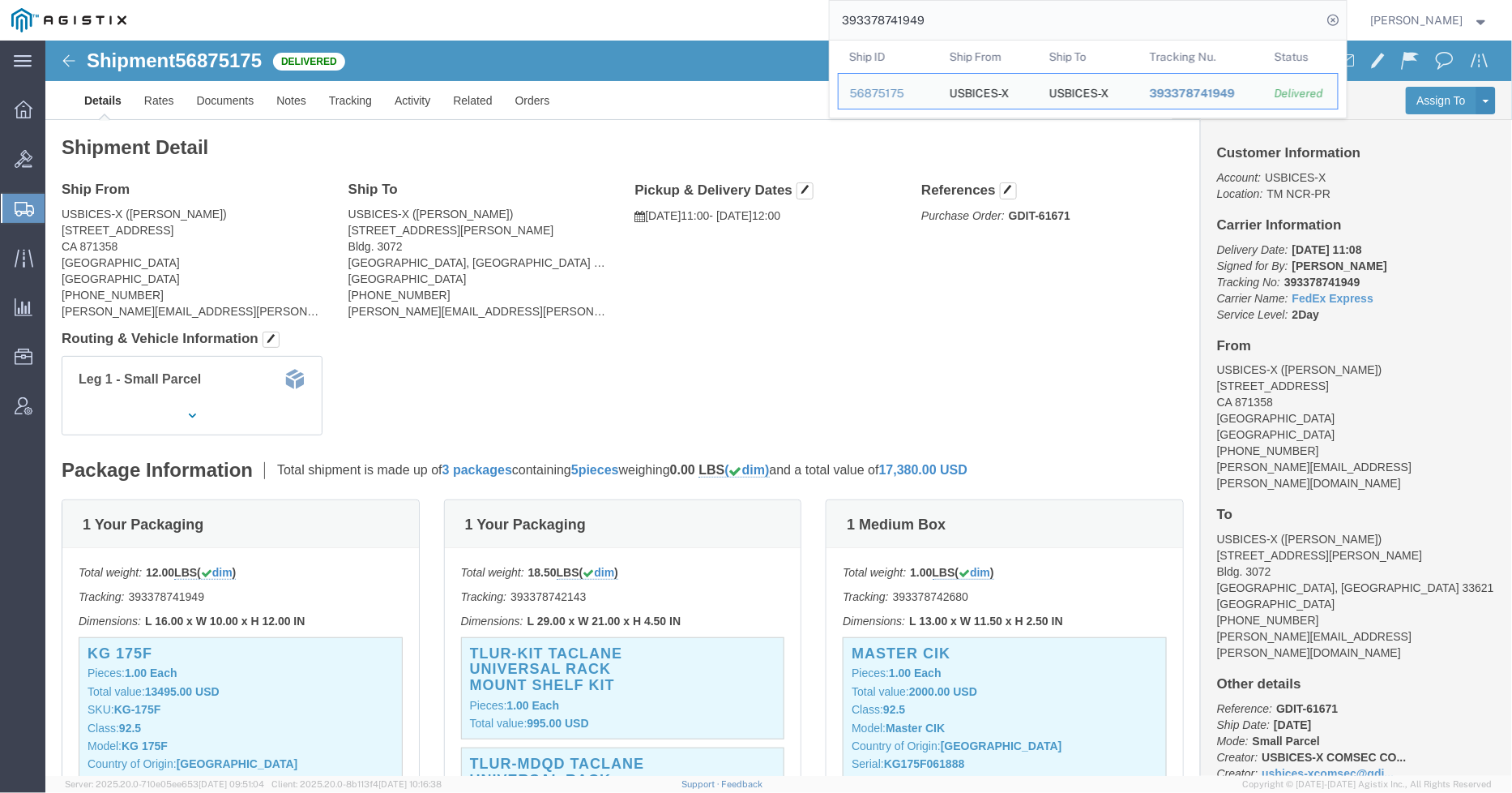
drag, startPoint x: 933, startPoint y: 14, endPoint x: 787, endPoint y: 22, distance: 146.2
click at [787, 22] on div "393378741949 Ship ID Ship From Ship To Tracking Nu. Status Ship ID 56875175 Shi…" at bounding box center [742, 20] width 1209 height 40
paste input "2143"
drag, startPoint x: 942, startPoint y: 24, endPoint x: 805, endPoint y: 29, distance: 137.1
click at [805, 29] on div "393378742143 Ship ID Ship From Ship To Tracking Nu. Status Ship ID 56875175 Shi…" at bounding box center [742, 20] width 1209 height 40
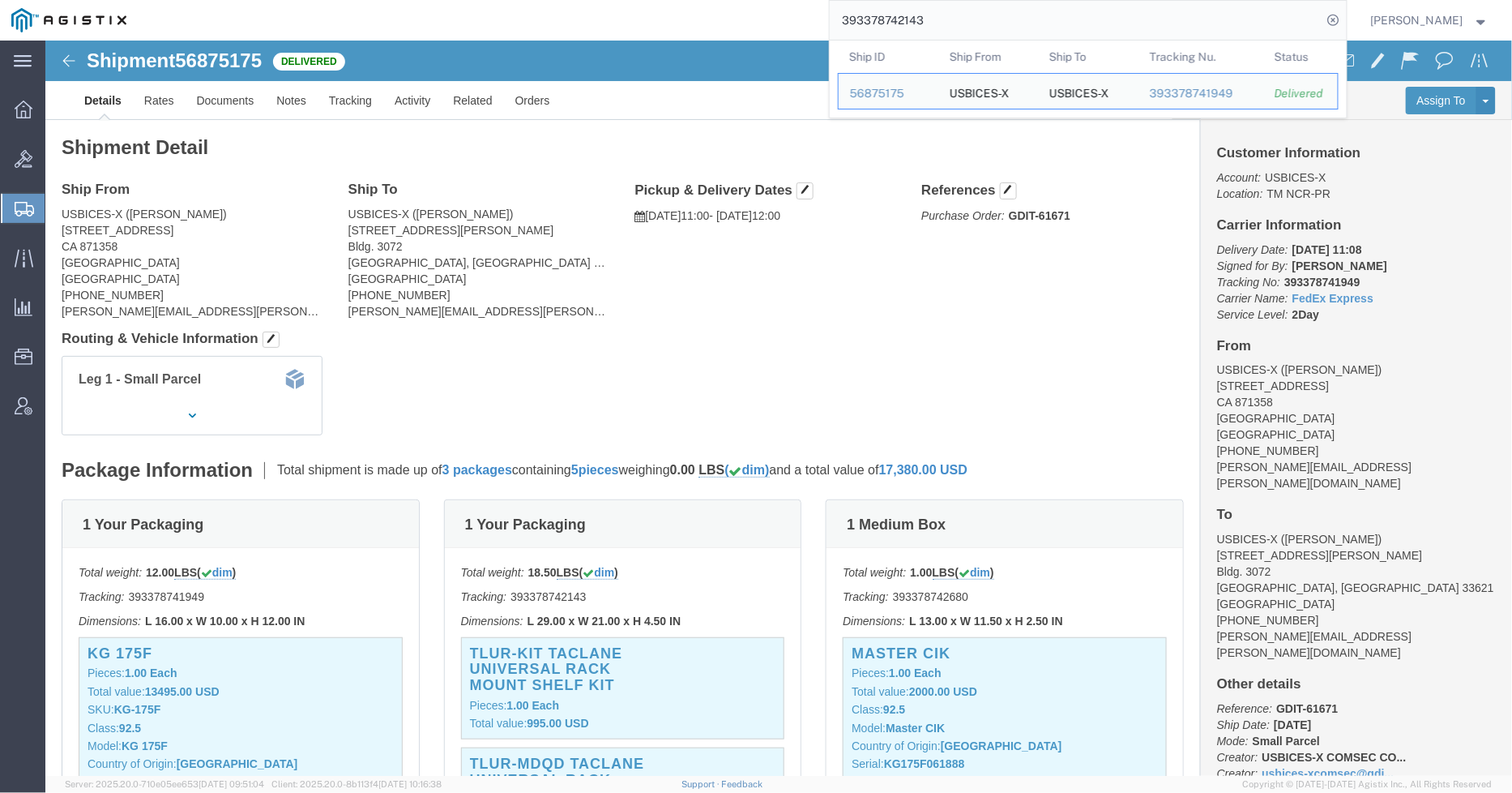
paste input "10013792"
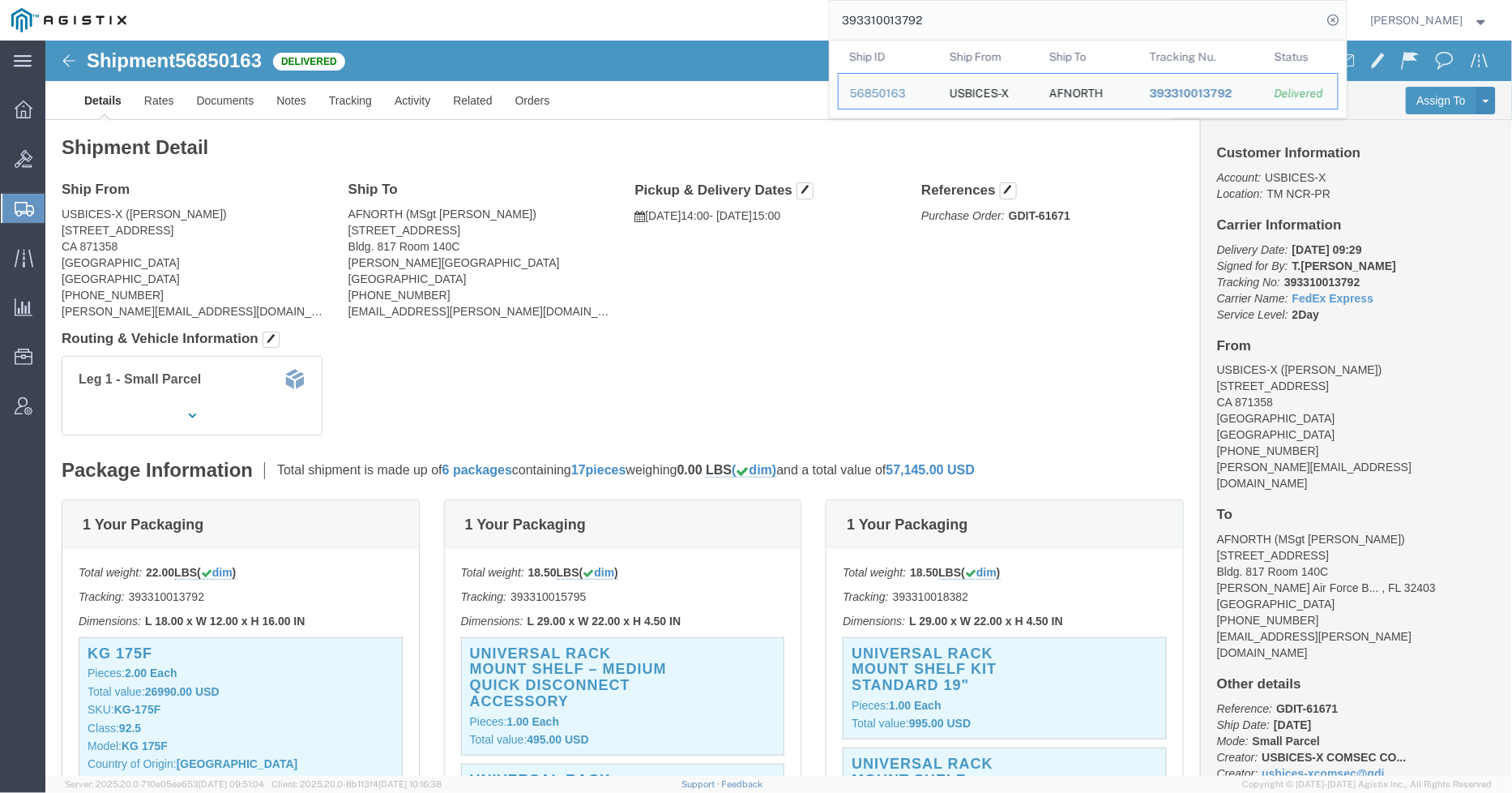
drag, startPoint x: 977, startPoint y: 21, endPoint x: 734, endPoint y: 28, distance: 243.1
click at [734, 28] on div "393310013792 Ship ID Ship From Ship To Tracking Nu. Status Ship ID 56850163 Shi…" at bounding box center [742, 20] width 1209 height 40
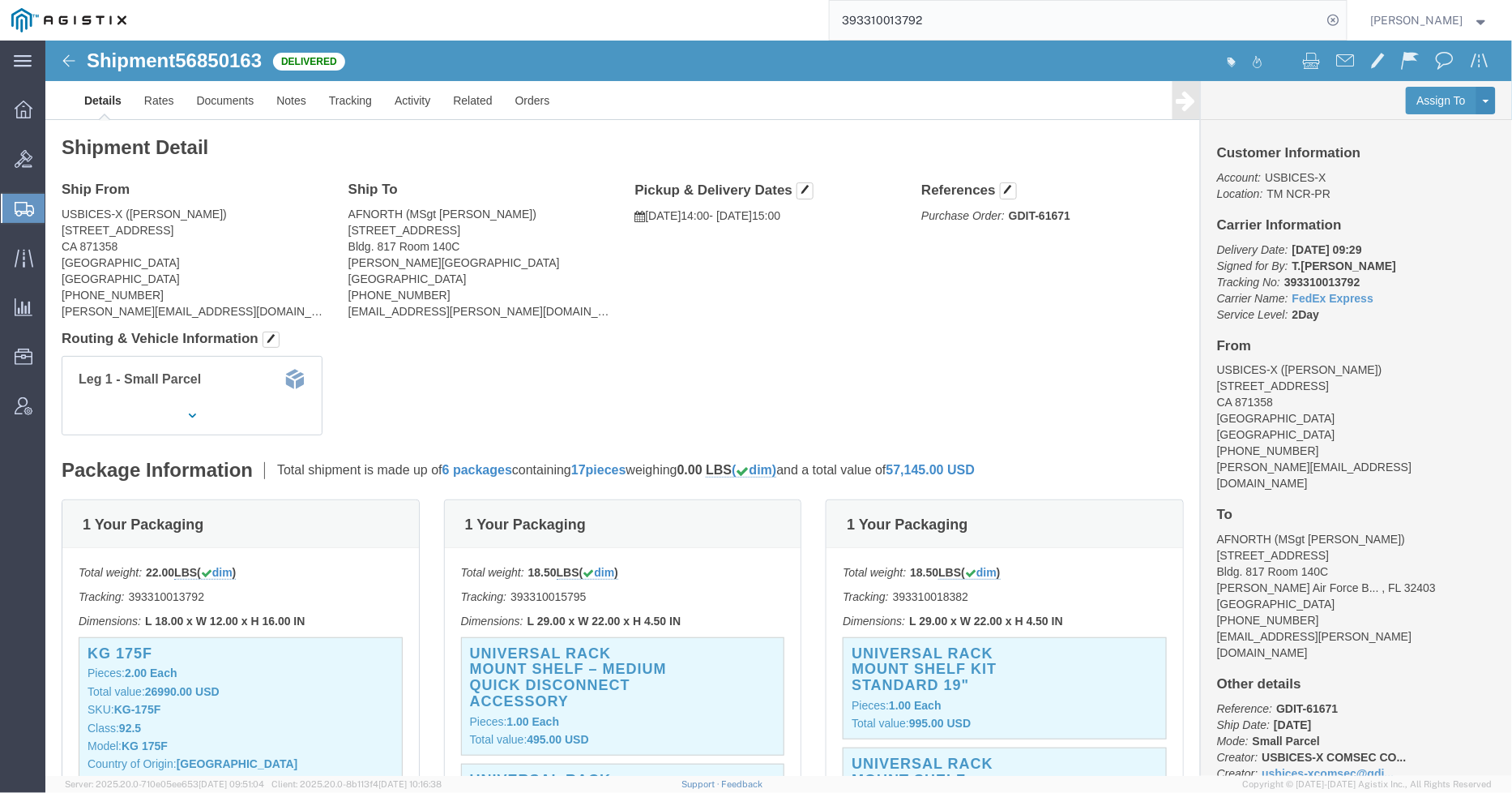
paste input "393261735934"
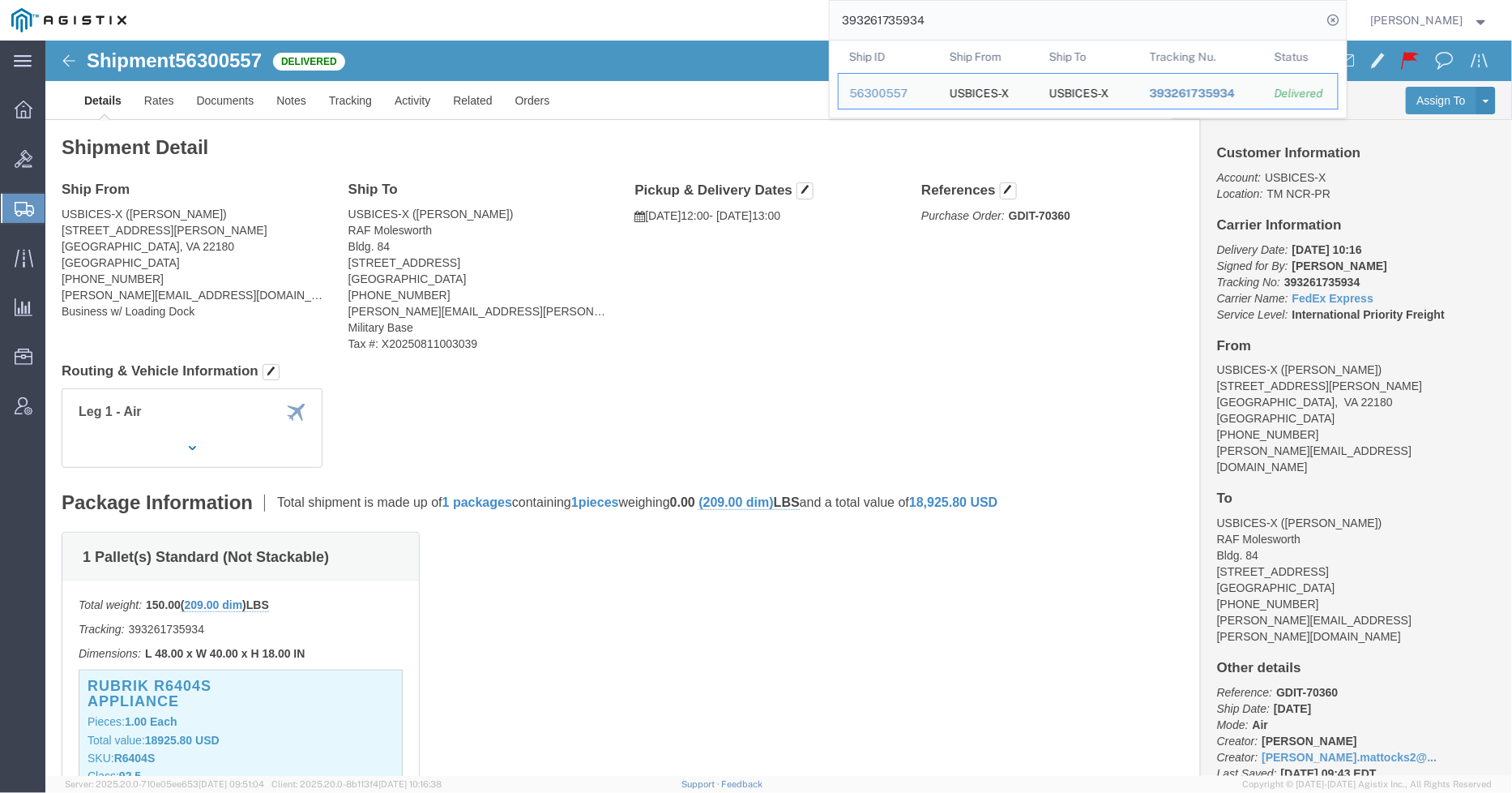
drag, startPoint x: 932, startPoint y: 13, endPoint x: 756, endPoint y: 28, distance: 176.6
click at [756, 28] on div "393261735934 Ship ID Ship From Ship To Tracking Nu. Status Ship ID 56300557 Shi…" at bounding box center [742, 20] width 1209 height 40
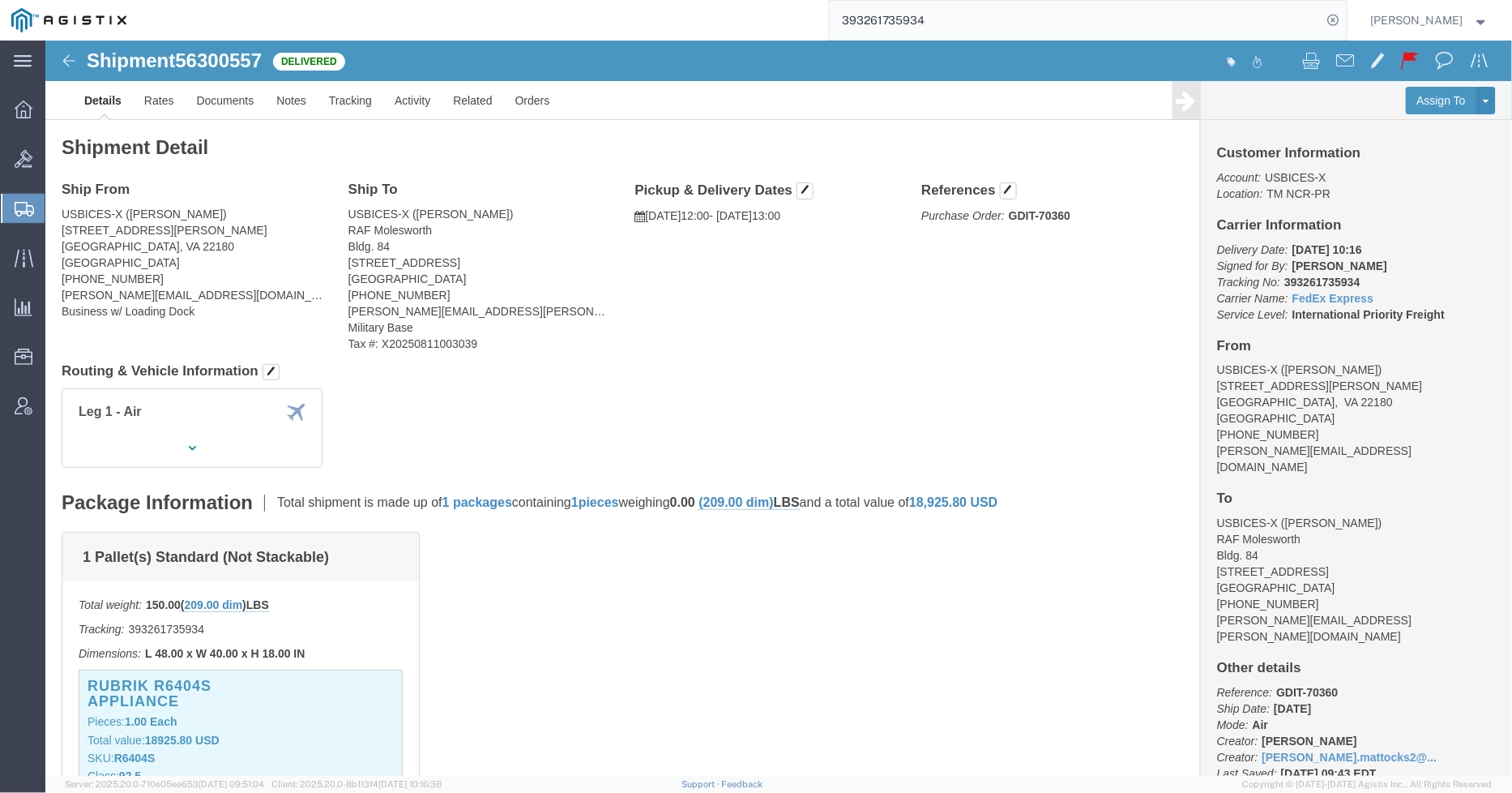
paste input "393305611260"
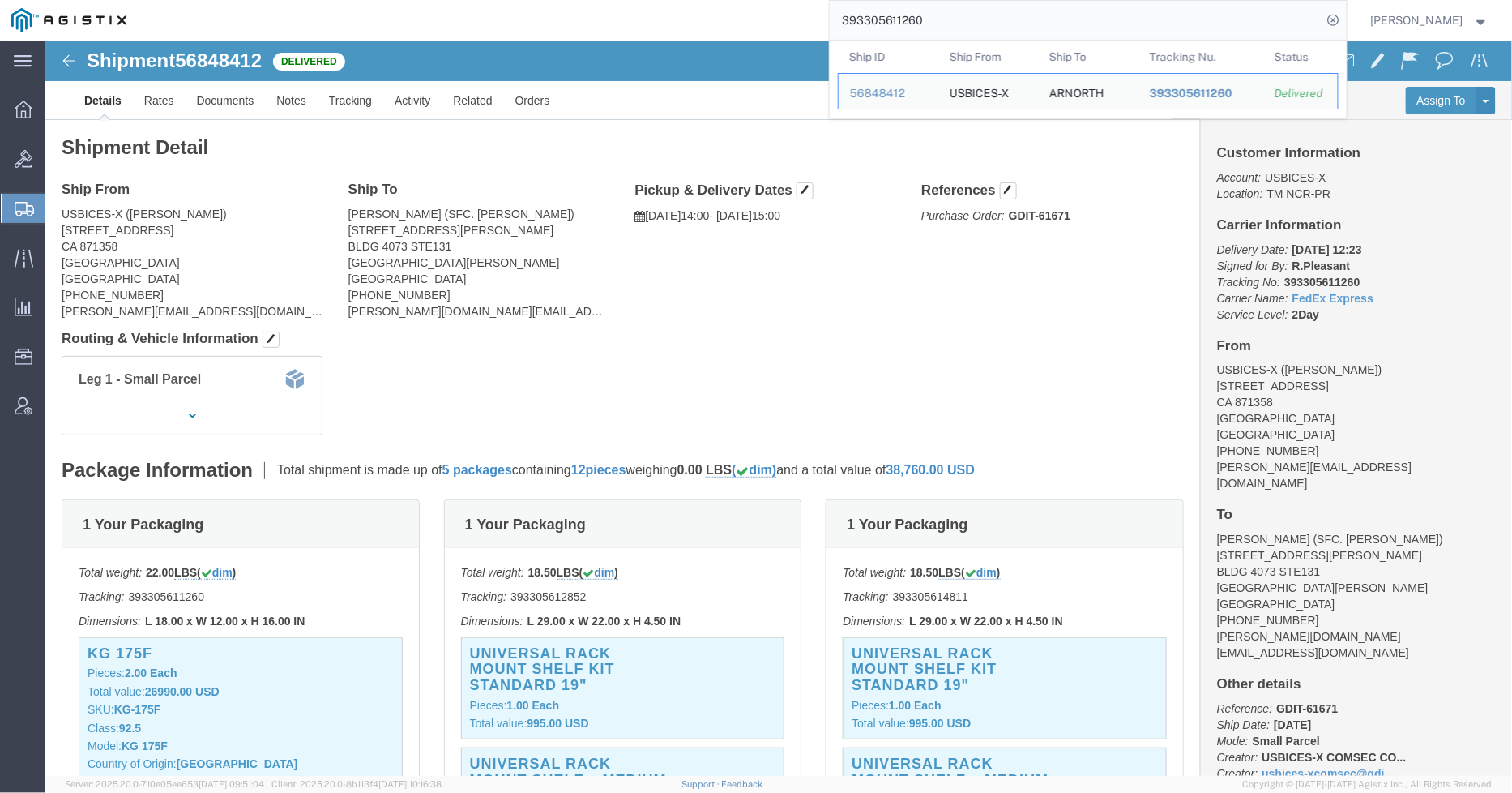
click at [788, 18] on div "393305611260 Ship ID Ship From Ship To Tracking Nu. Status Ship ID 56848412 Shi…" at bounding box center [742, 20] width 1209 height 40
paste input "94316369"
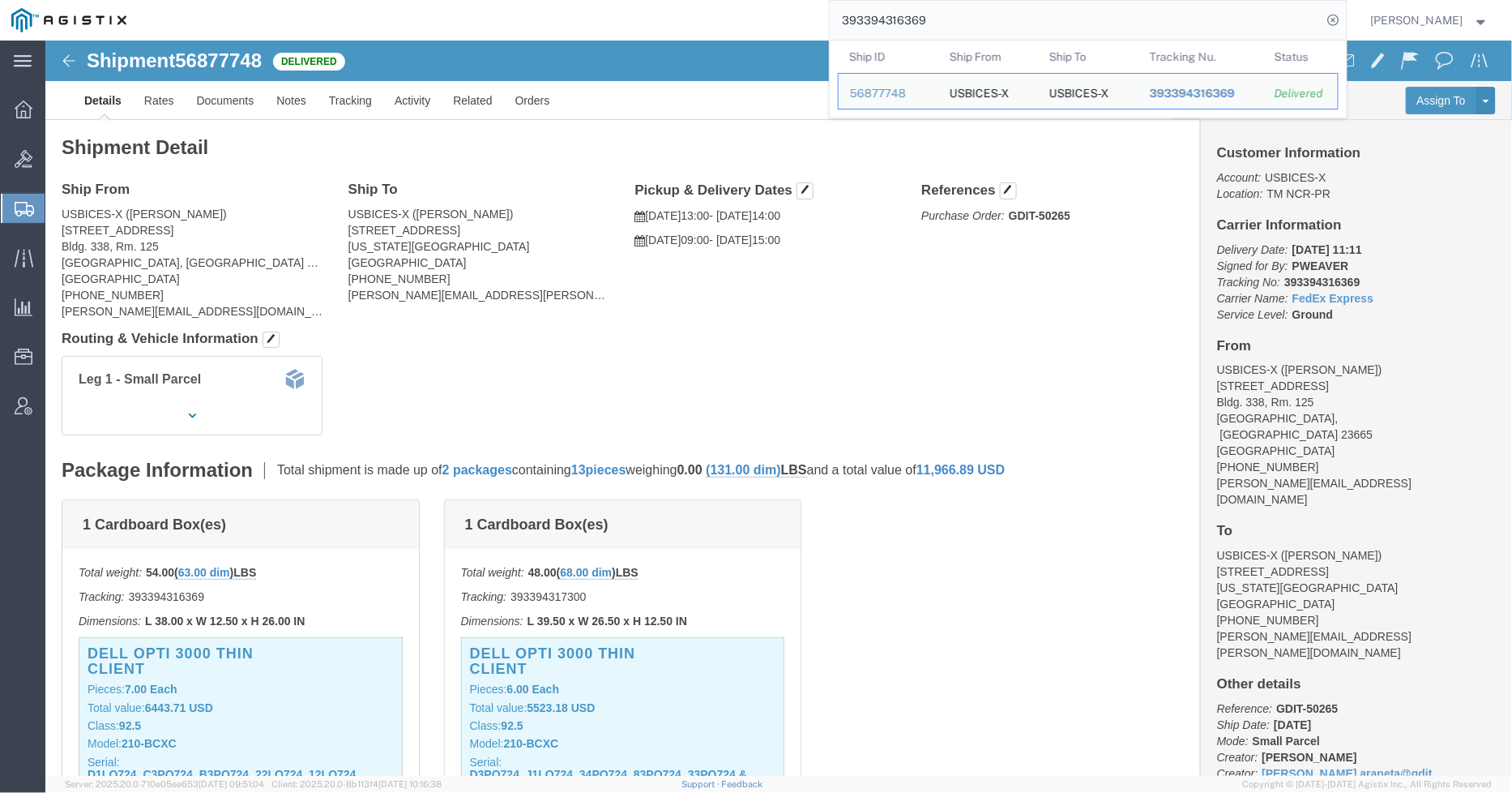
drag, startPoint x: 940, startPoint y: 17, endPoint x: 775, endPoint y: 29, distance: 165.4
click at [775, 29] on div "393394316369 Ship ID Ship From Ship To Tracking Nu. Status Ship ID 56877748 Shi…" at bounding box center [742, 20] width 1209 height 40
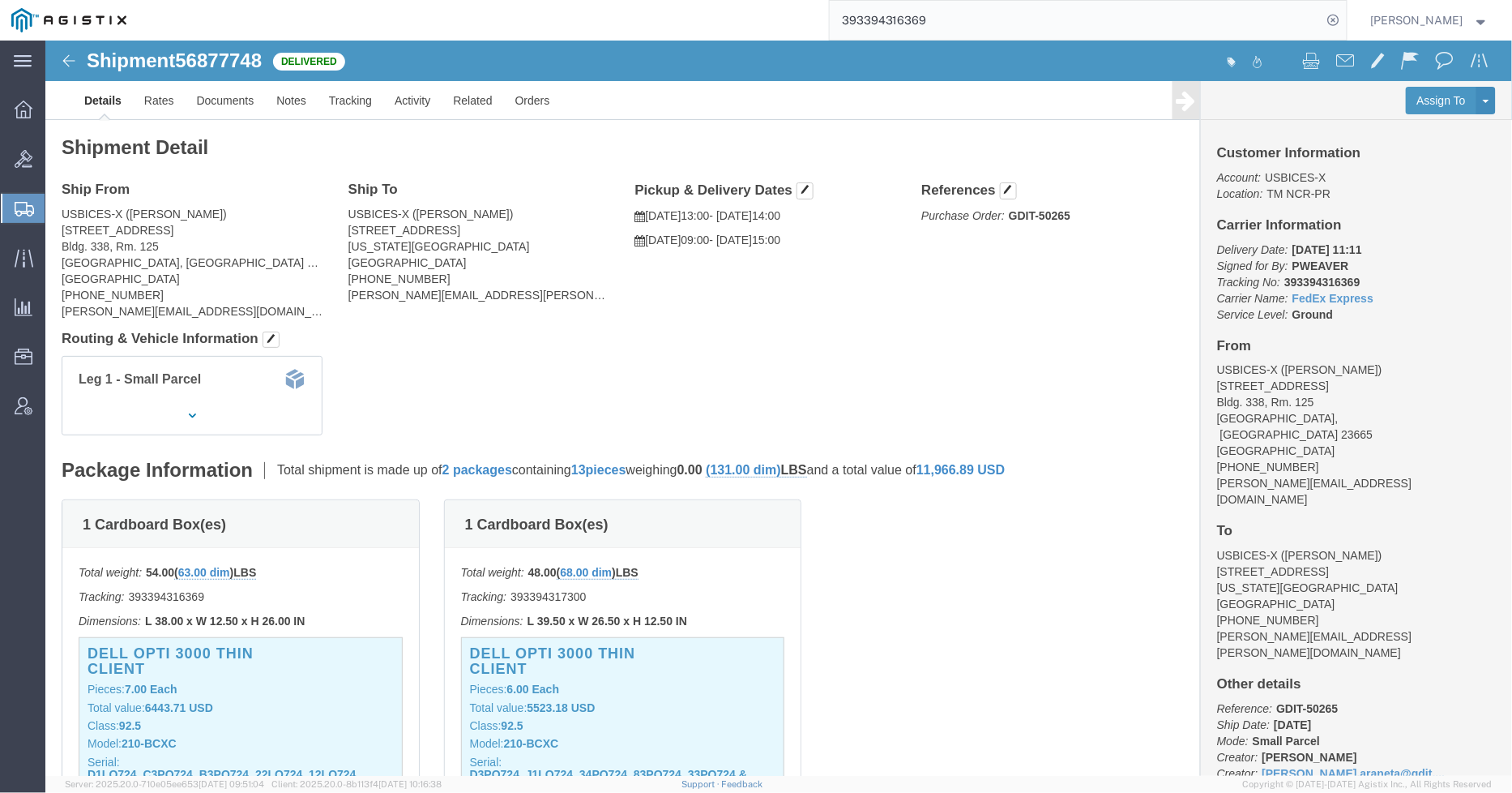
paste input "89686342"
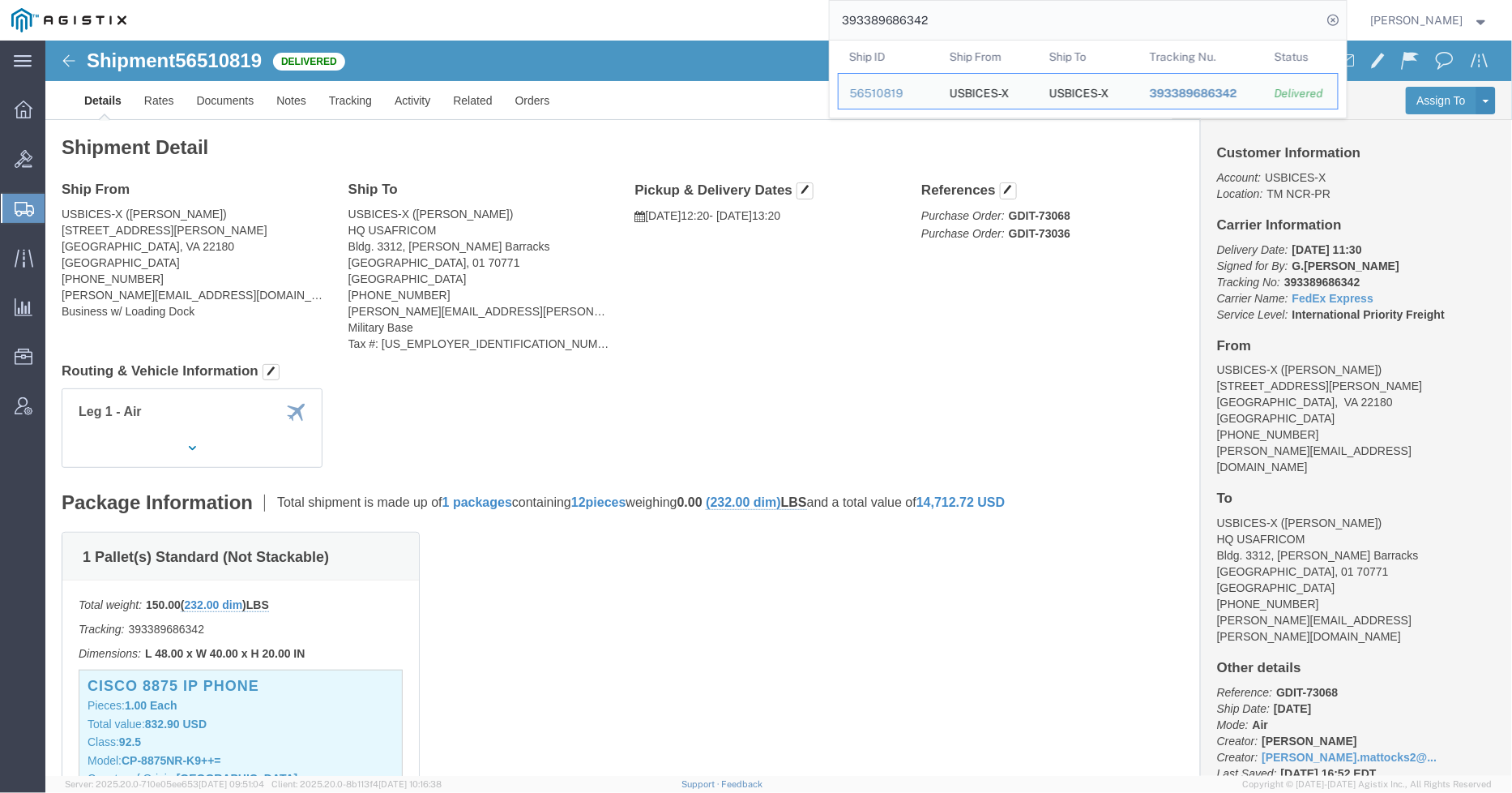
click div "Ship From USBICES-X ([PERSON_NAME]) [STREET_ADDRESS][PERSON_NAME] [PHONE_NUMBER…"
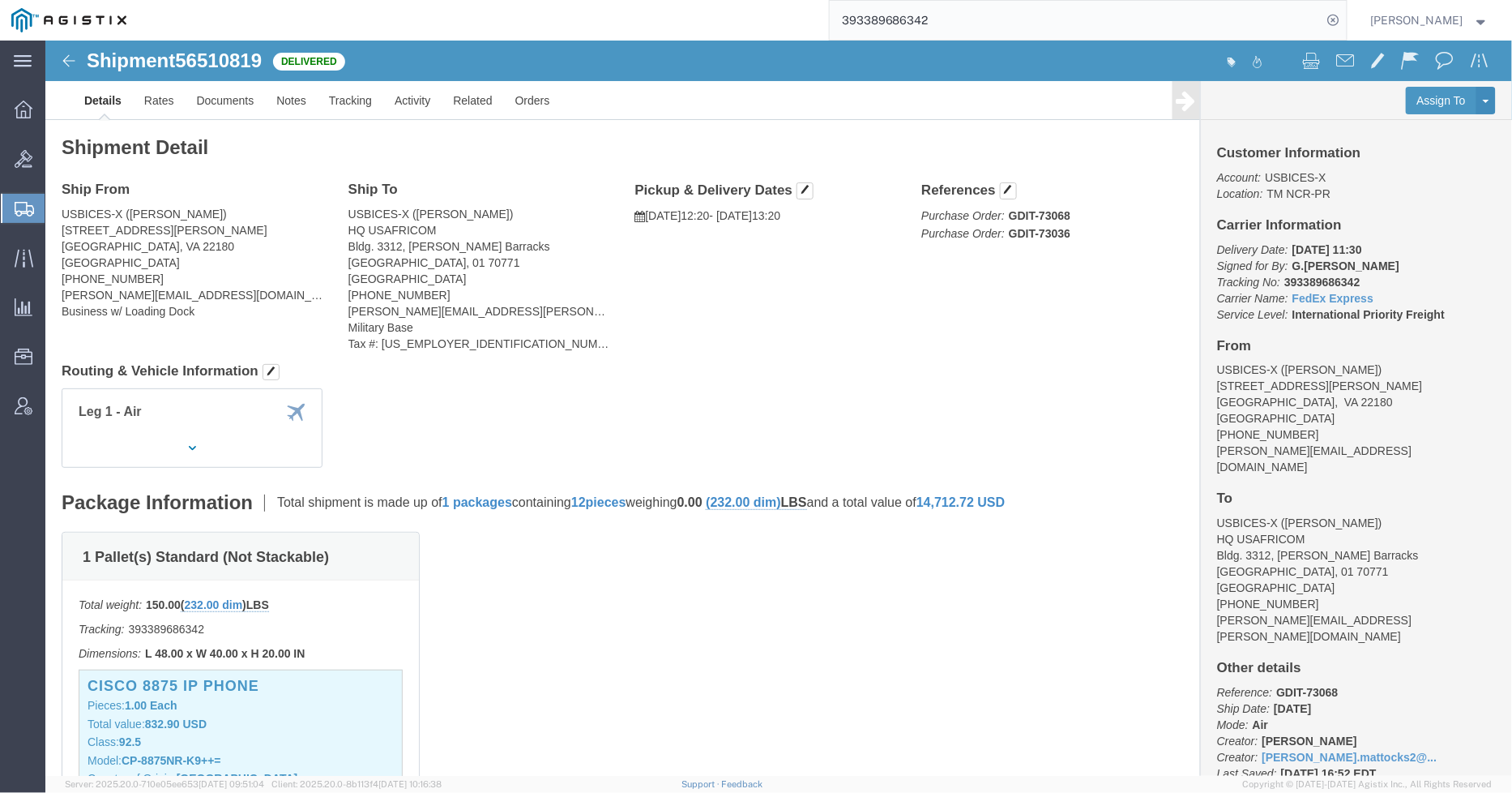
drag, startPoint x: 846, startPoint y: 24, endPoint x: 794, endPoint y: 24, distance: 52.0
click at [794, 24] on div "393389686342" at bounding box center [742, 20] width 1209 height 40
paste input "393389324975"
type input "393389324975"
